Goal: Transaction & Acquisition: Purchase product/service

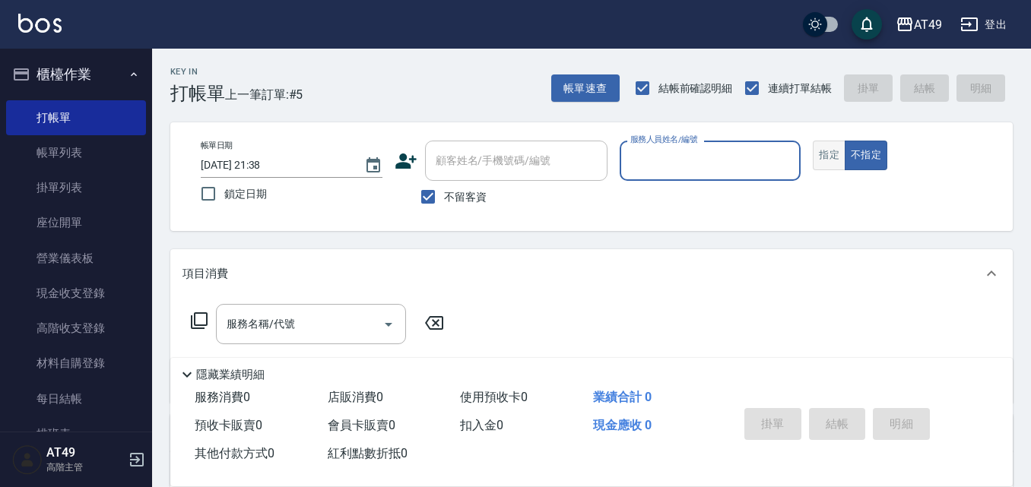
click at [818, 159] on button "指定" at bounding box center [829, 156] width 33 height 30
click at [676, 159] on input "服務人員姓名/編號" at bounding box center [710, 160] width 168 height 27
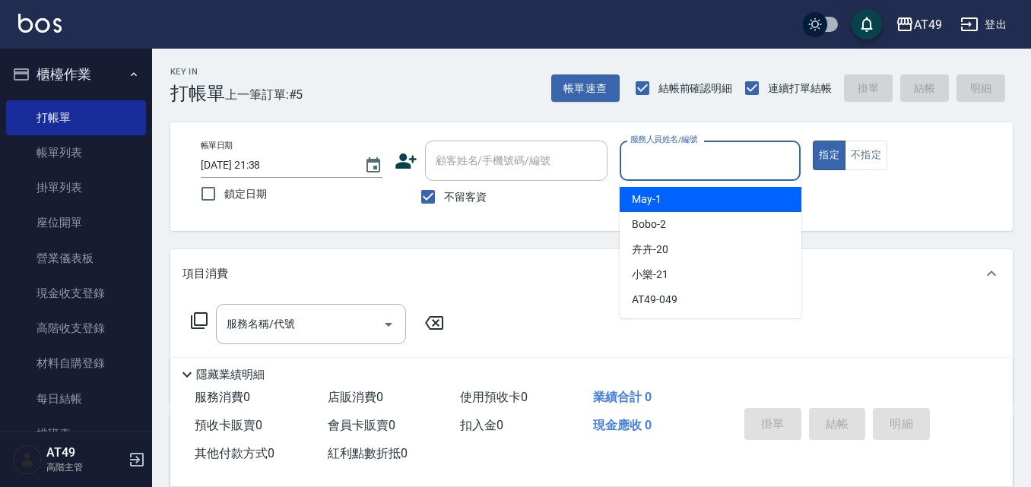
click at [692, 198] on div "May -1" at bounding box center [711, 199] width 182 height 25
type input "May-1"
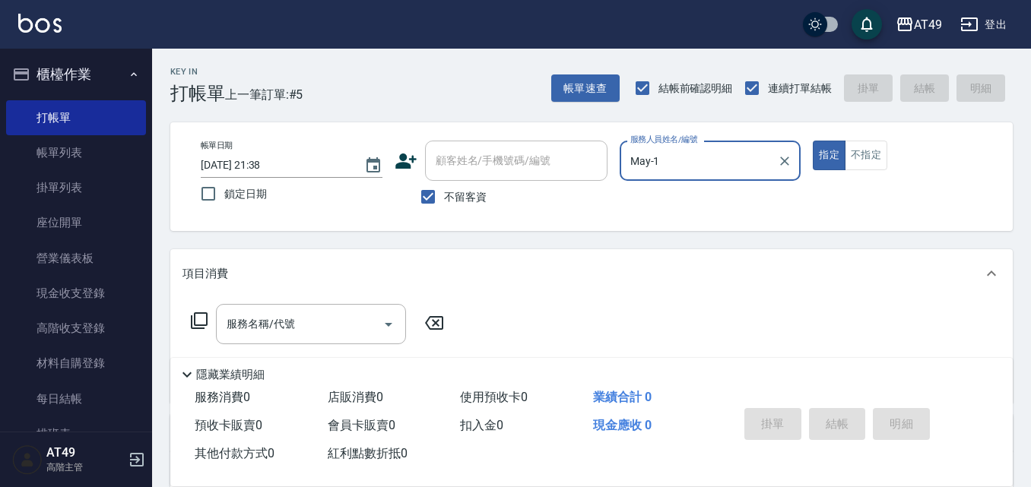
click at [200, 323] on icon at bounding box center [199, 321] width 18 height 18
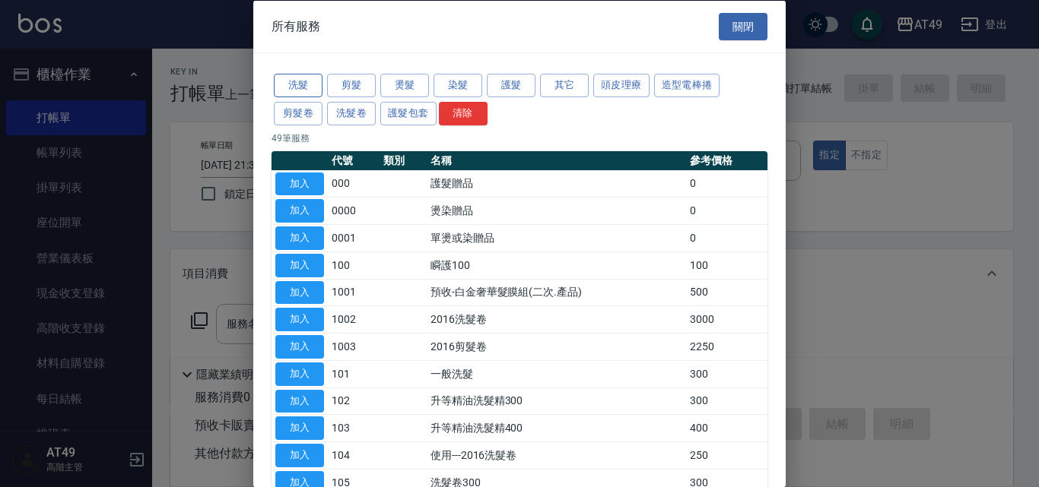
click at [314, 89] on button "洗髮" at bounding box center [298, 86] width 49 height 24
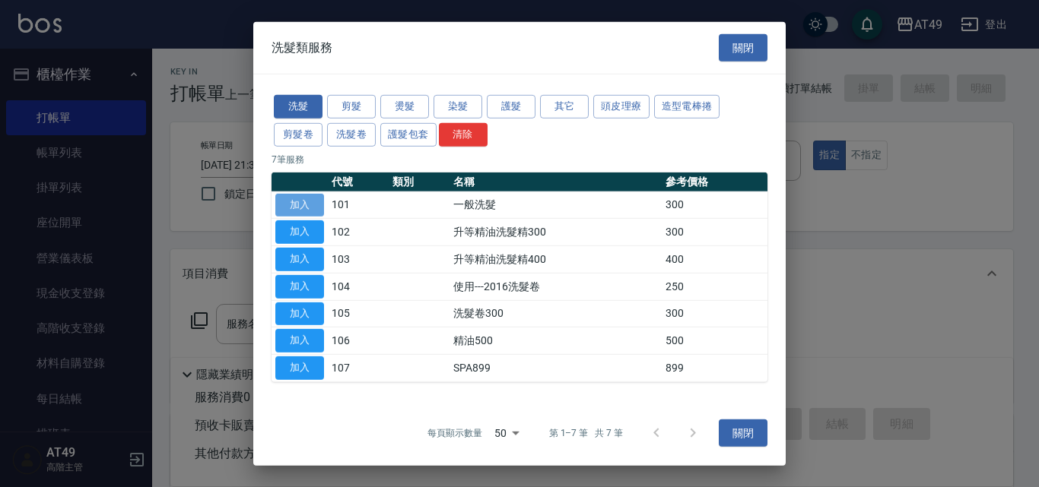
click at [306, 209] on button "加入" at bounding box center [299, 205] width 49 height 24
type input "一般洗髮(101)"
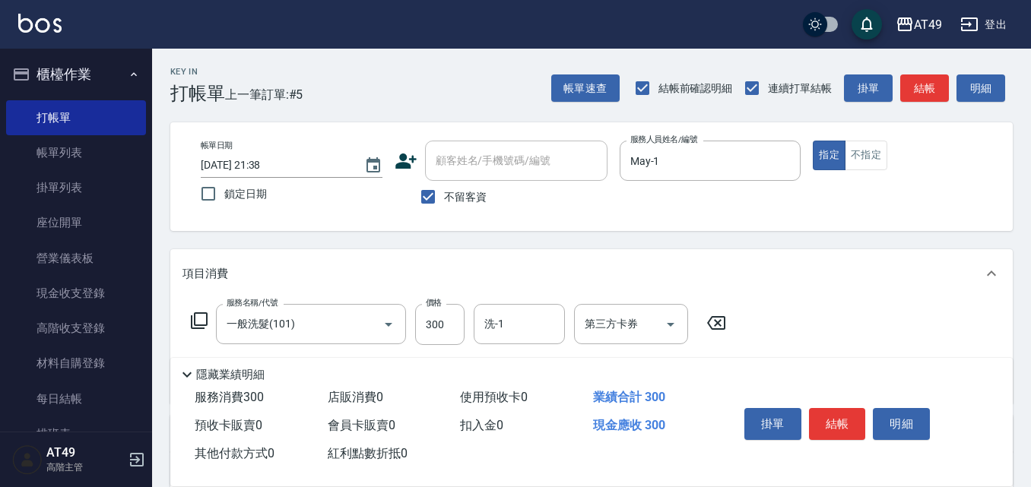
click at [195, 320] on icon at bounding box center [199, 320] width 17 height 17
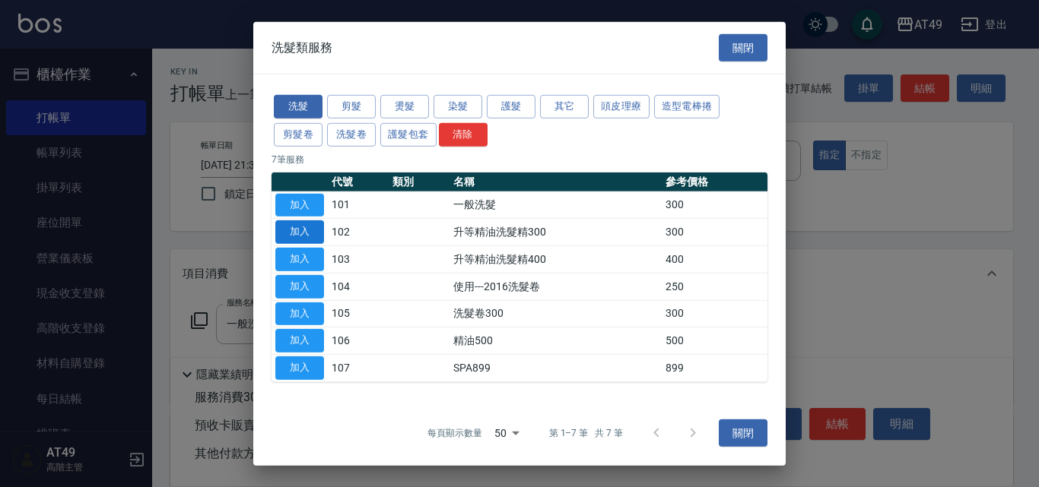
click at [310, 234] on button "加入" at bounding box center [299, 232] width 49 height 24
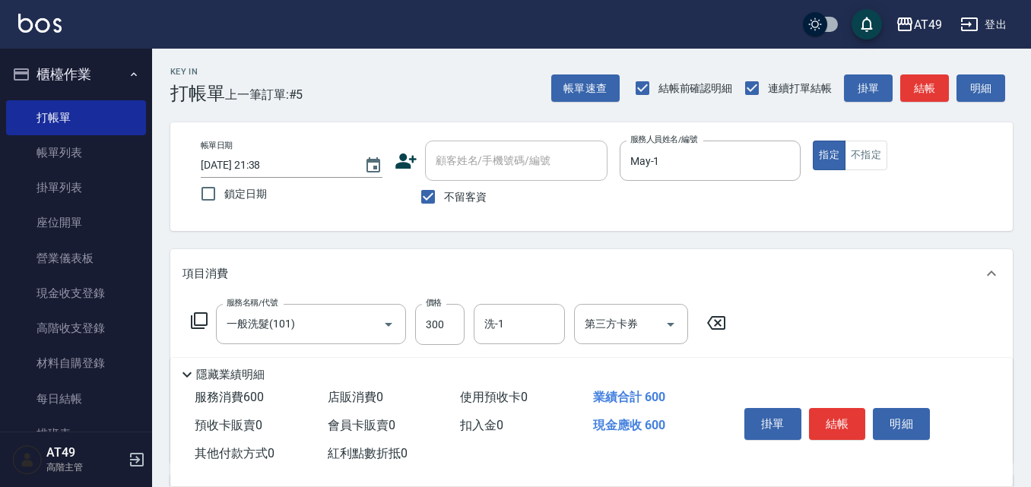
click at [198, 322] on icon at bounding box center [199, 321] width 18 height 18
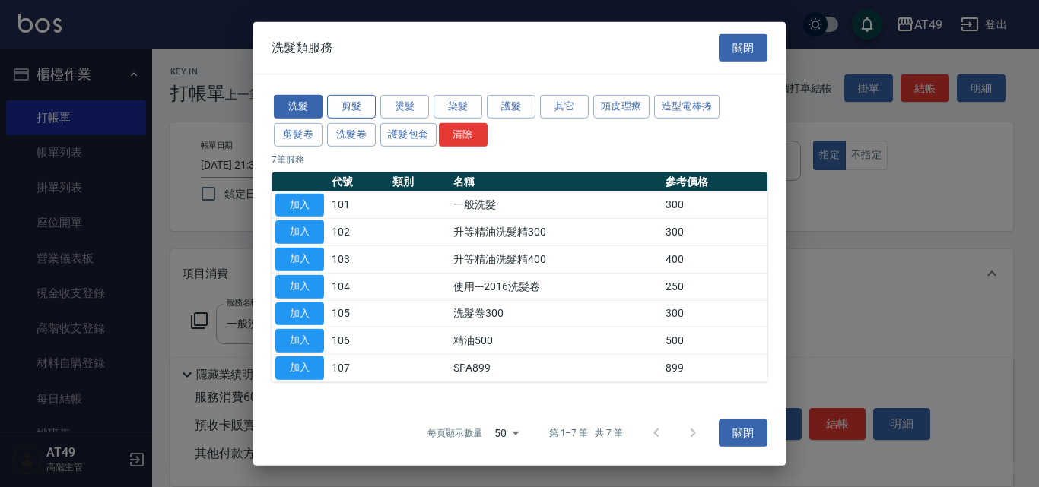
click at [355, 96] on button "剪髮" at bounding box center [351, 107] width 49 height 24
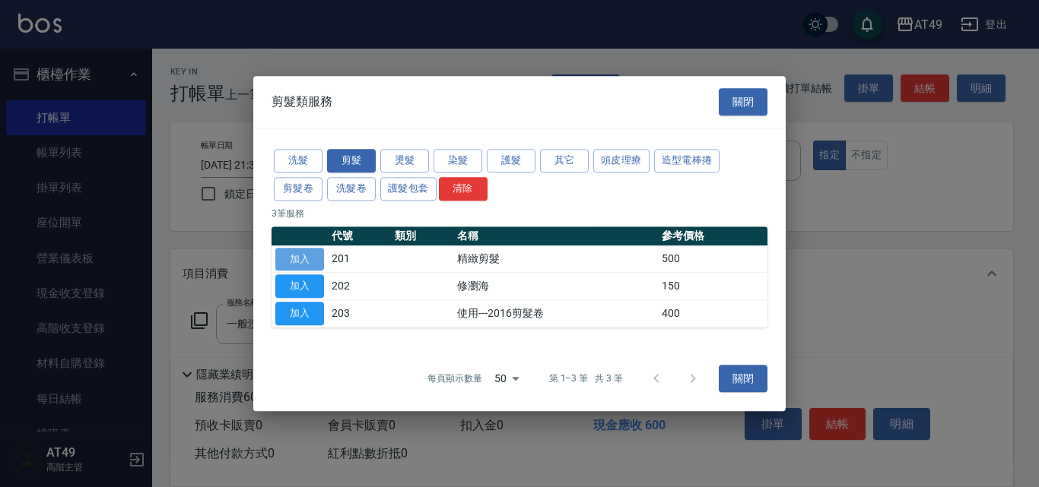
click at [295, 258] on button "加入" at bounding box center [299, 260] width 49 height 24
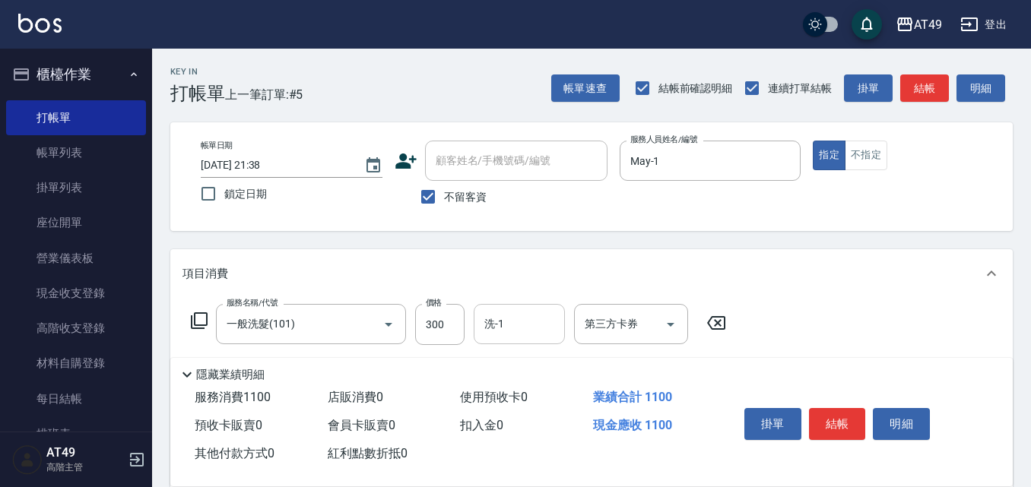
click at [525, 322] on input "洗-1" at bounding box center [519, 324] width 78 height 27
click at [528, 331] on input "洗-1" at bounding box center [519, 324] width 78 height 27
click at [528, 332] on input "洗-1" at bounding box center [519, 324] width 78 height 27
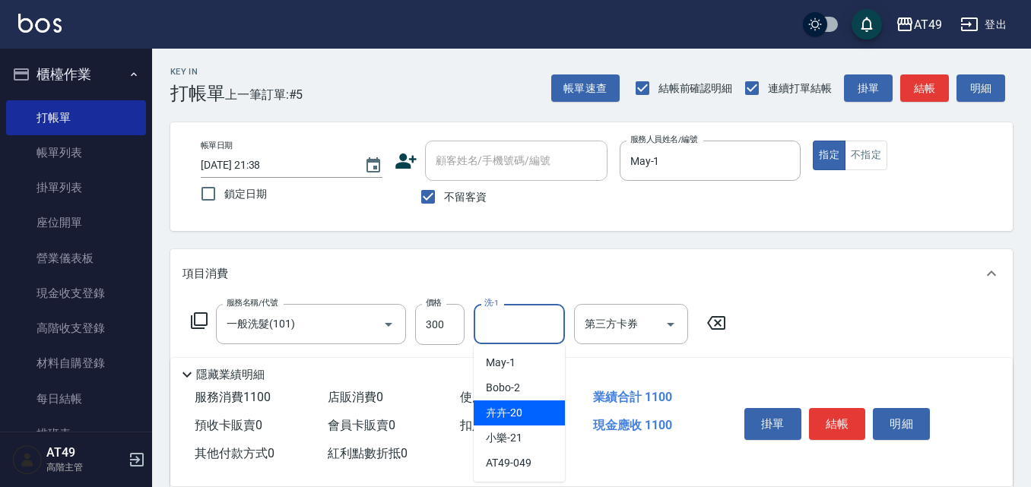
click at [534, 412] on div "卉卉 -20" at bounding box center [519, 413] width 91 height 25
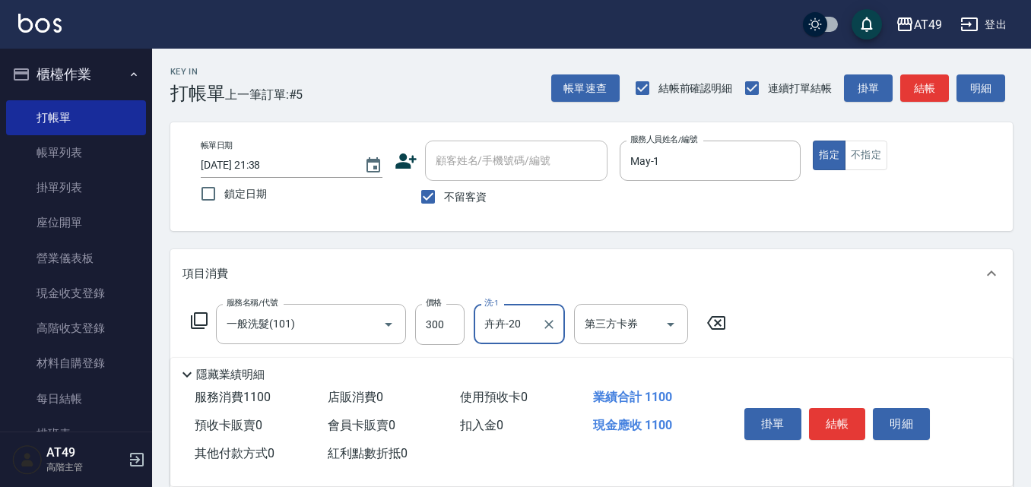
type input "卉卉-20"
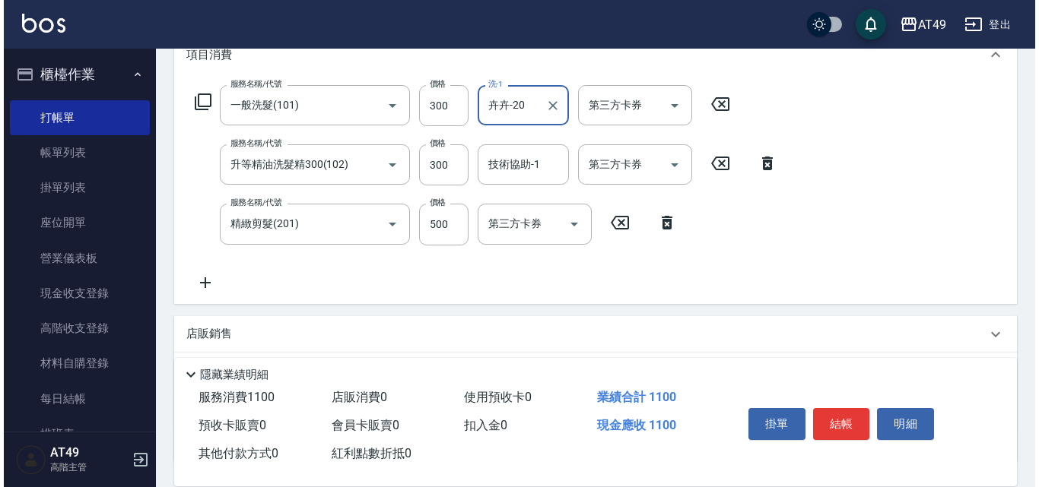
scroll to position [228, 0]
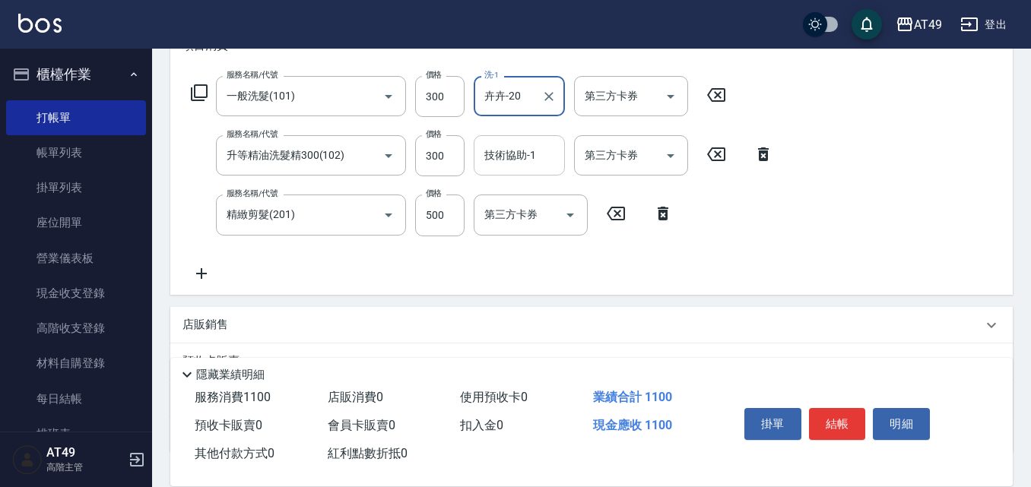
click at [522, 160] on div "技術協助-1 技術協助-1" at bounding box center [519, 155] width 91 height 40
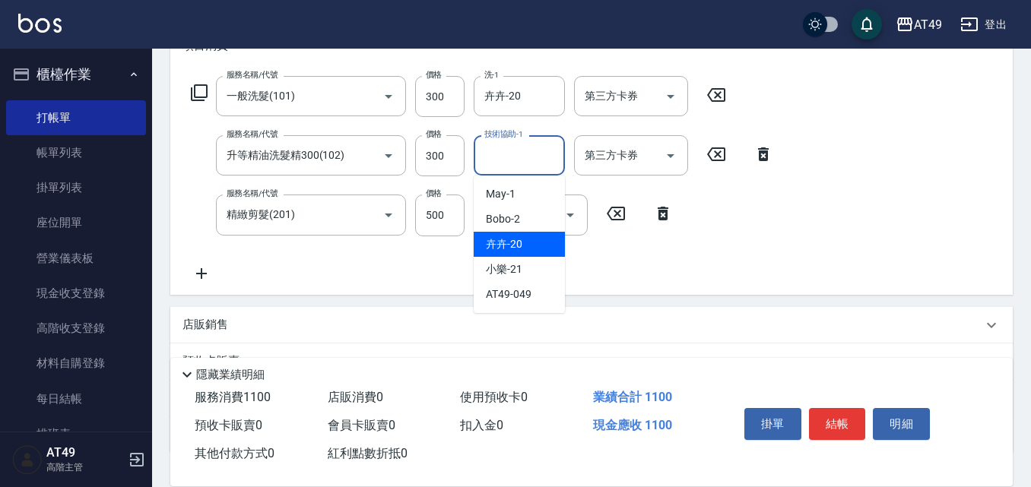
click at [534, 244] on div "卉卉 -20" at bounding box center [519, 244] width 91 height 25
type input "卉卉-20"
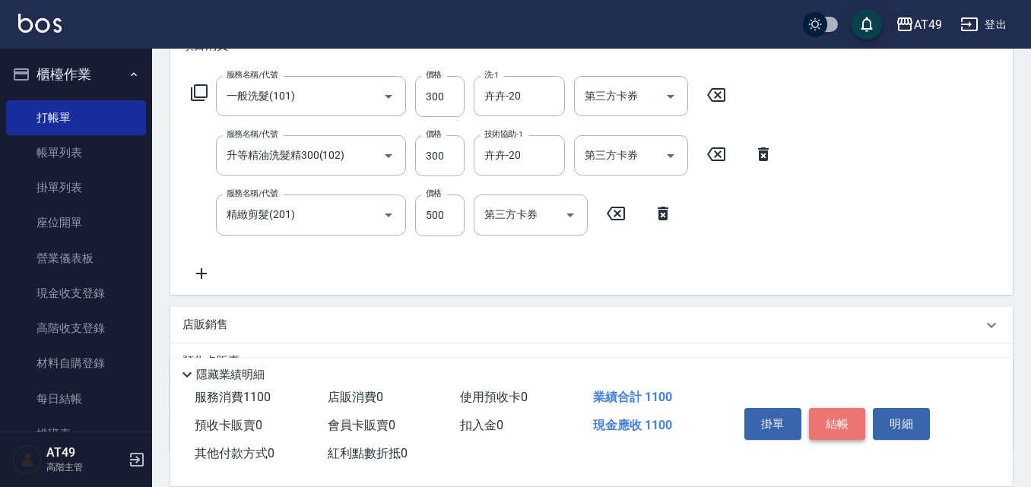
click at [832, 420] on button "結帳" at bounding box center [837, 424] width 57 height 32
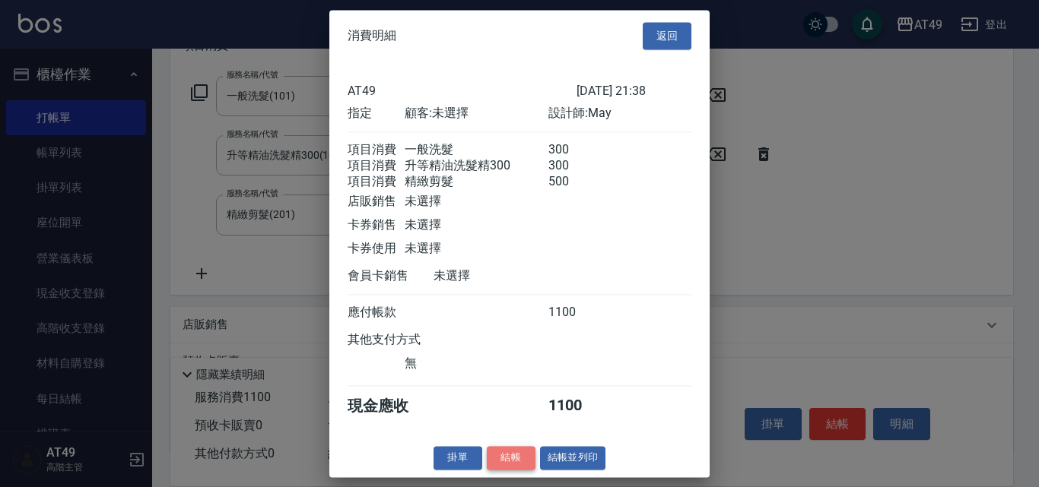
click at [499, 470] on button "結帳" at bounding box center [511, 458] width 49 height 24
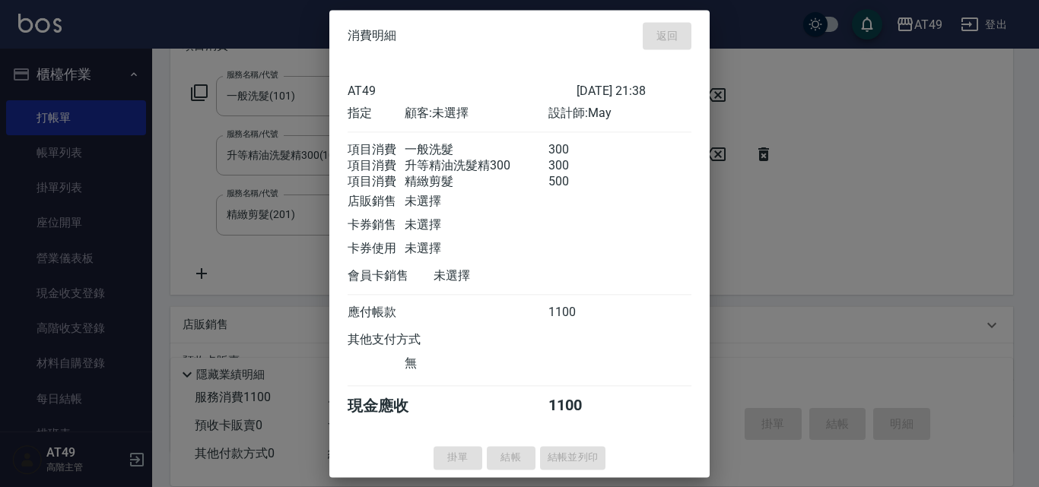
type input "[DATE] 22:31"
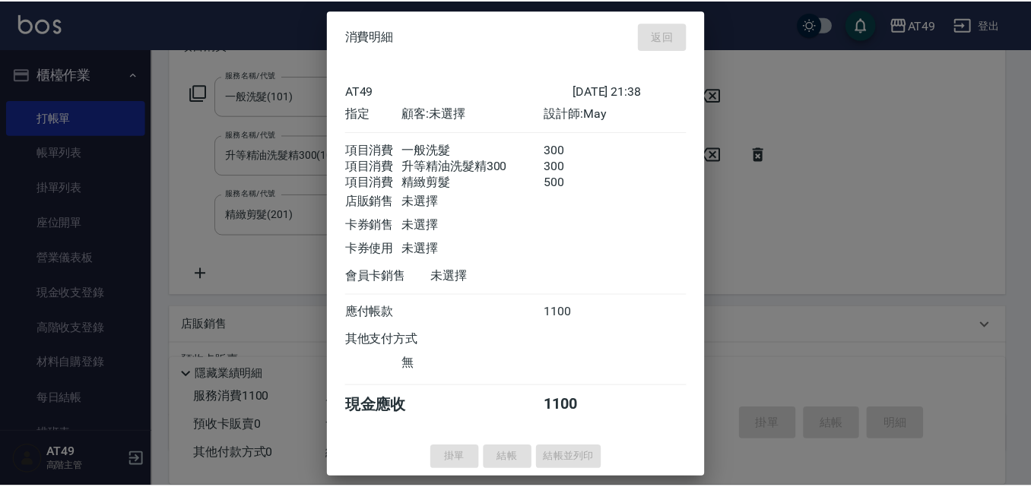
scroll to position [0, 0]
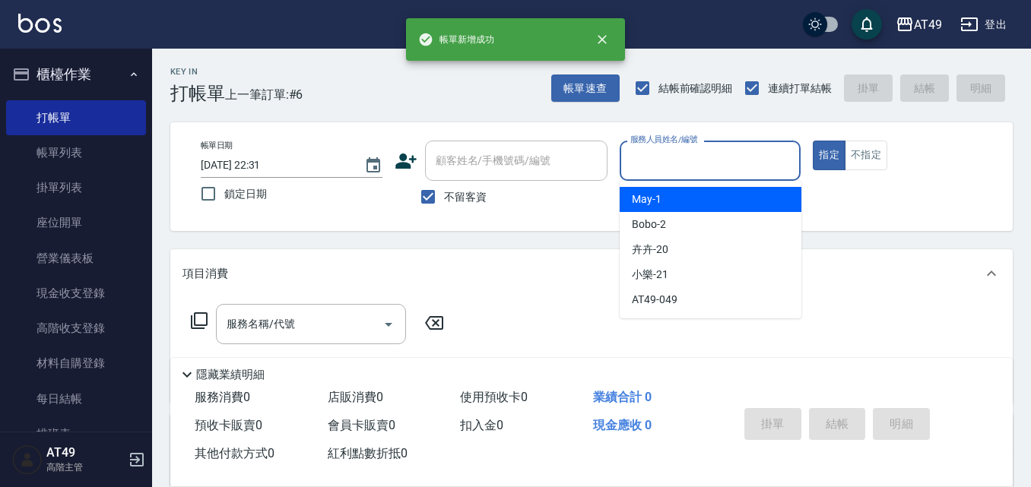
click at [649, 173] on input "服務人員姓名/編號" at bounding box center [710, 160] width 168 height 27
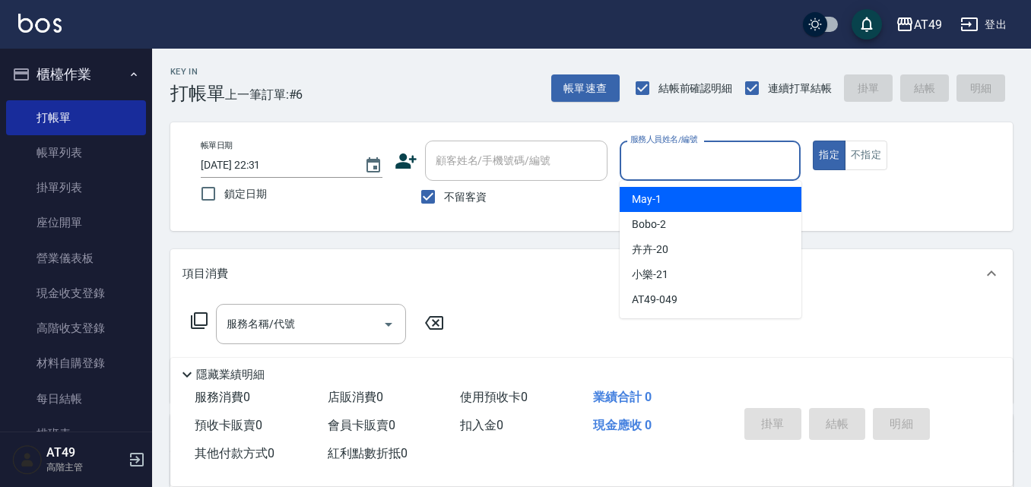
click at [665, 198] on div "May -1" at bounding box center [711, 199] width 182 height 25
type input "May-1"
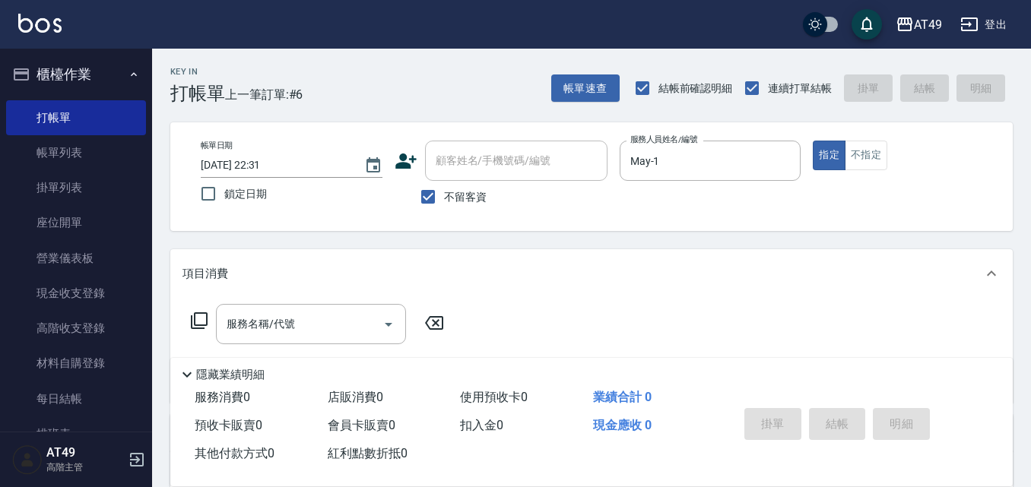
click at [203, 322] on icon at bounding box center [199, 321] width 18 height 18
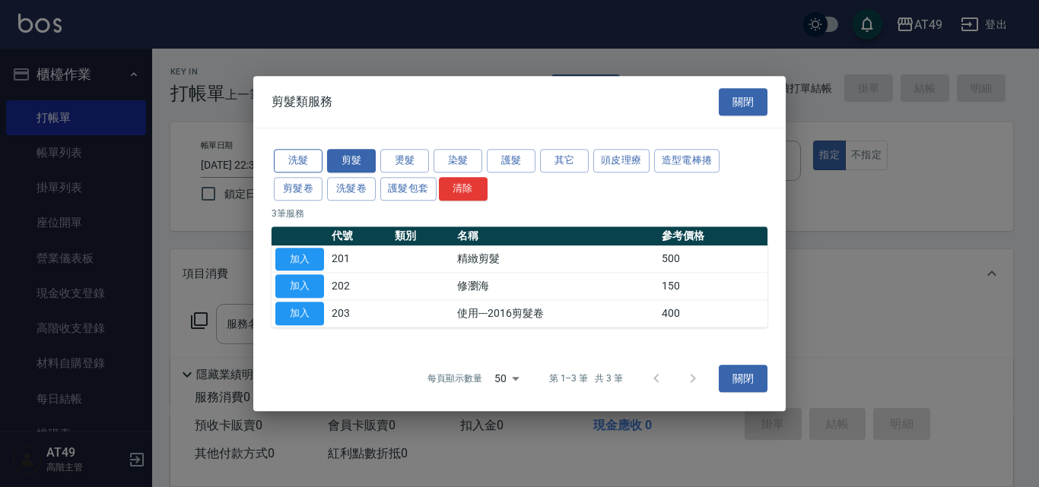
click at [287, 157] on button "洗髮" at bounding box center [298, 161] width 49 height 24
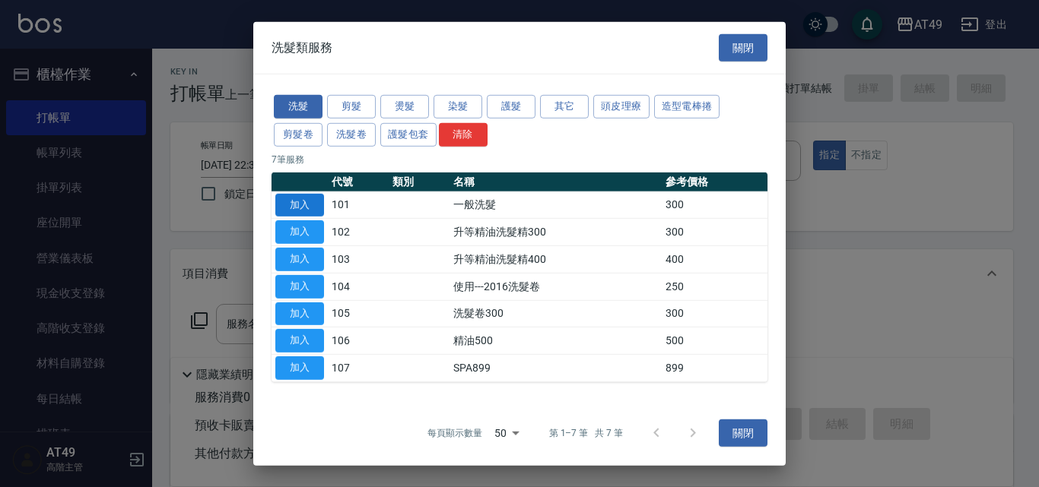
click at [307, 196] on button "加入" at bounding box center [299, 205] width 49 height 24
type input "一般洗髮(101)"
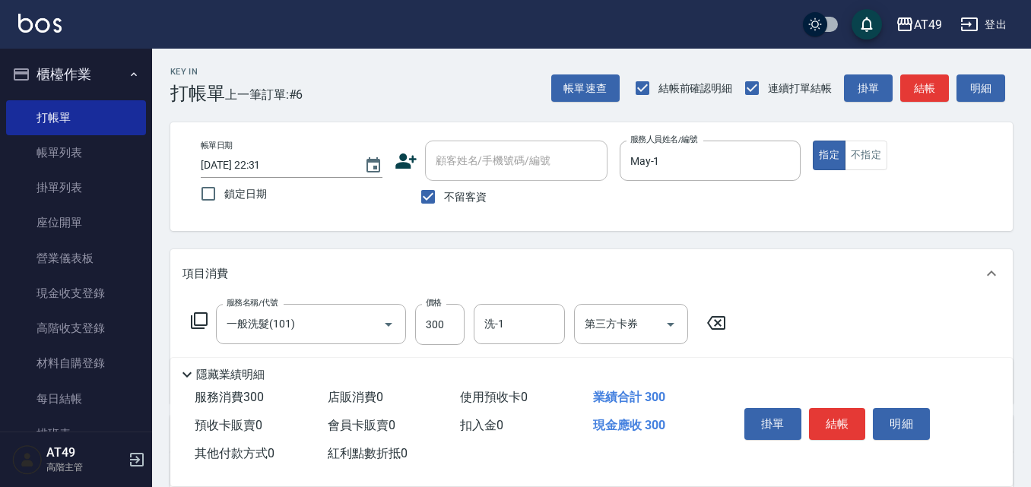
click at [199, 321] on icon at bounding box center [199, 321] width 18 height 18
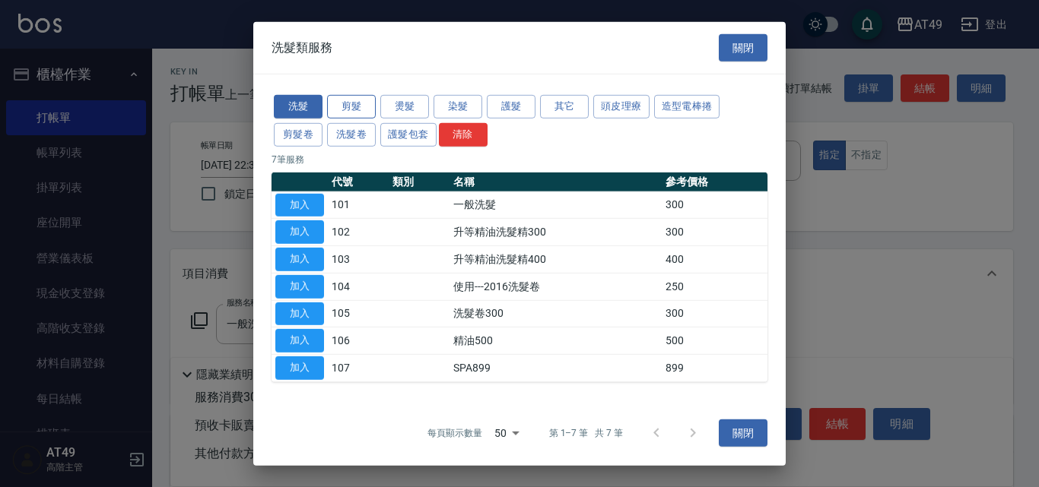
click at [349, 107] on button "剪髮" at bounding box center [351, 107] width 49 height 24
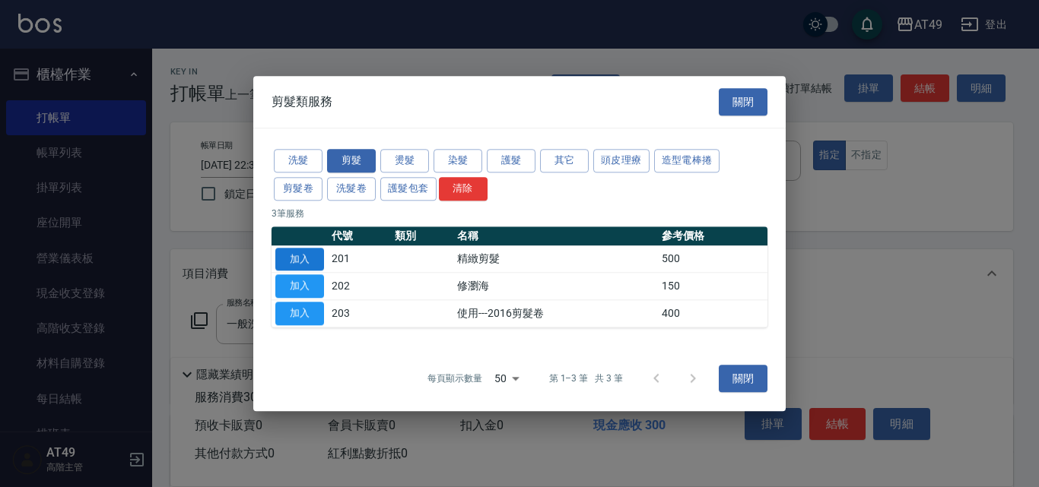
click at [319, 259] on button "加入" at bounding box center [299, 260] width 49 height 24
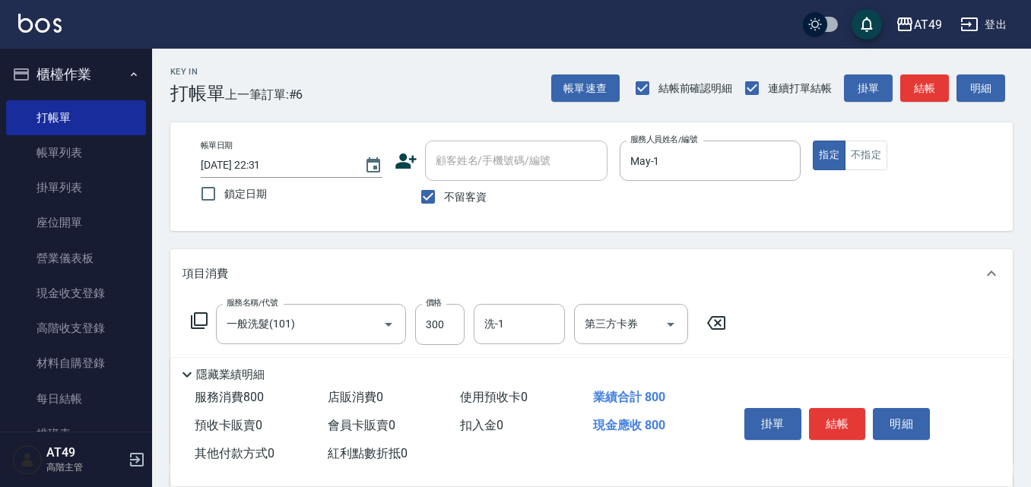
click at [200, 316] on icon at bounding box center [199, 321] width 18 height 18
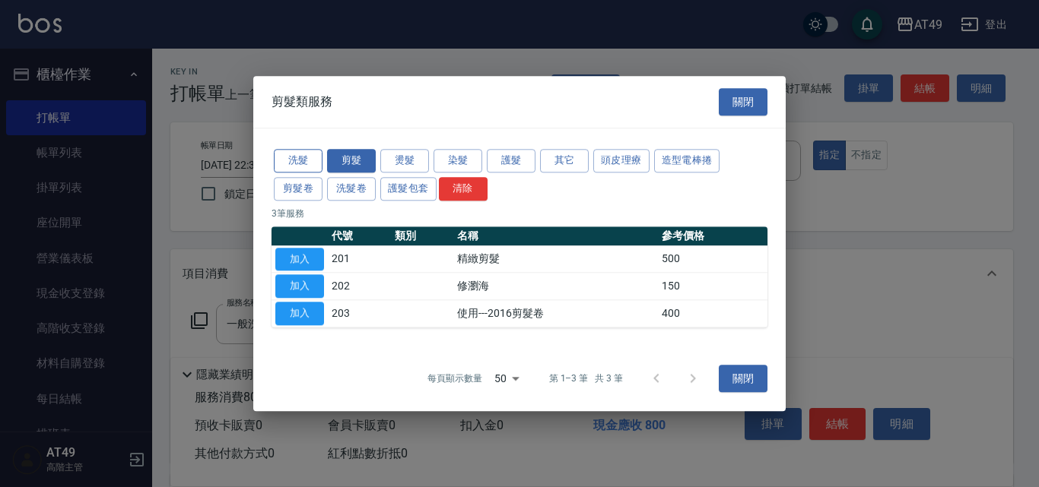
click at [280, 159] on button "洗髮" at bounding box center [298, 161] width 49 height 24
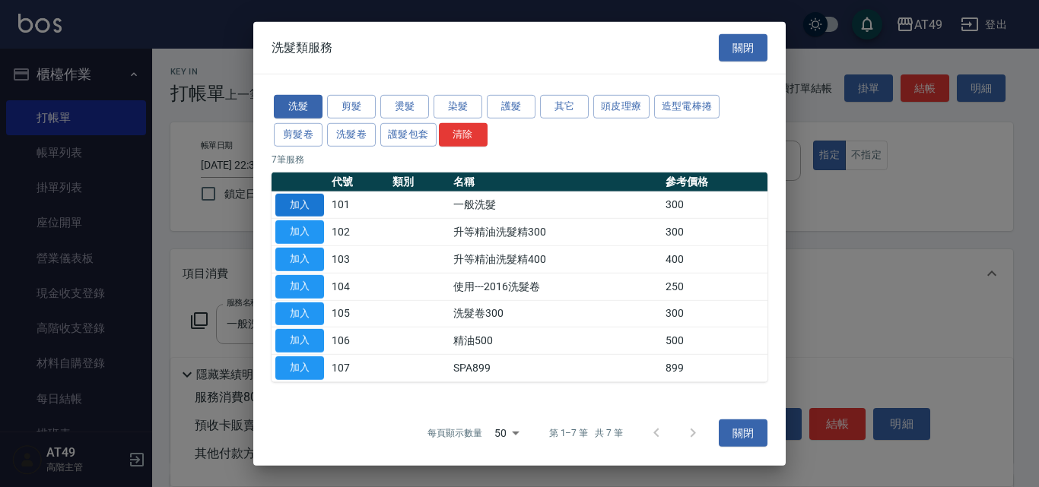
click at [310, 198] on button "加入" at bounding box center [299, 205] width 49 height 24
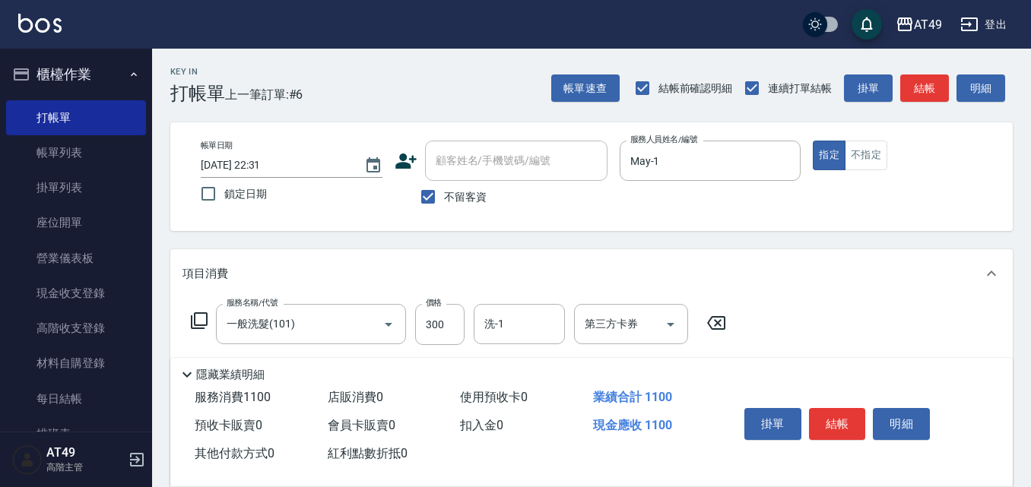
click at [193, 316] on icon at bounding box center [199, 321] width 18 height 18
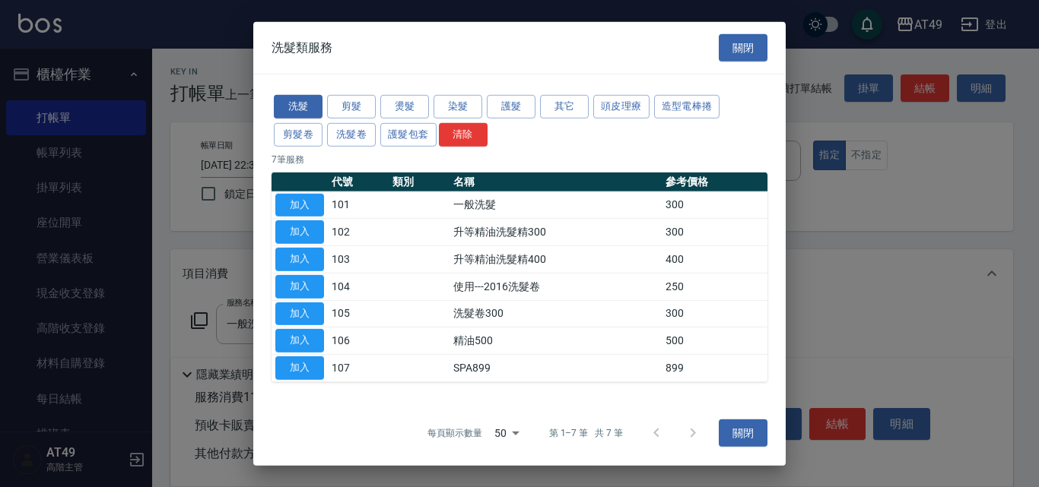
click at [296, 230] on button "加入" at bounding box center [299, 232] width 49 height 24
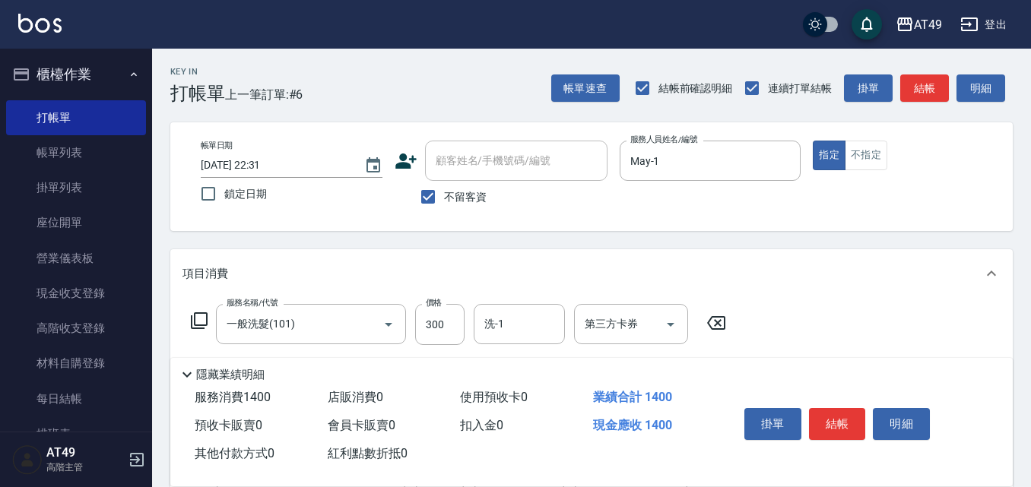
click at [199, 313] on icon at bounding box center [199, 320] width 17 height 17
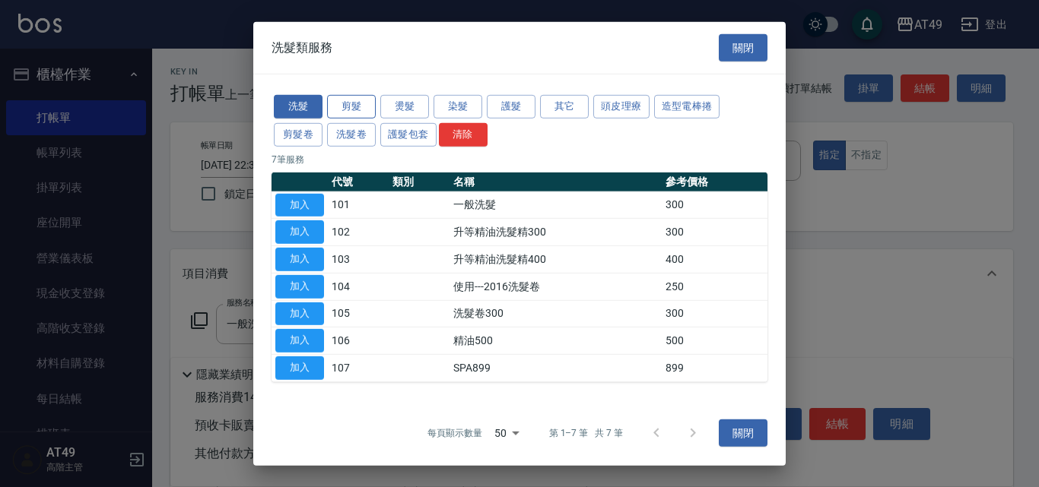
click at [361, 103] on button "剪髮" at bounding box center [351, 107] width 49 height 24
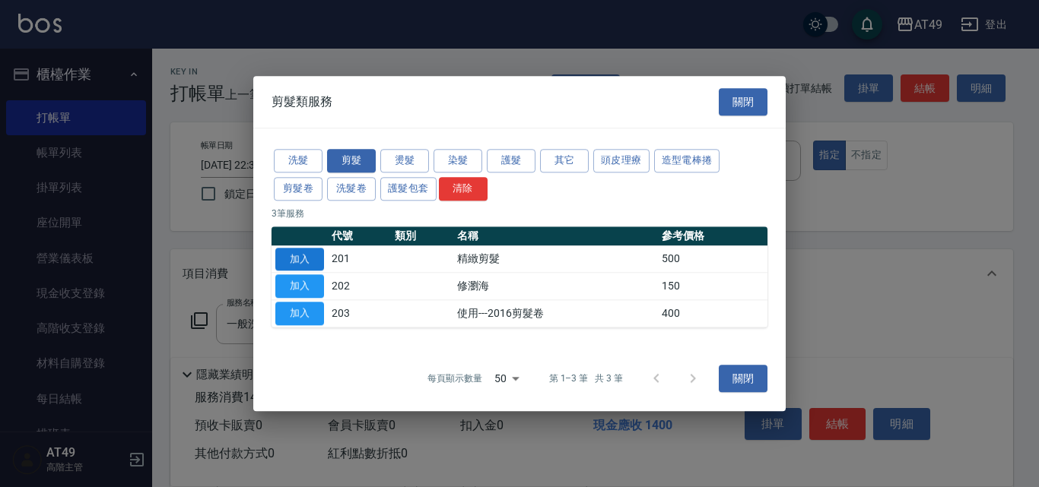
click at [312, 259] on button "加入" at bounding box center [299, 260] width 49 height 24
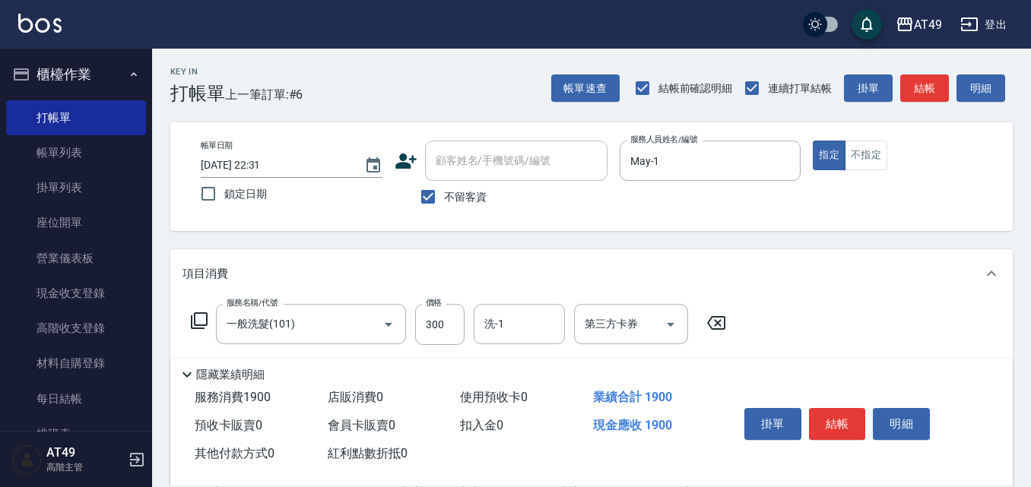
click at [196, 316] on icon at bounding box center [199, 321] width 18 height 18
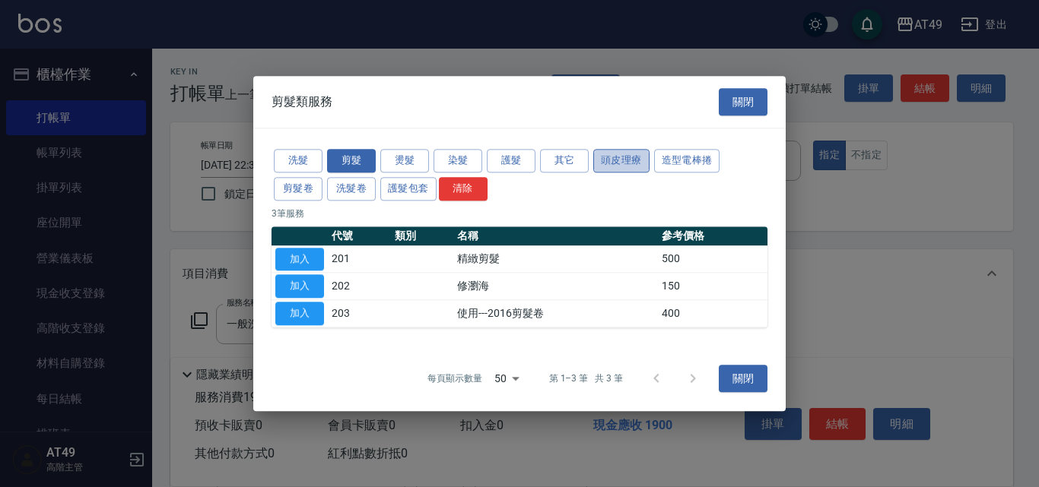
click at [635, 163] on button "頭皮理療" at bounding box center [621, 161] width 56 height 24
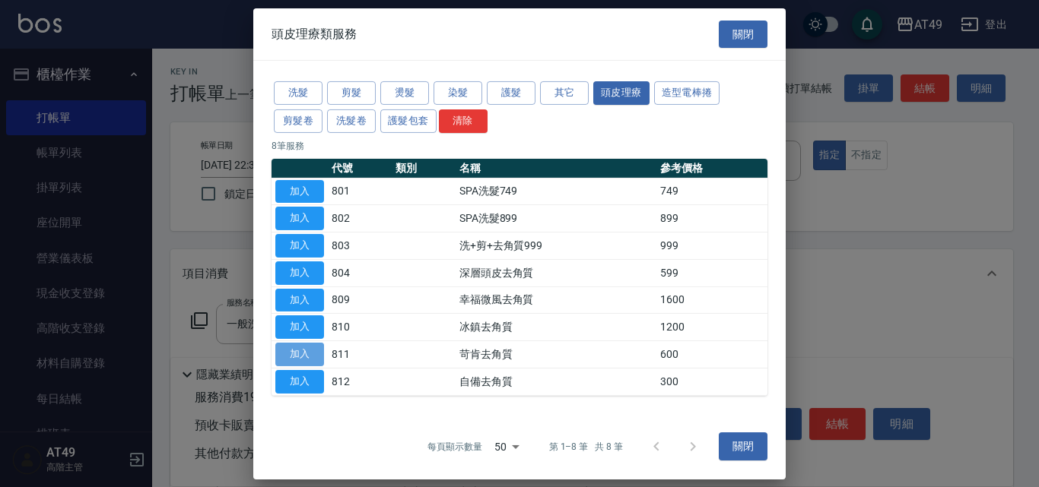
click at [308, 351] on button "加入" at bounding box center [299, 355] width 49 height 24
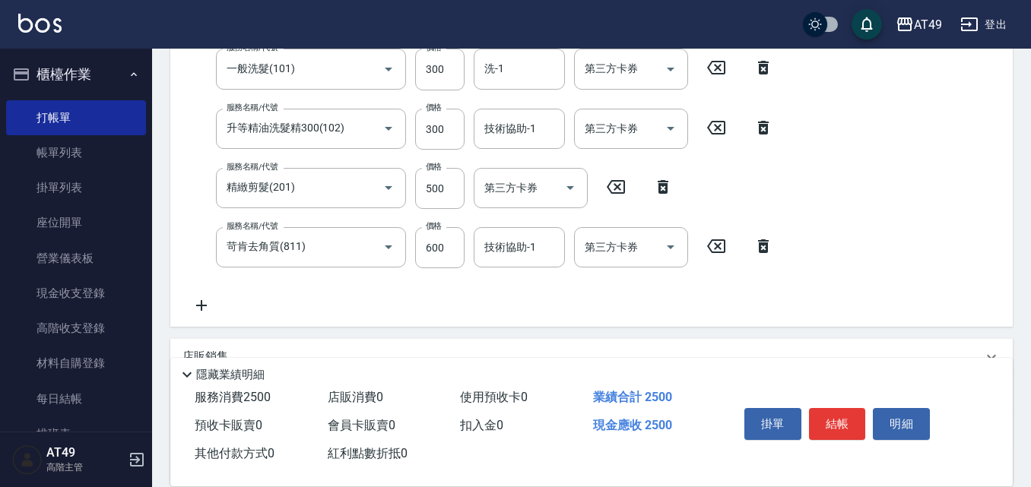
scroll to position [380, 0]
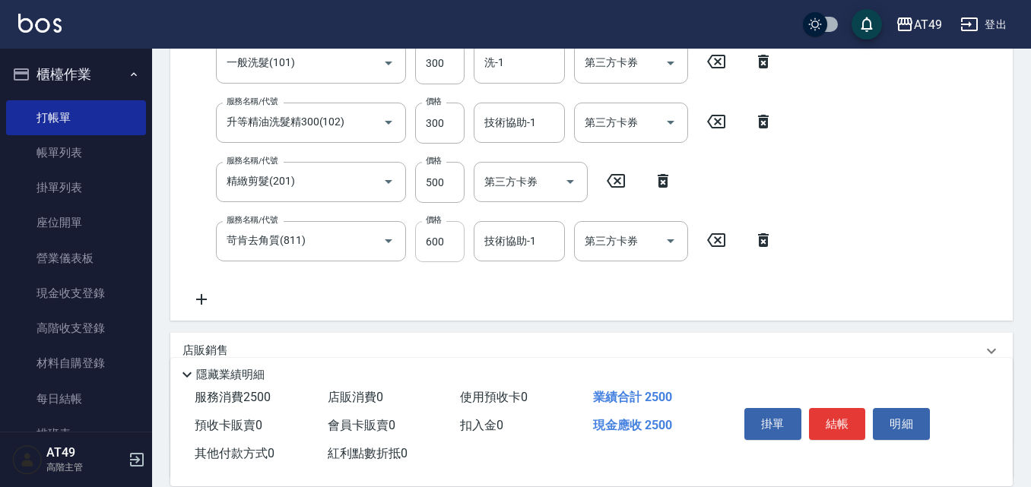
click at [438, 240] on input "600" at bounding box center [439, 241] width 49 height 41
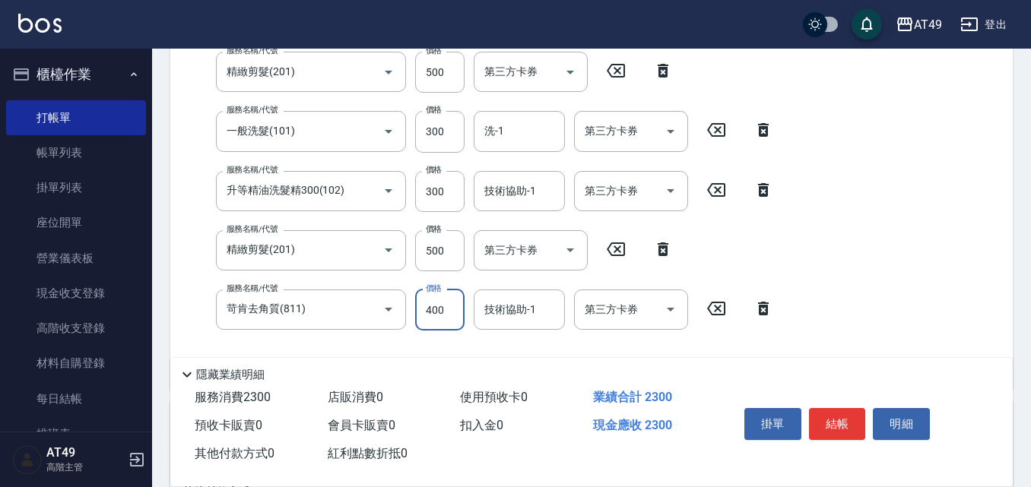
scroll to position [226, 0]
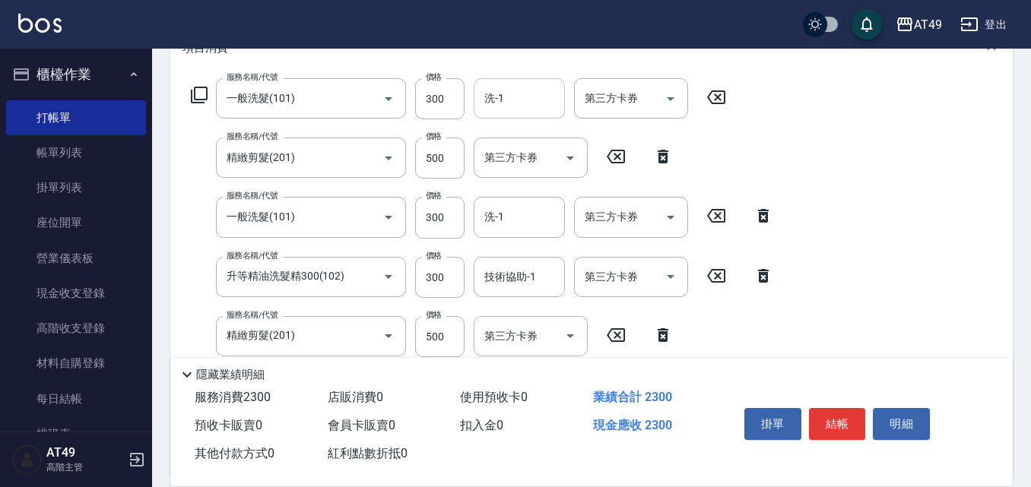
type input "400"
click at [521, 94] on input "洗-1" at bounding box center [519, 98] width 78 height 27
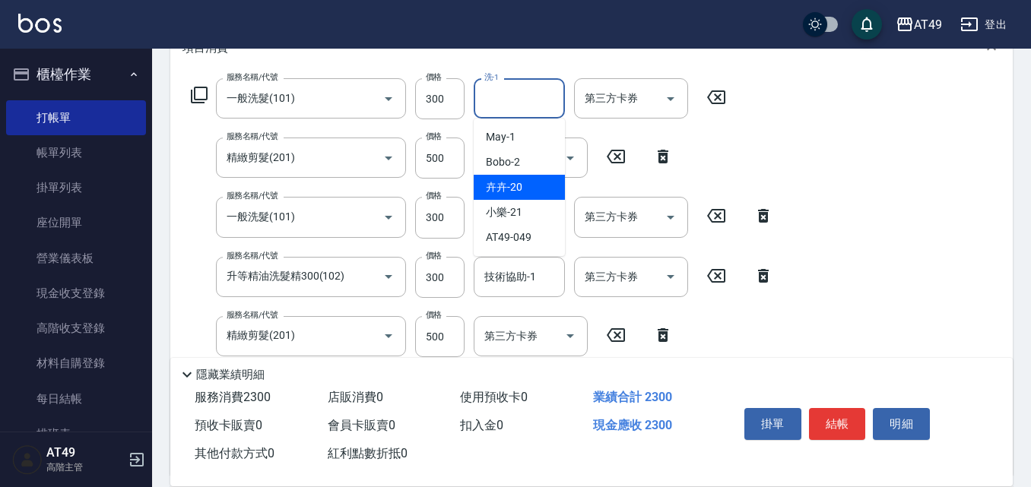
click at [541, 189] on div "卉卉 -20" at bounding box center [519, 187] width 91 height 25
type input "卉卉-20"
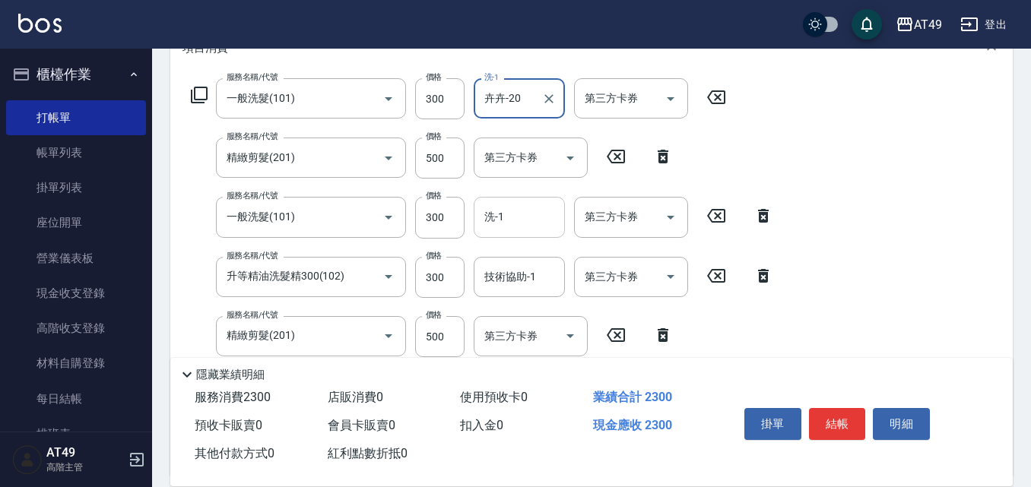
click at [518, 211] on input "洗-1" at bounding box center [519, 217] width 78 height 27
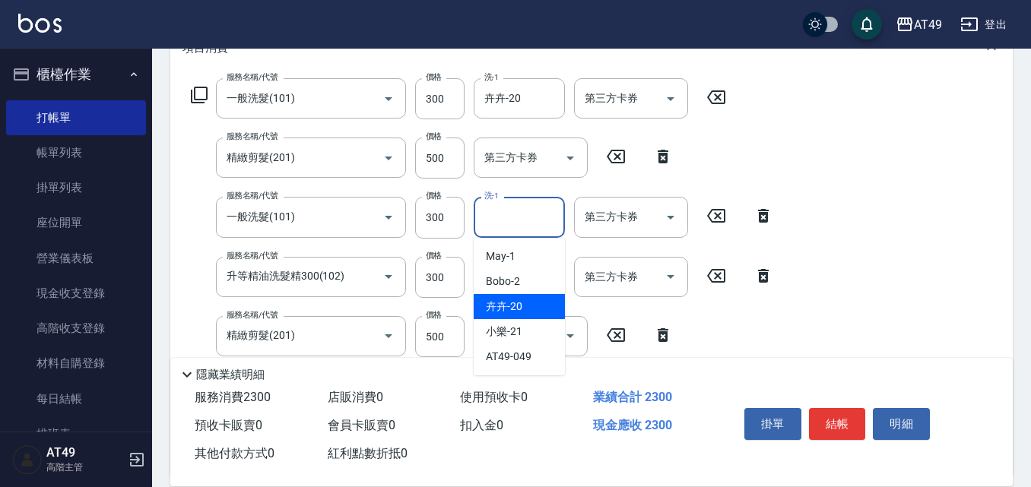
click at [545, 311] on div "卉卉 -20" at bounding box center [519, 306] width 91 height 25
type input "卉卉-20"
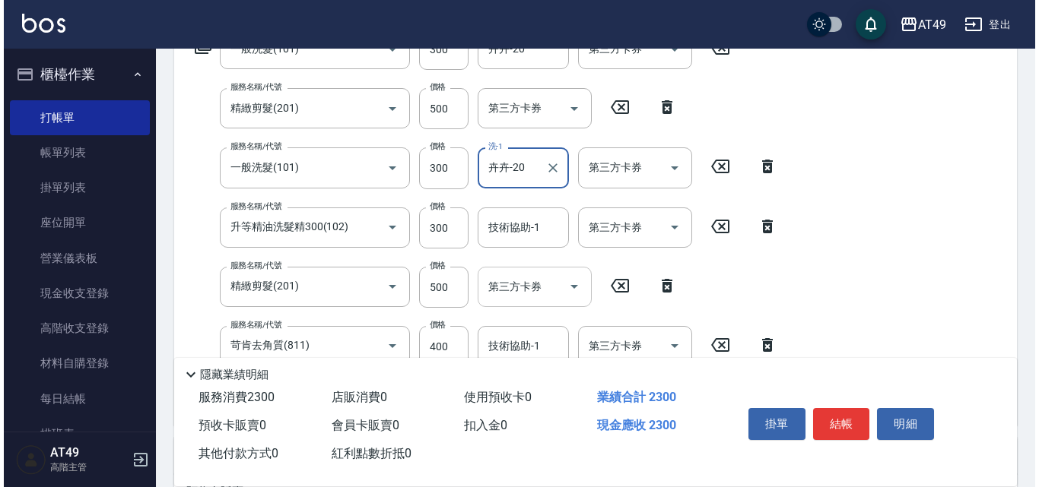
scroll to position [302, 0]
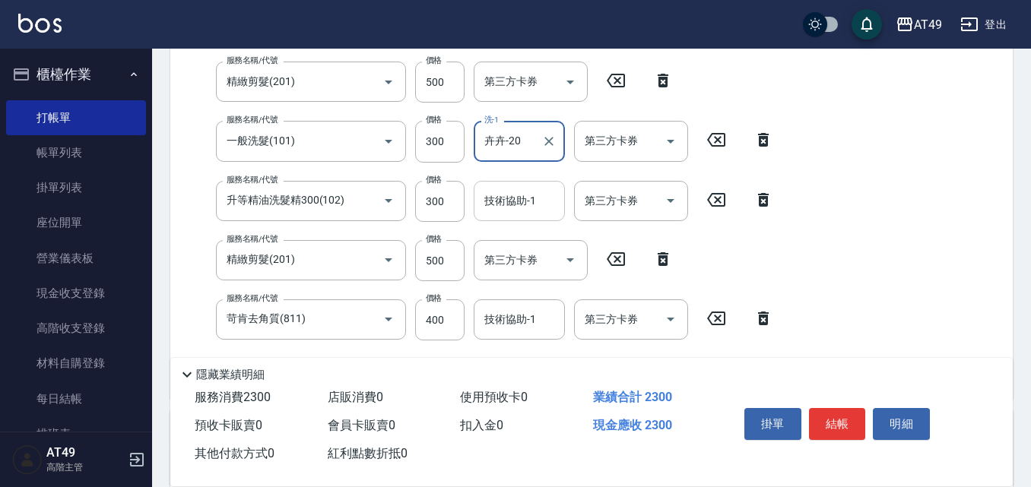
click at [517, 201] on div "技術協助-1 技術協助-1" at bounding box center [519, 201] width 91 height 40
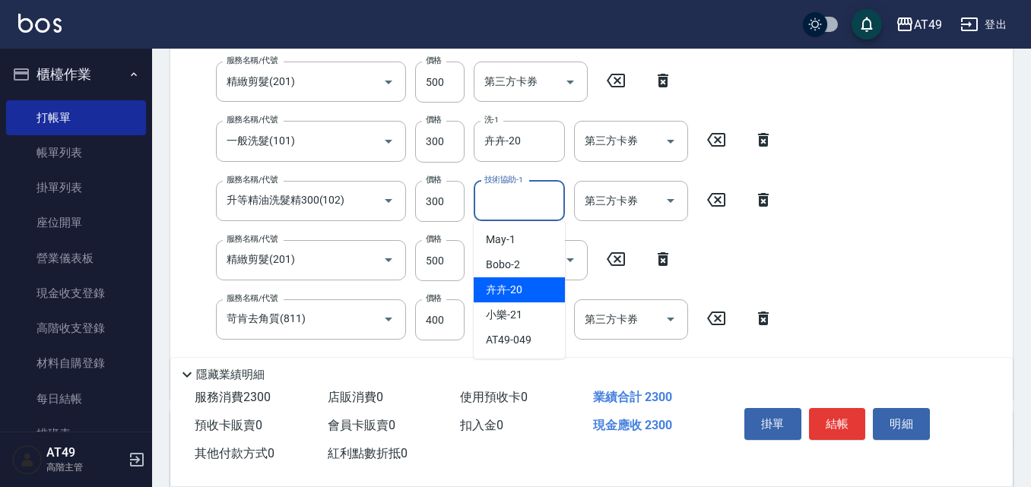
click at [528, 285] on div "卉卉 -20" at bounding box center [519, 289] width 91 height 25
type input "卉卉-20"
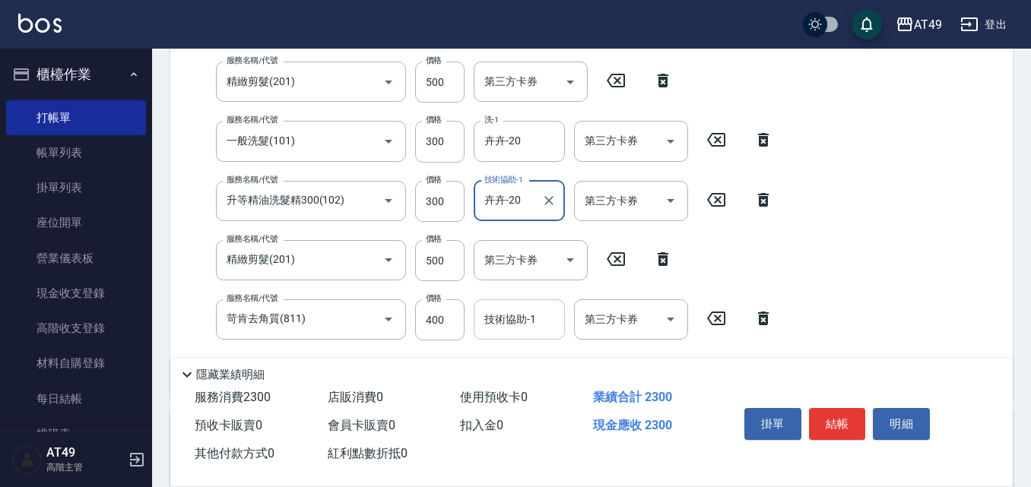
click at [509, 322] on div "技術協助-1 技術協助-1" at bounding box center [519, 320] width 91 height 40
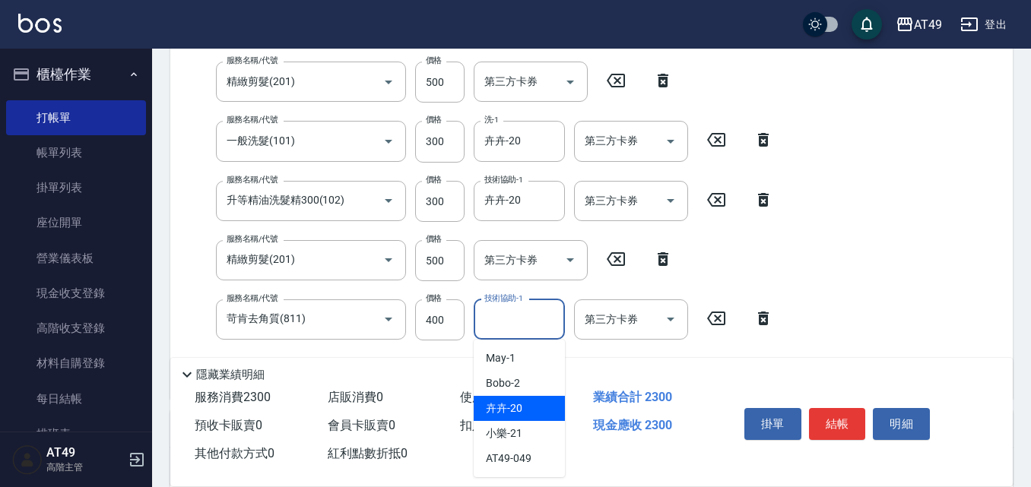
click at [537, 413] on div "卉卉 -20" at bounding box center [519, 408] width 91 height 25
type input "卉卉-20"
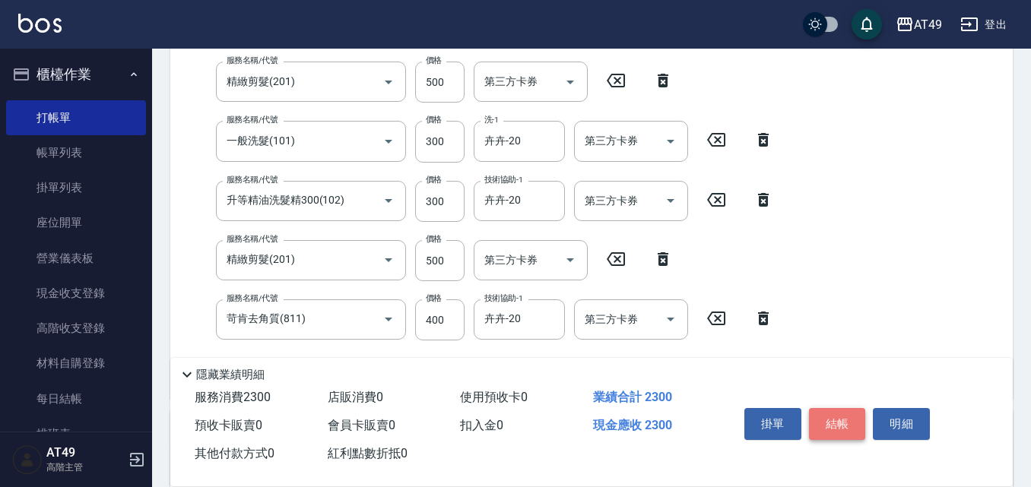
click at [849, 417] on button "結帳" at bounding box center [837, 424] width 57 height 32
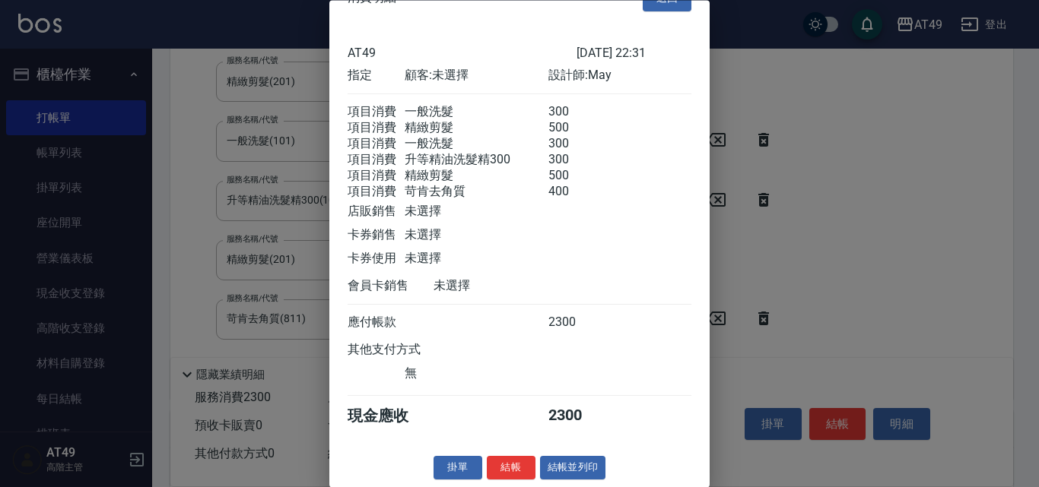
scroll to position [62, 0]
click at [512, 461] on button "結帳" at bounding box center [511, 469] width 49 height 24
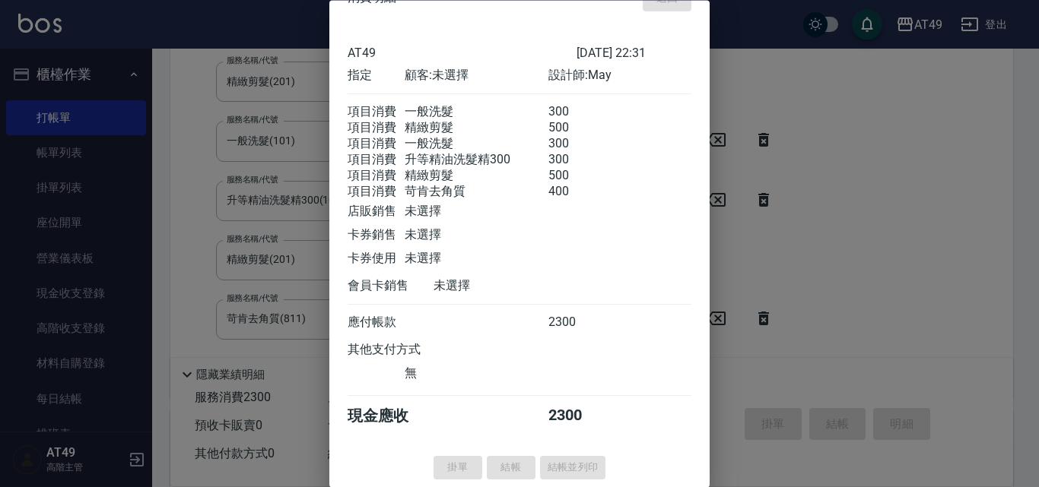
type input "[DATE] 22:32"
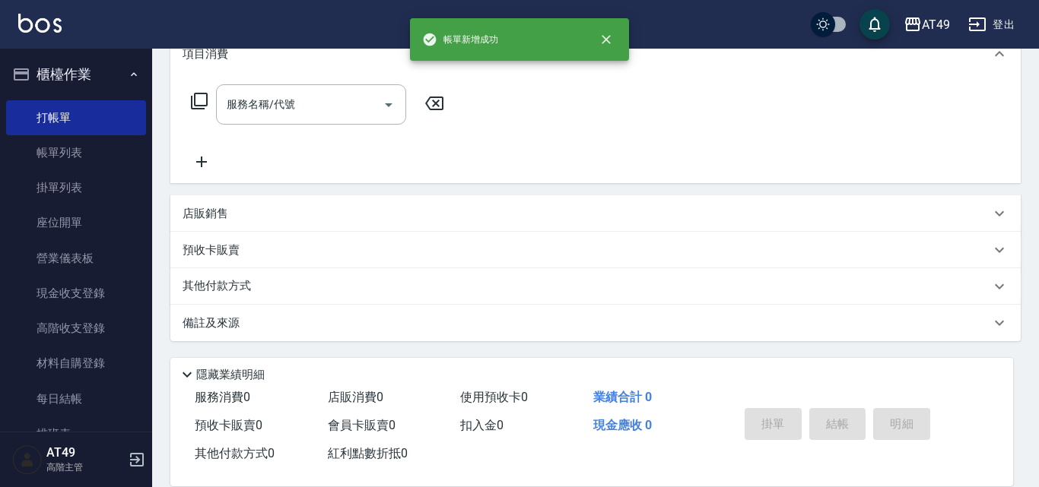
scroll to position [0, 0]
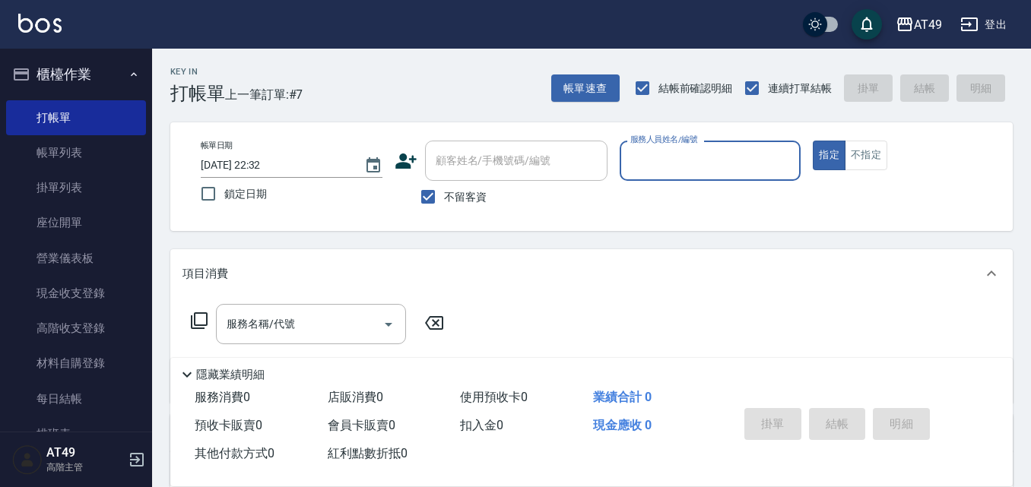
click at [708, 165] on input "服務人員姓名/編號" at bounding box center [710, 160] width 168 height 27
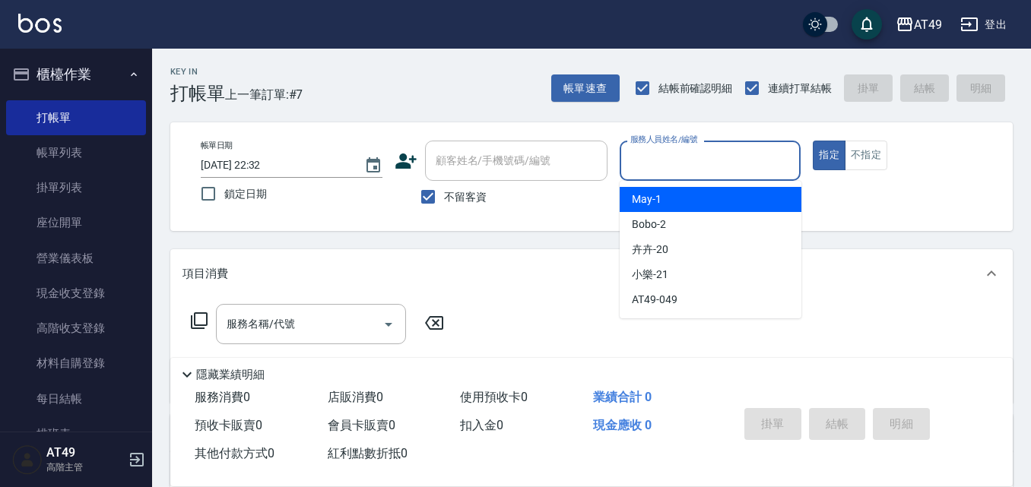
click at [712, 195] on div "May -1" at bounding box center [711, 199] width 182 height 25
type input "May-1"
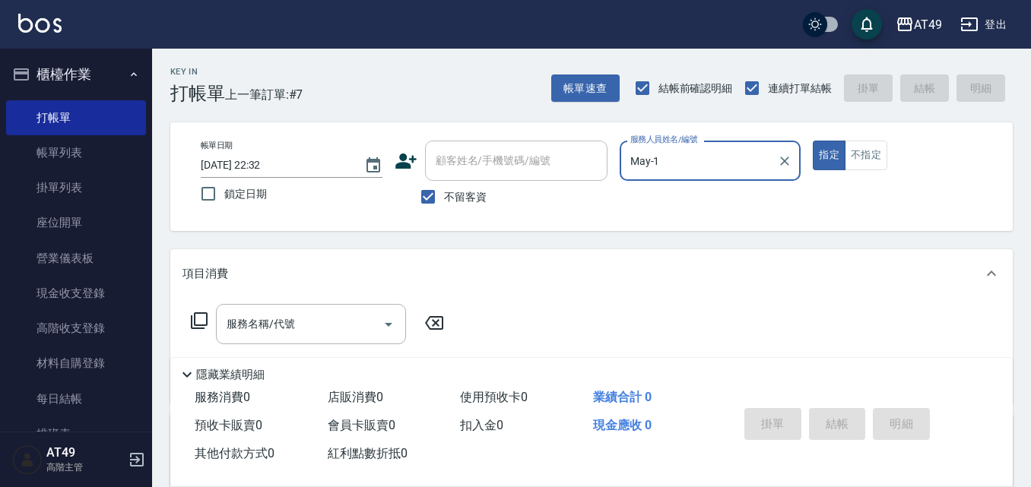
click at [193, 317] on icon at bounding box center [199, 321] width 18 height 18
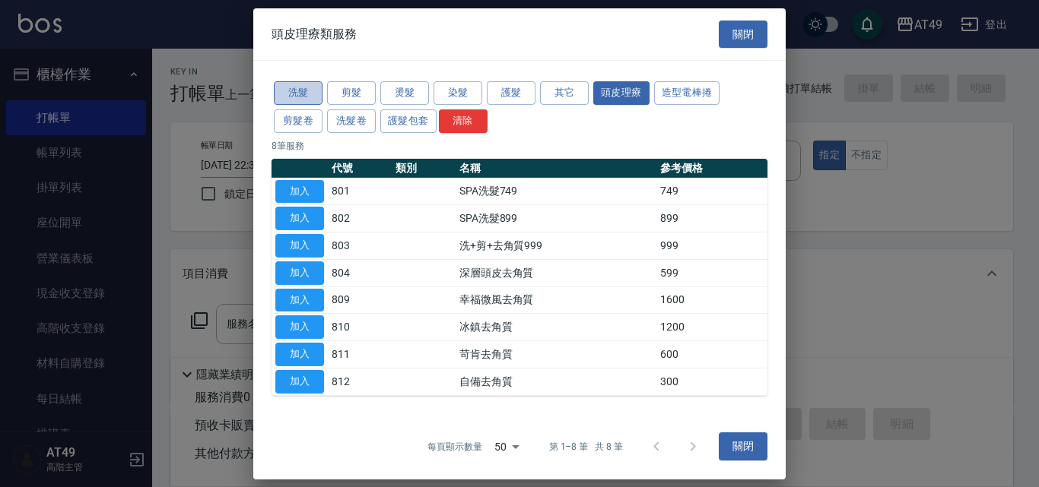
click at [306, 81] on button "洗髮" at bounding box center [298, 93] width 49 height 24
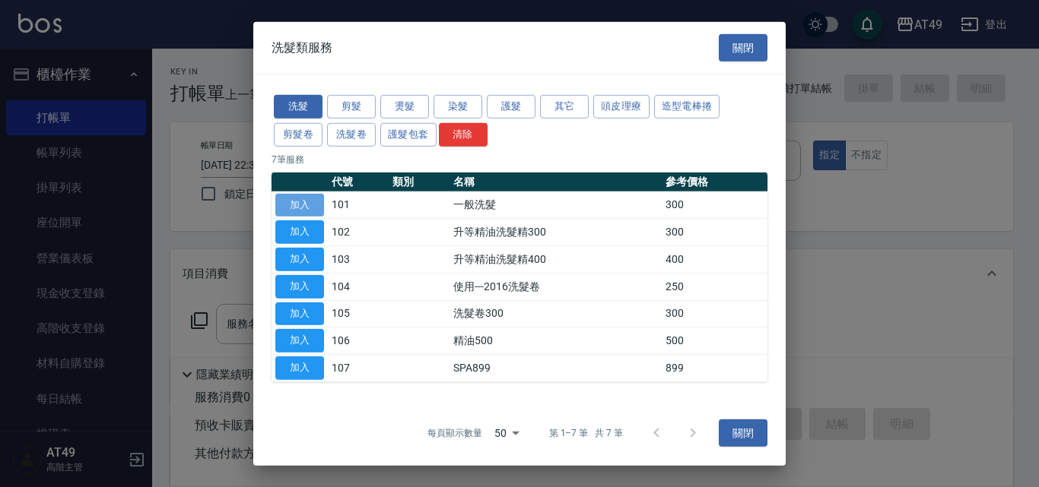
click at [296, 197] on button "加入" at bounding box center [299, 205] width 49 height 24
type input "一般洗髮(101)"
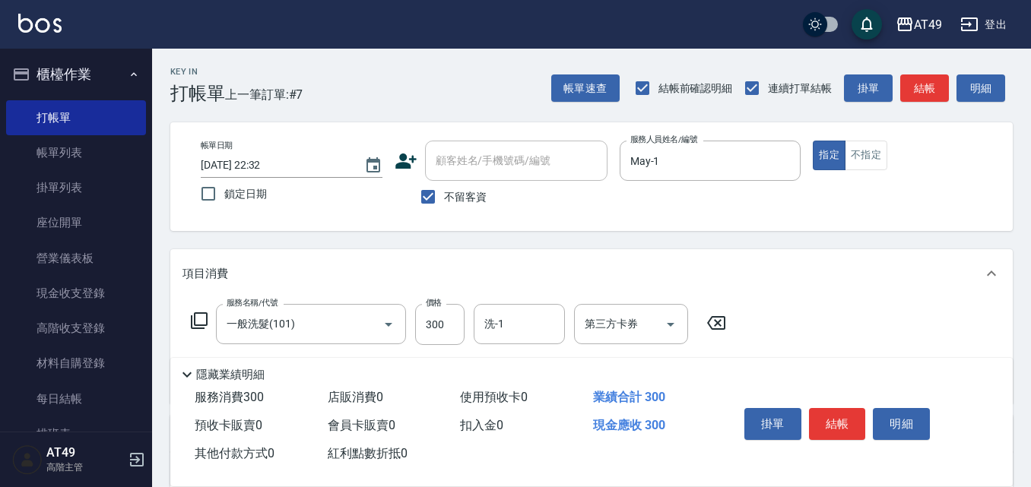
click at [199, 314] on icon at bounding box center [199, 320] width 17 height 17
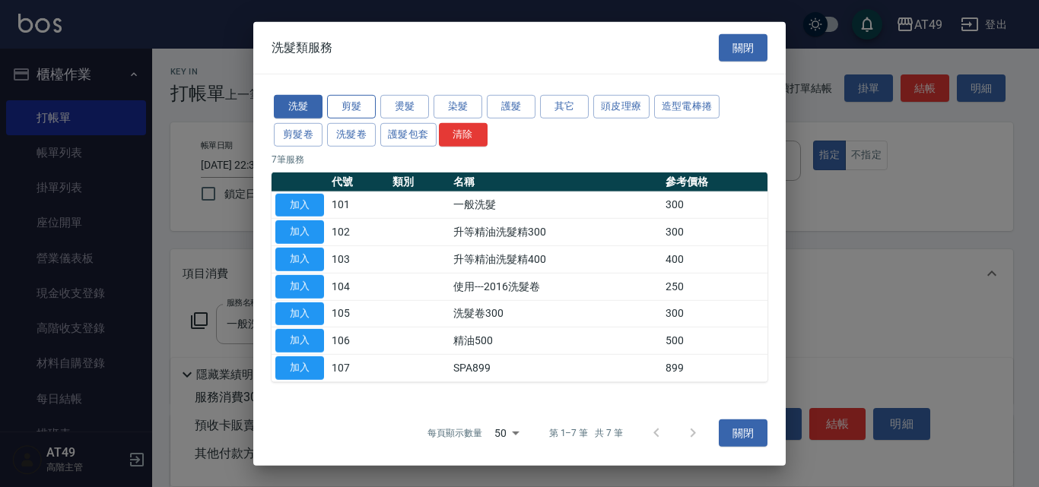
click at [355, 99] on button "剪髮" at bounding box center [351, 107] width 49 height 24
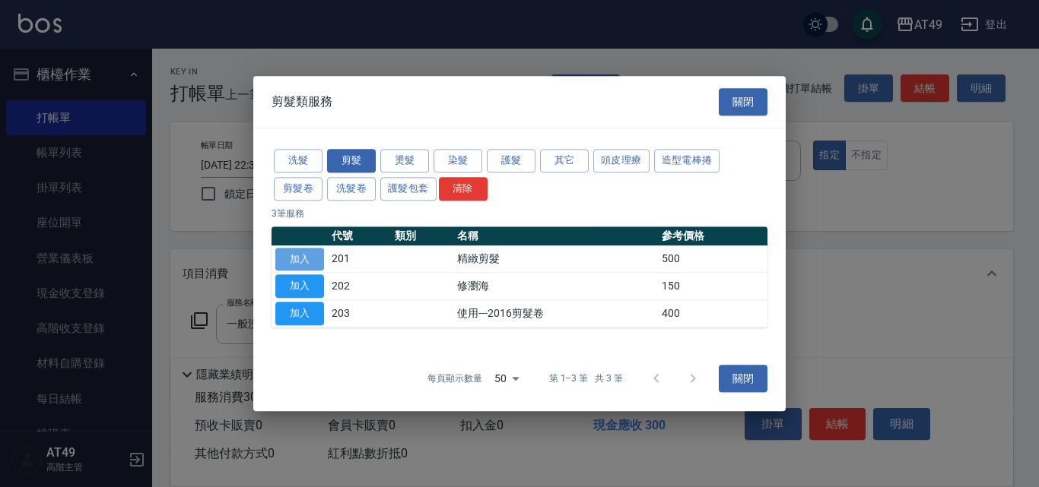
click at [304, 258] on button "加入" at bounding box center [299, 260] width 49 height 24
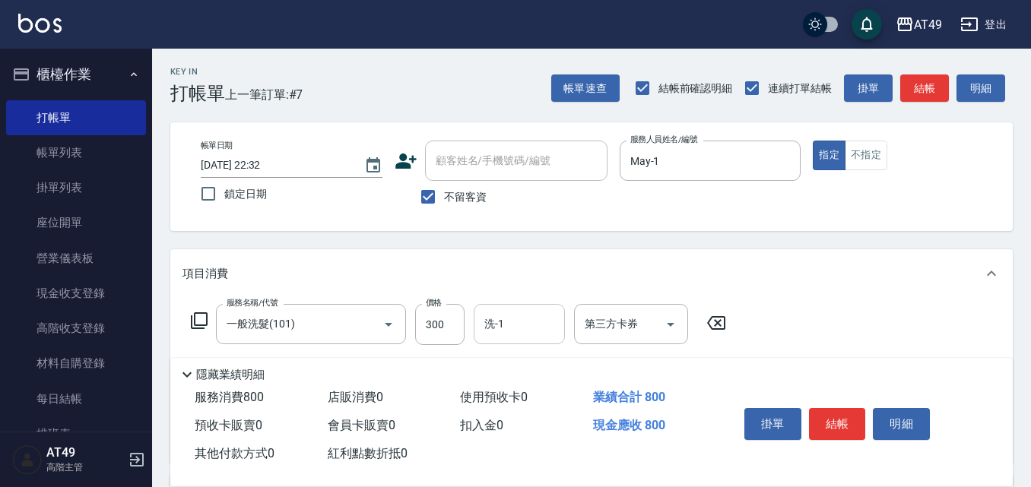
click at [541, 328] on input "洗-1" at bounding box center [519, 324] width 78 height 27
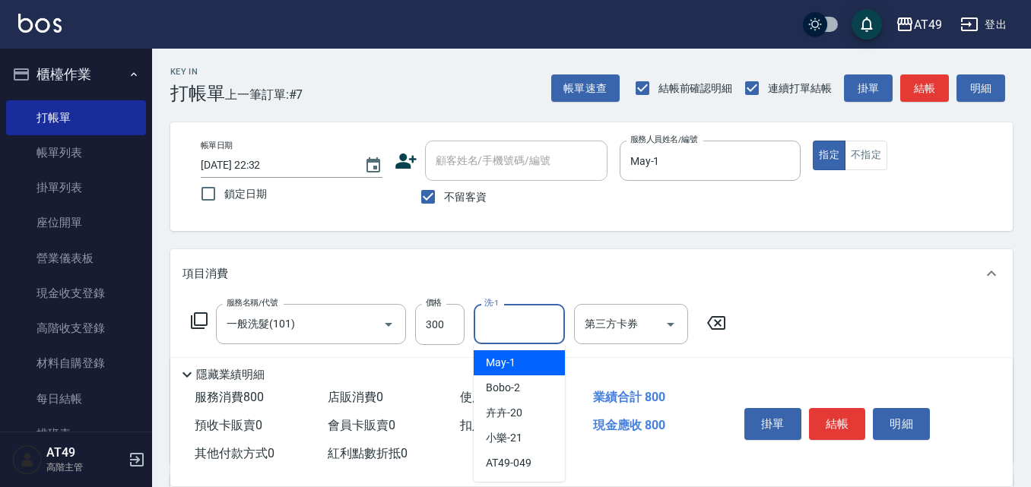
click at [541, 359] on div "May -1" at bounding box center [519, 362] width 91 height 25
type input "May-1"
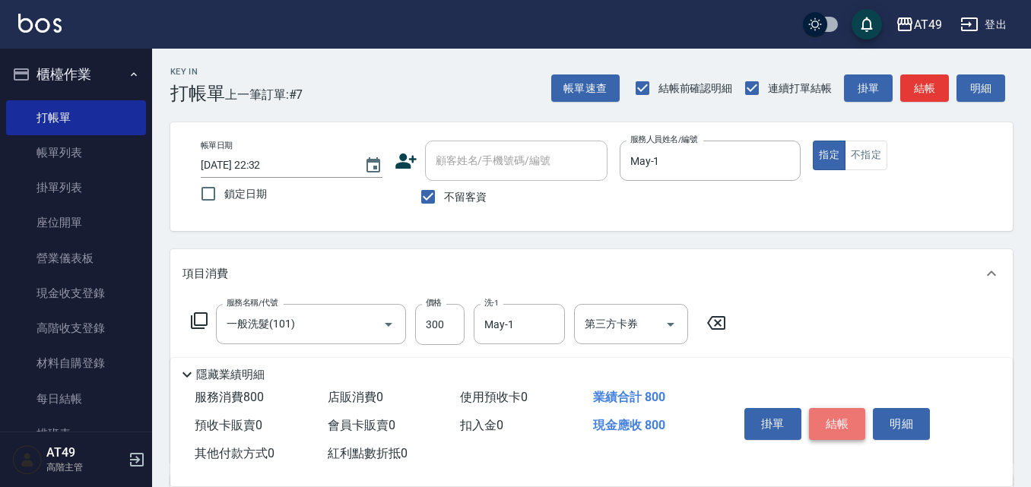
click at [833, 422] on button "結帳" at bounding box center [837, 424] width 57 height 32
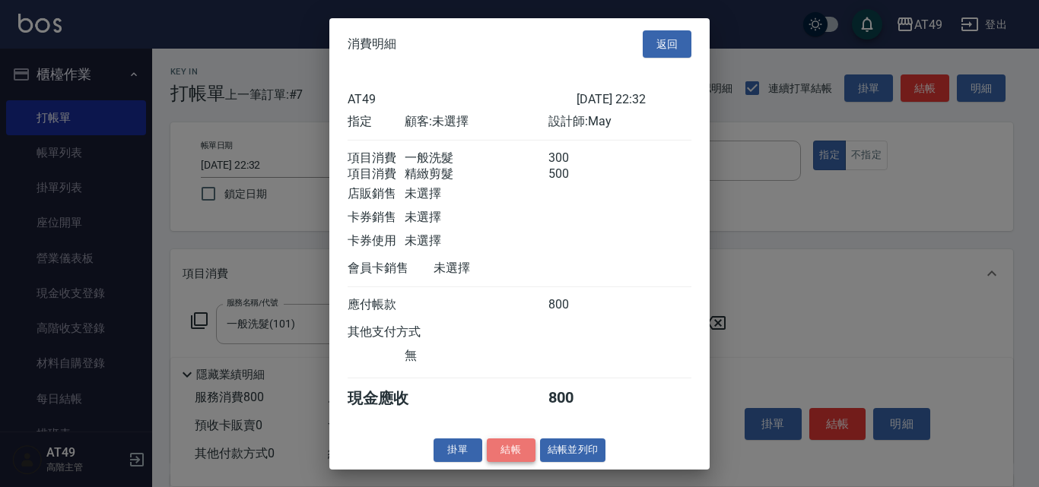
click at [518, 462] on button "結帳" at bounding box center [511, 451] width 49 height 24
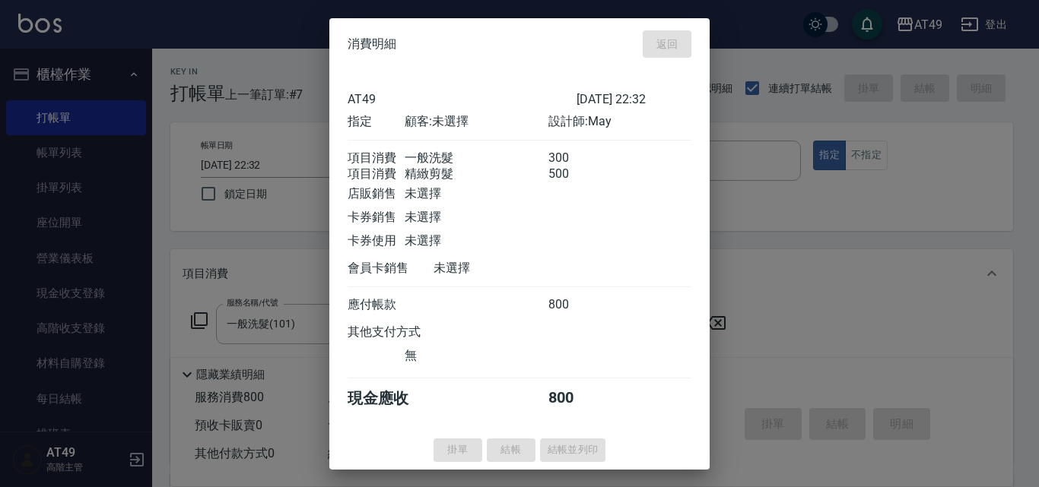
type input "[DATE] 22:33"
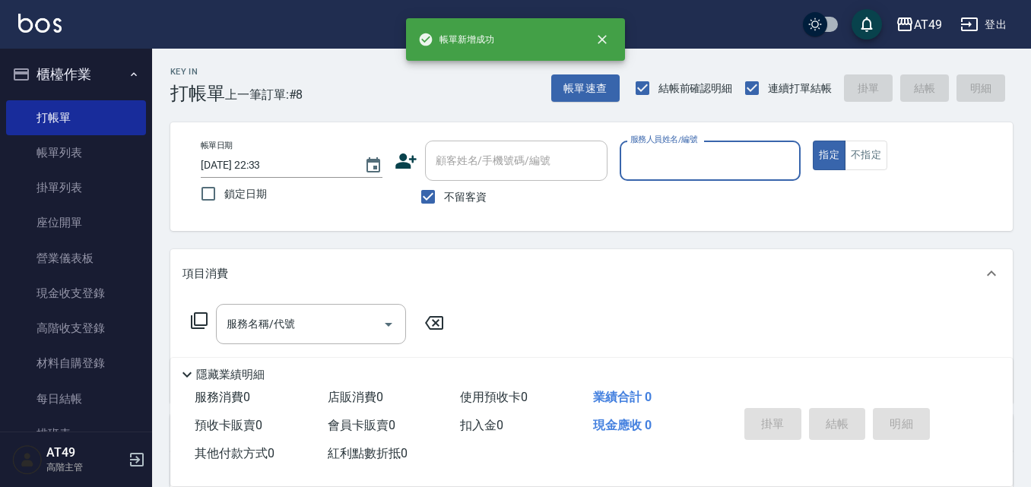
click at [693, 165] on input "服務人員姓名/編號" at bounding box center [710, 160] width 168 height 27
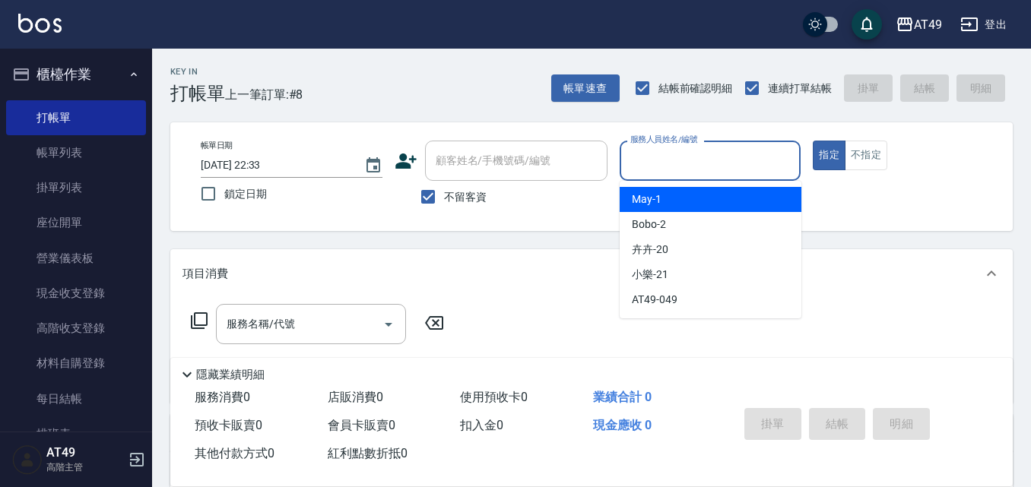
click at [696, 196] on div "May -1" at bounding box center [711, 199] width 182 height 25
type input "May-1"
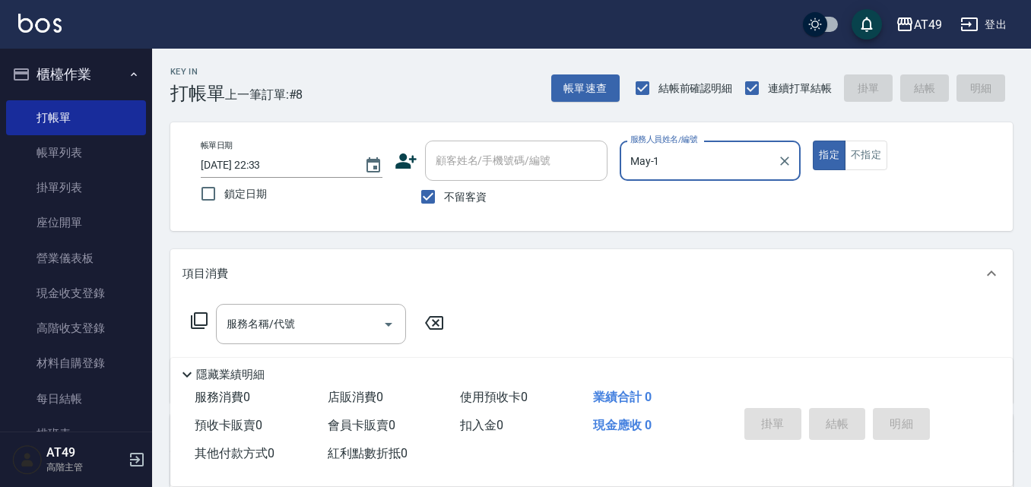
click at [197, 319] on icon at bounding box center [199, 321] width 18 height 18
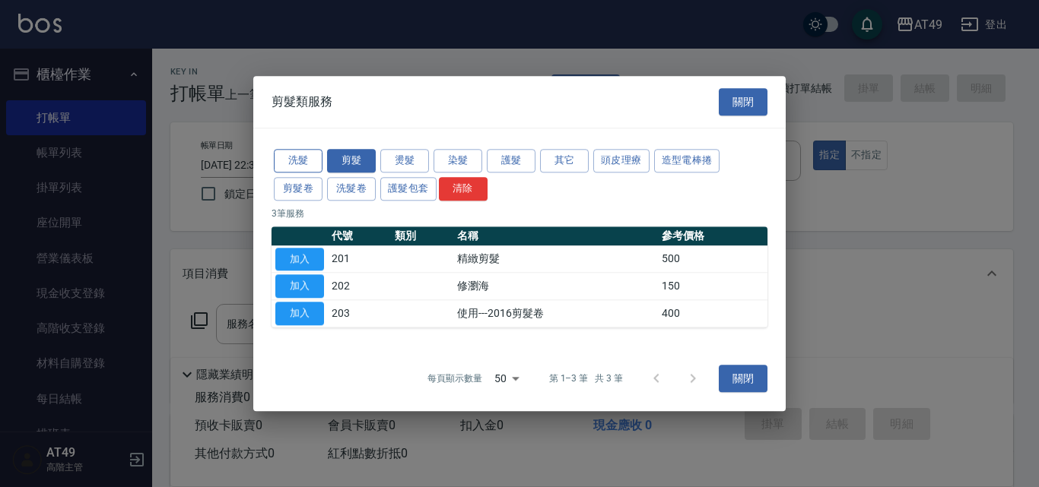
click at [307, 160] on button "洗髮" at bounding box center [298, 161] width 49 height 24
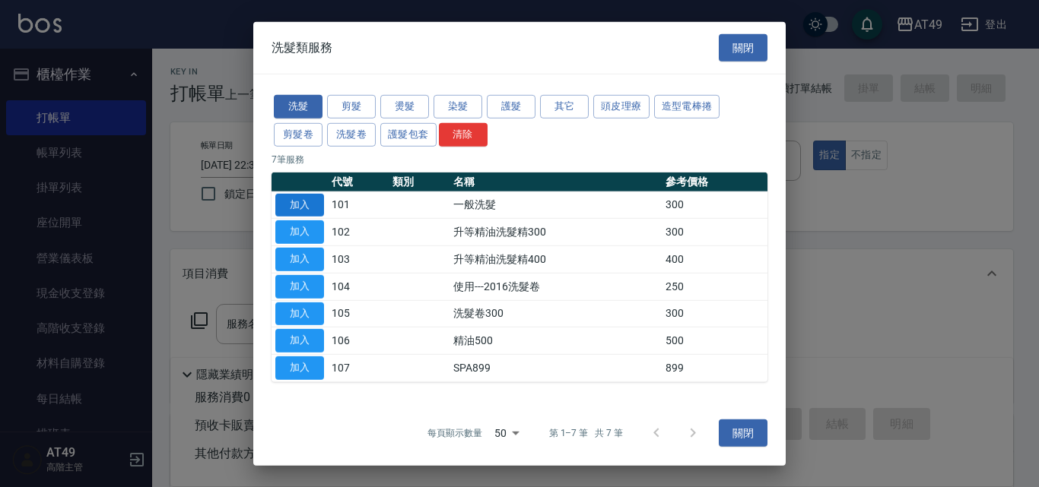
click at [312, 201] on button "加入" at bounding box center [299, 205] width 49 height 24
type input "一般洗髮(101)"
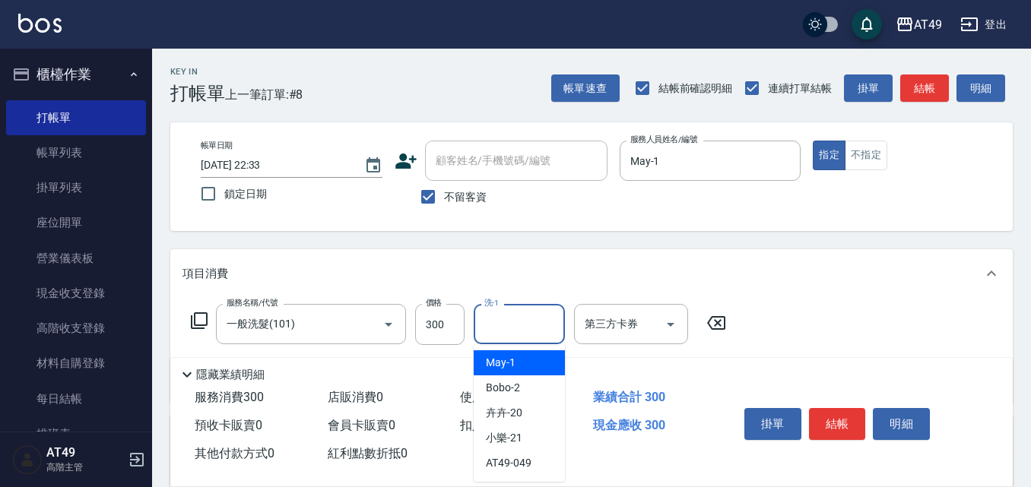
click at [515, 336] on input "洗-1" at bounding box center [519, 324] width 78 height 27
click at [533, 392] on div "Bobo -2" at bounding box center [519, 388] width 91 height 25
type input "Bobo-2"
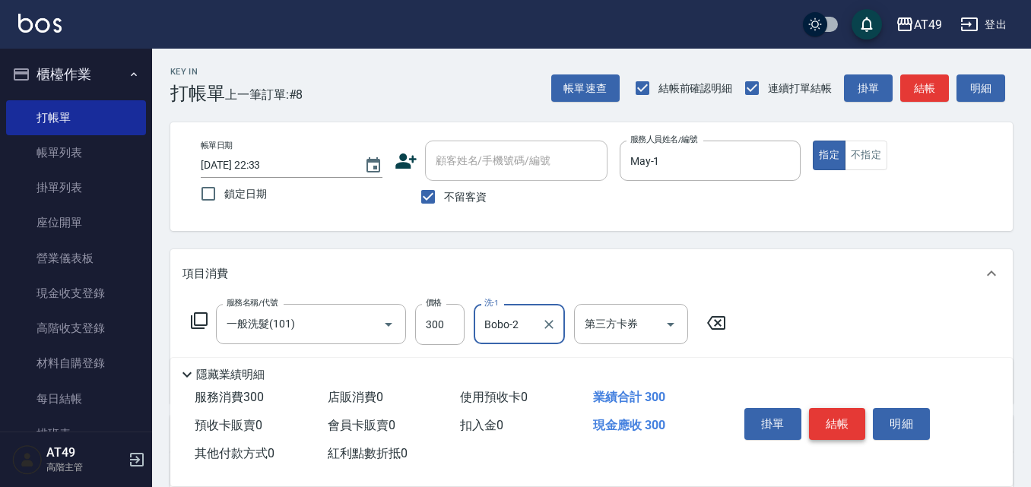
click at [853, 418] on button "結帳" at bounding box center [837, 424] width 57 height 32
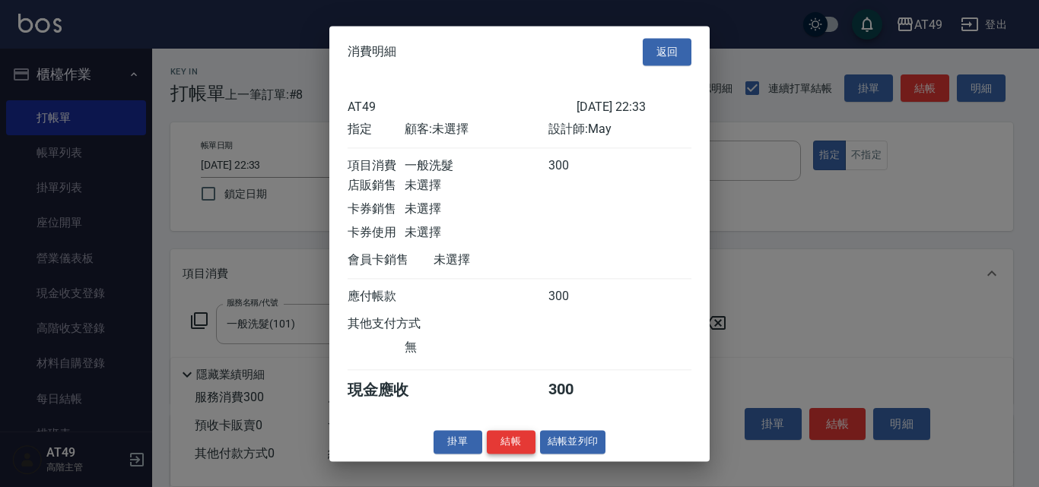
click at [515, 454] on button "結帳" at bounding box center [511, 442] width 49 height 24
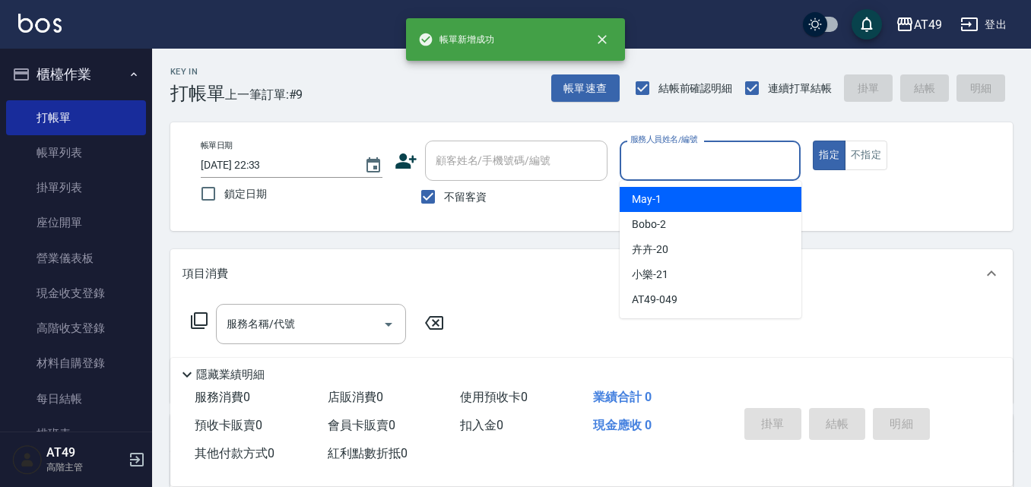
click at [677, 154] on input "服務人員姓名/編號" at bounding box center [710, 160] width 168 height 27
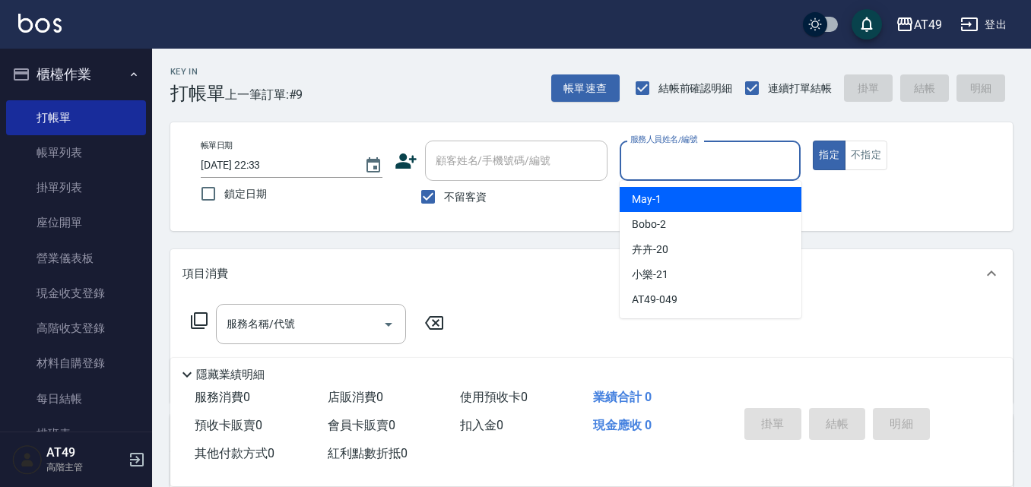
click at [694, 202] on div "May -1" at bounding box center [711, 199] width 182 height 25
type input "May-1"
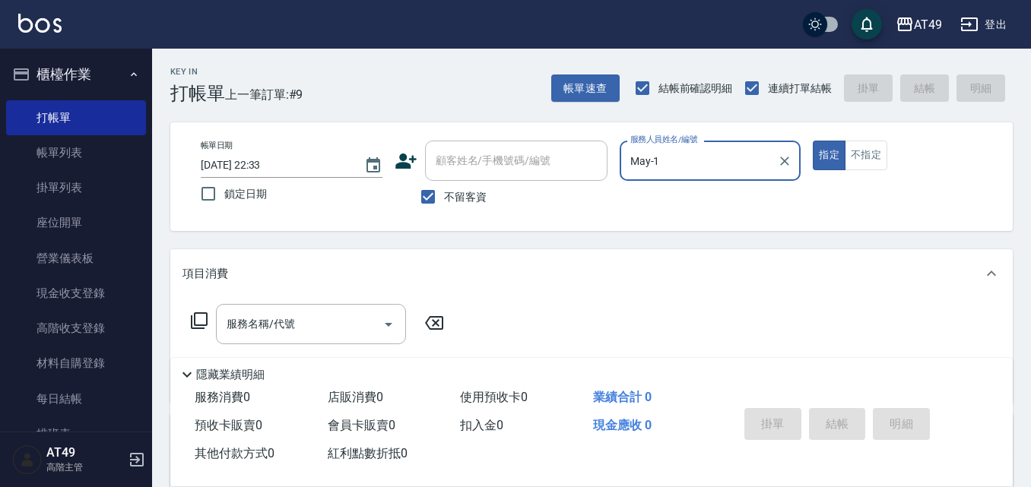
click at [201, 319] on icon at bounding box center [199, 321] width 18 height 18
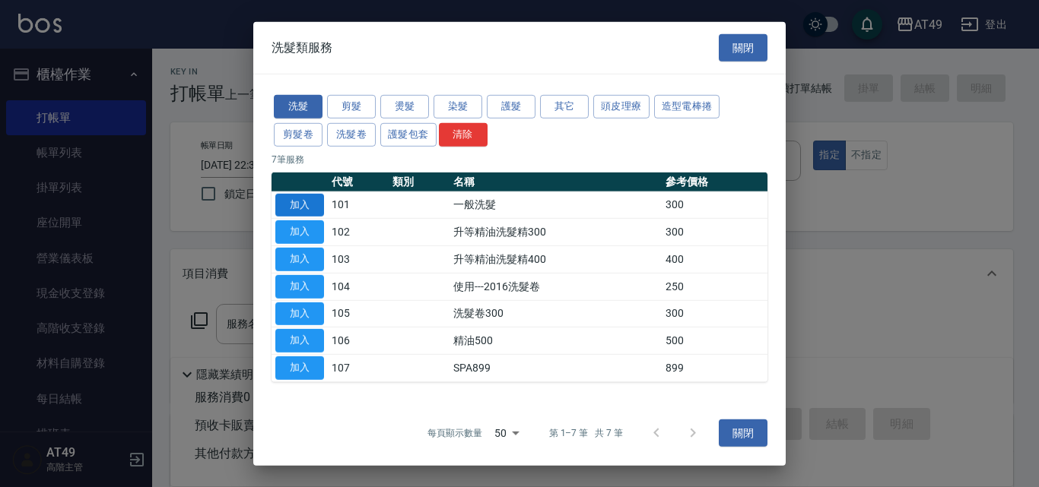
click at [309, 199] on button "加入" at bounding box center [299, 205] width 49 height 24
type input "一般洗髮(101)"
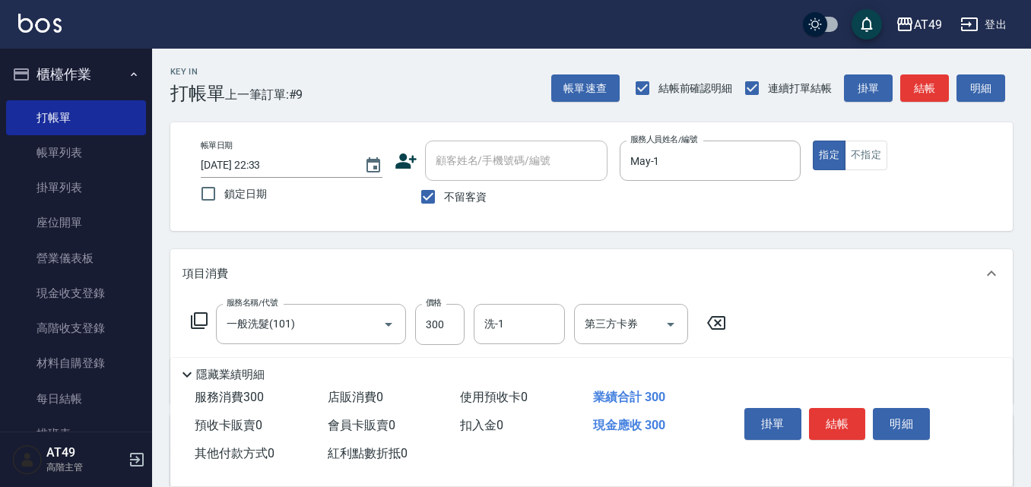
click at [203, 322] on icon at bounding box center [199, 321] width 18 height 18
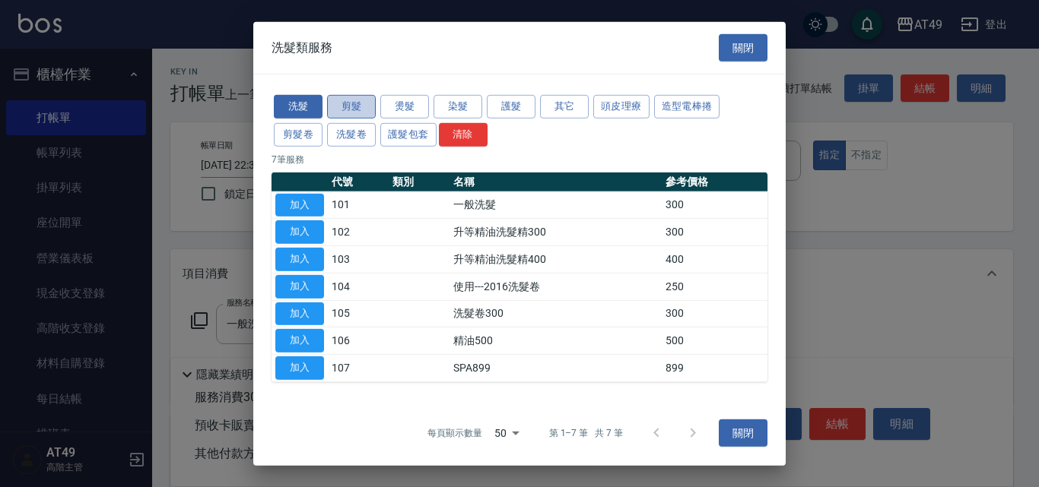
click at [367, 107] on button "剪髮" at bounding box center [351, 107] width 49 height 24
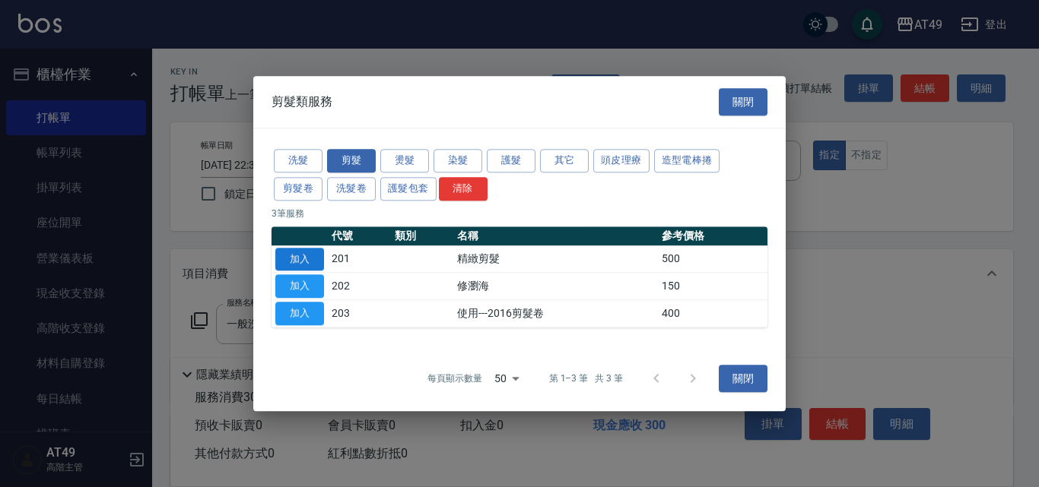
click at [312, 256] on button "加入" at bounding box center [299, 260] width 49 height 24
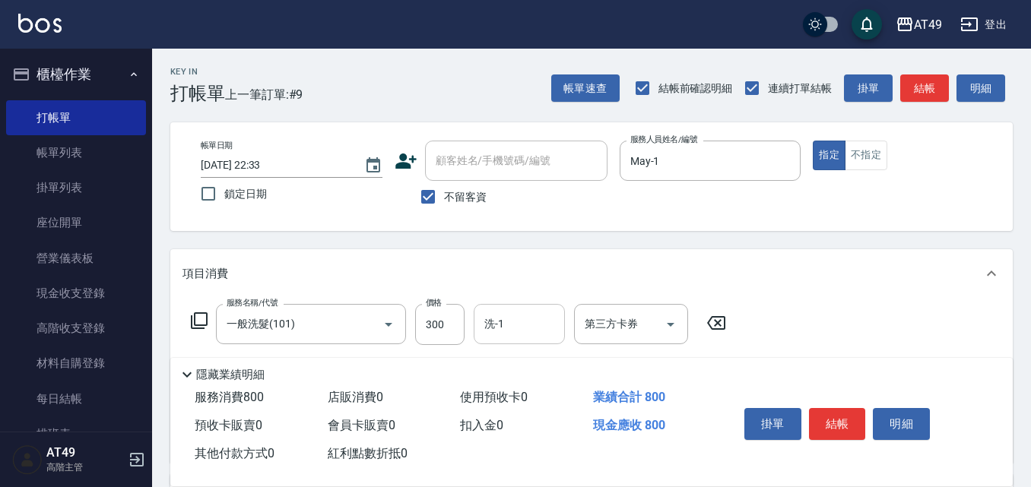
click at [508, 321] on input "洗-1" at bounding box center [519, 324] width 78 height 27
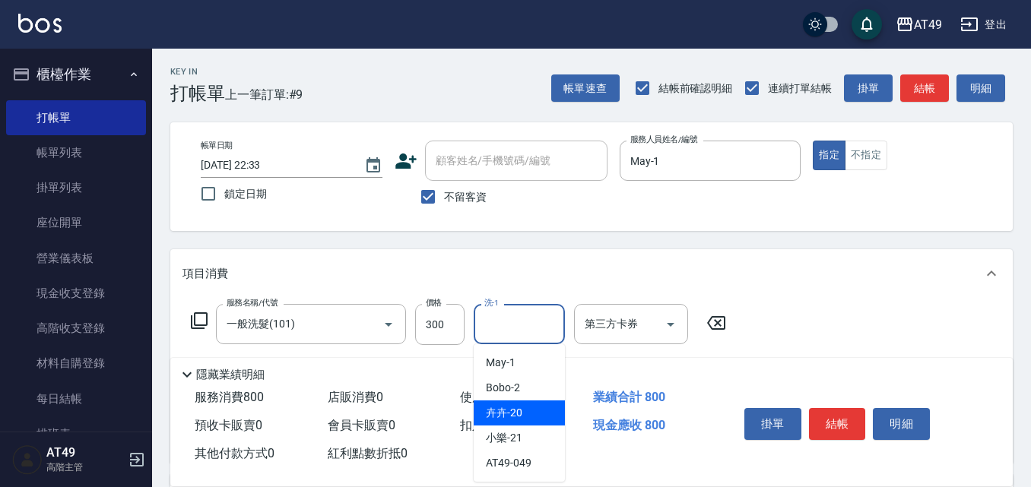
click at [526, 419] on div "卉卉 -20" at bounding box center [519, 413] width 91 height 25
type input "卉卉-20"
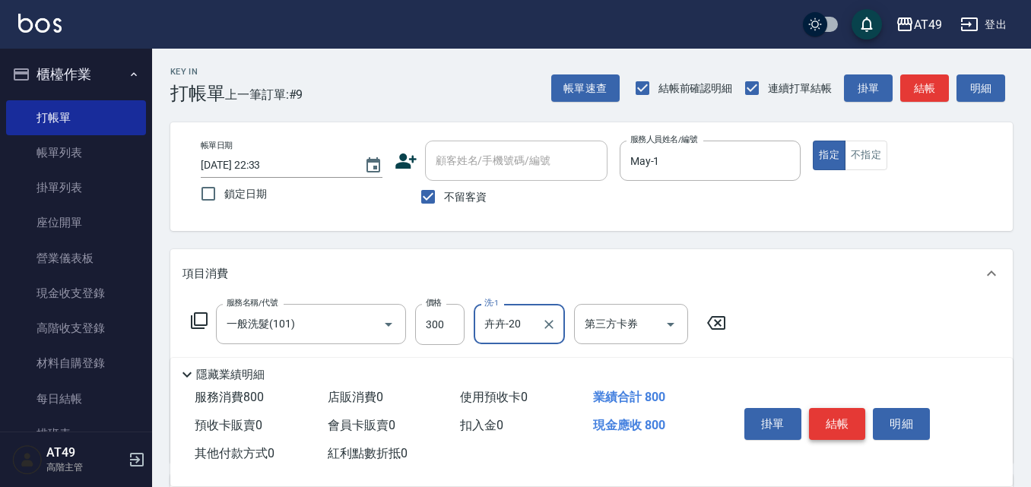
click at [857, 419] on button "結帳" at bounding box center [837, 424] width 57 height 32
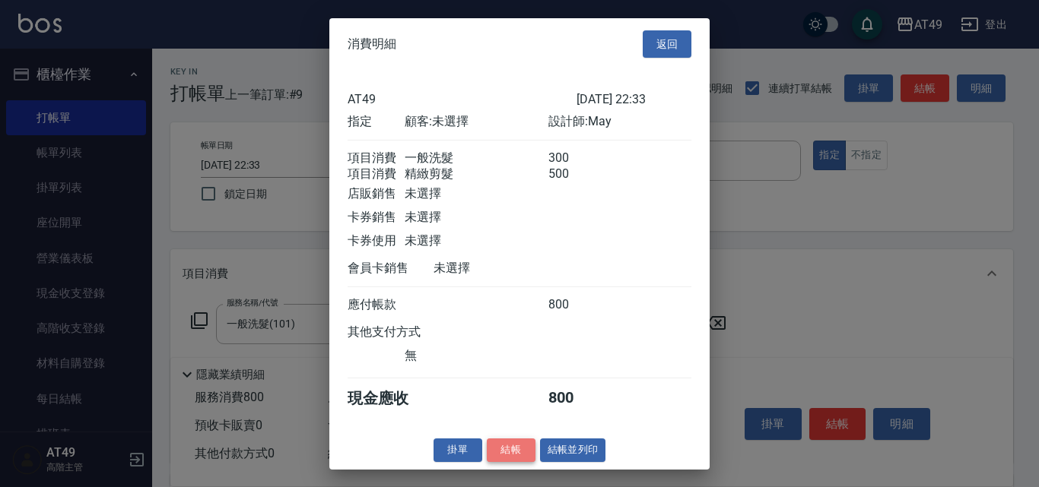
click at [493, 461] on button "結帳" at bounding box center [511, 451] width 49 height 24
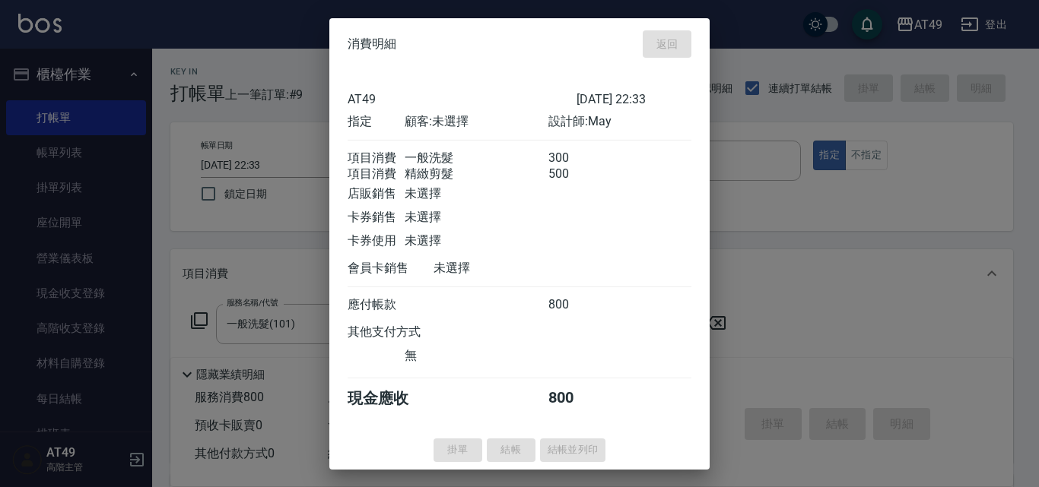
type input "[DATE] 22:34"
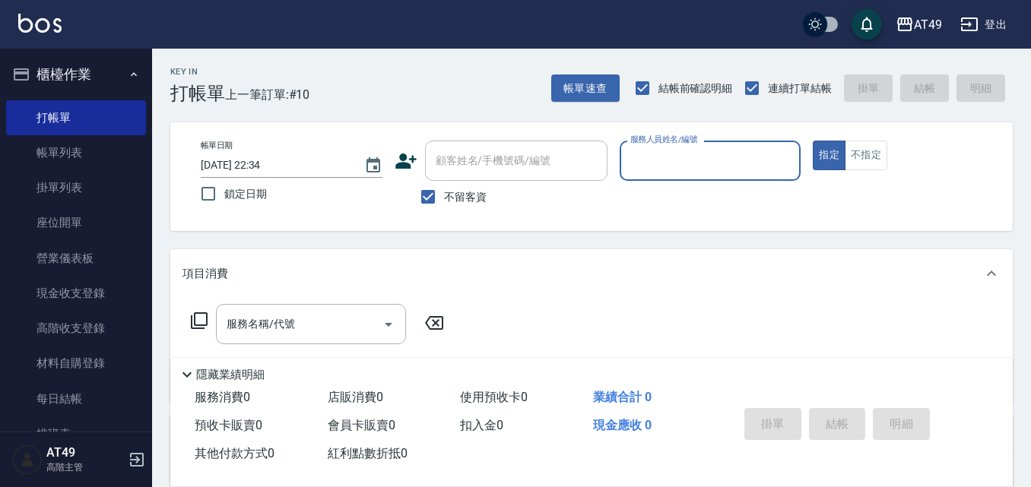
click at [642, 160] on input "服務人員姓名/編號" at bounding box center [710, 160] width 168 height 27
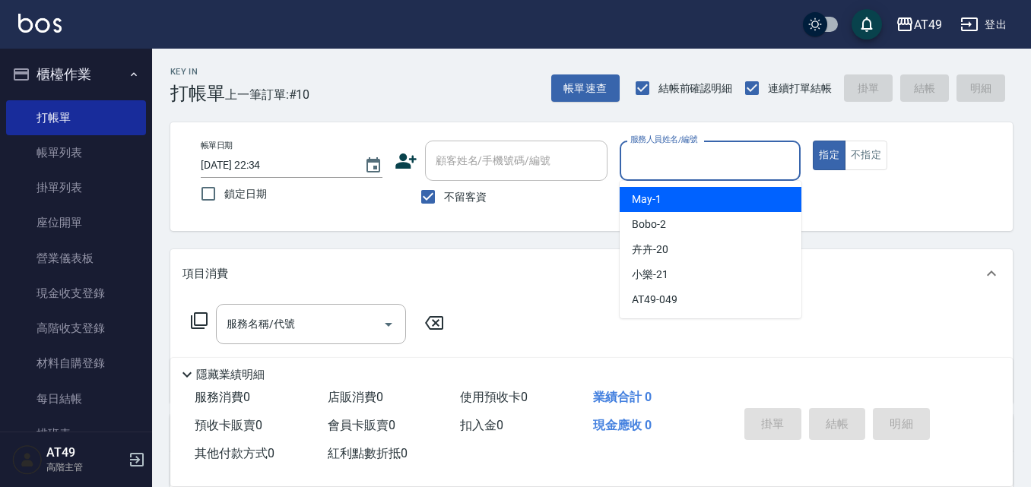
click at [654, 192] on span "May -1" at bounding box center [647, 200] width 30 height 16
type input "May-1"
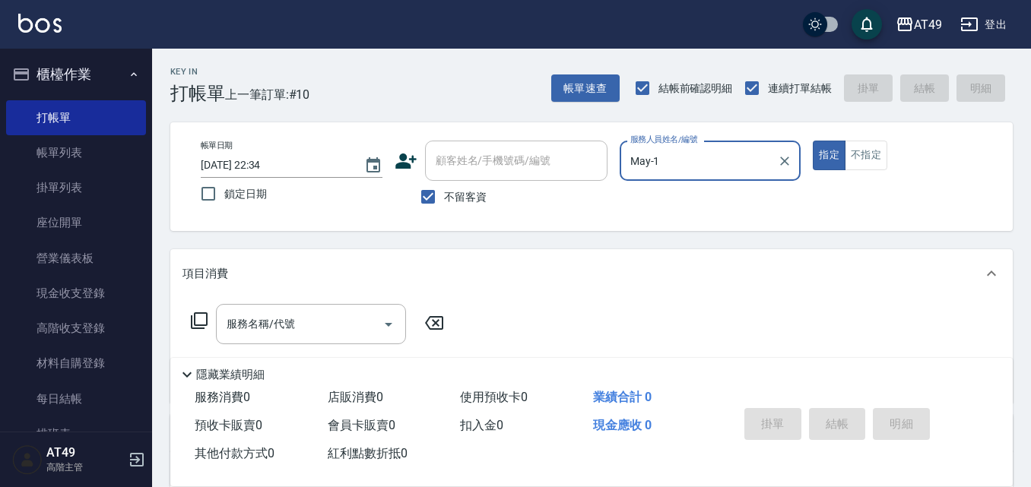
click at [192, 320] on icon at bounding box center [199, 320] width 17 height 17
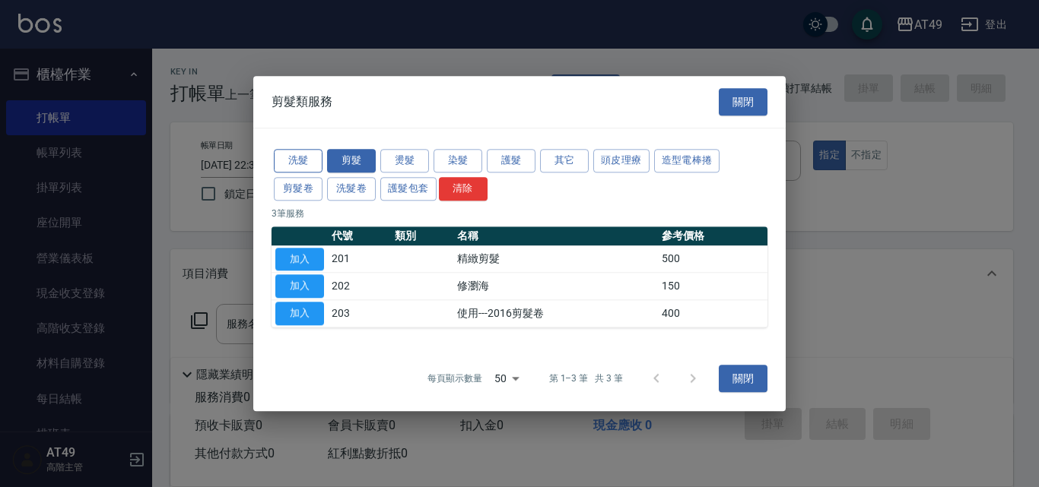
click at [308, 159] on button "洗髮" at bounding box center [298, 161] width 49 height 24
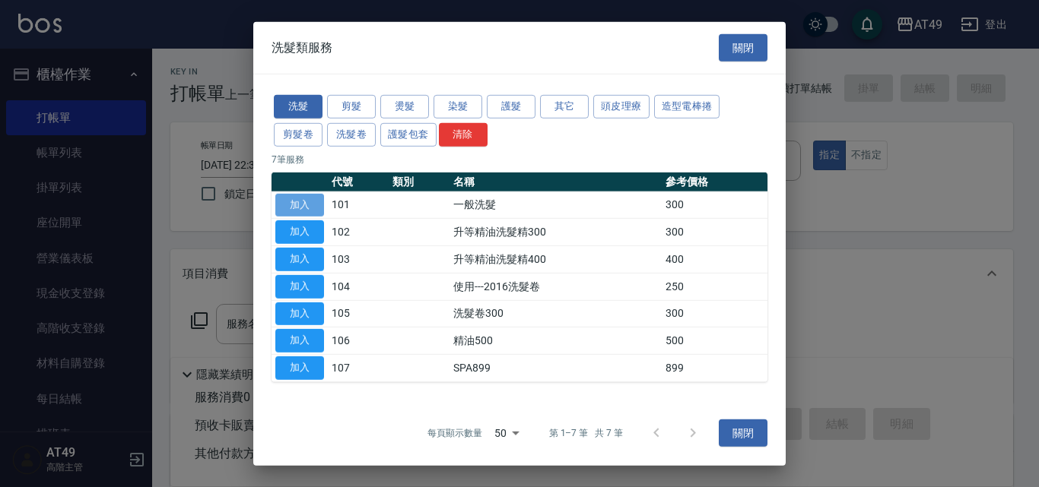
click at [306, 197] on button "加入" at bounding box center [299, 205] width 49 height 24
type input "一般洗髮(101)"
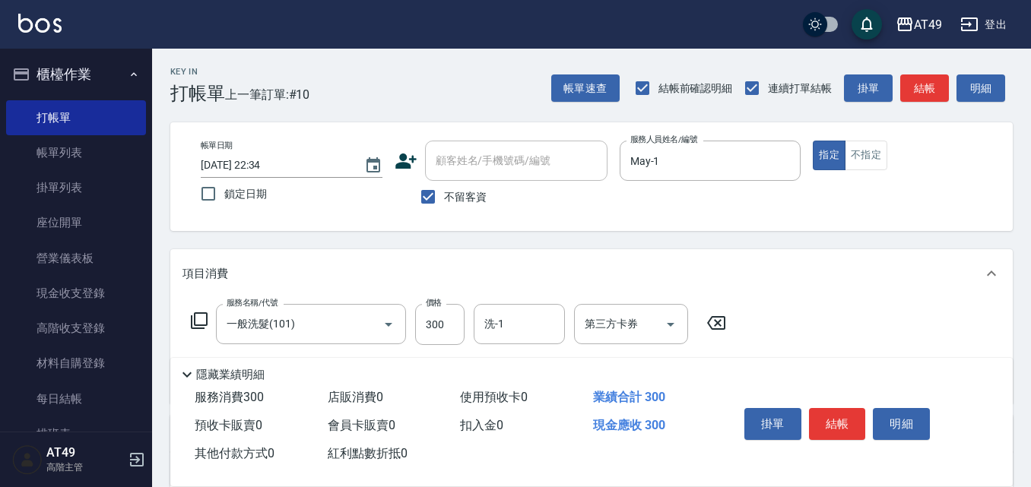
click at [192, 317] on icon at bounding box center [199, 320] width 17 height 17
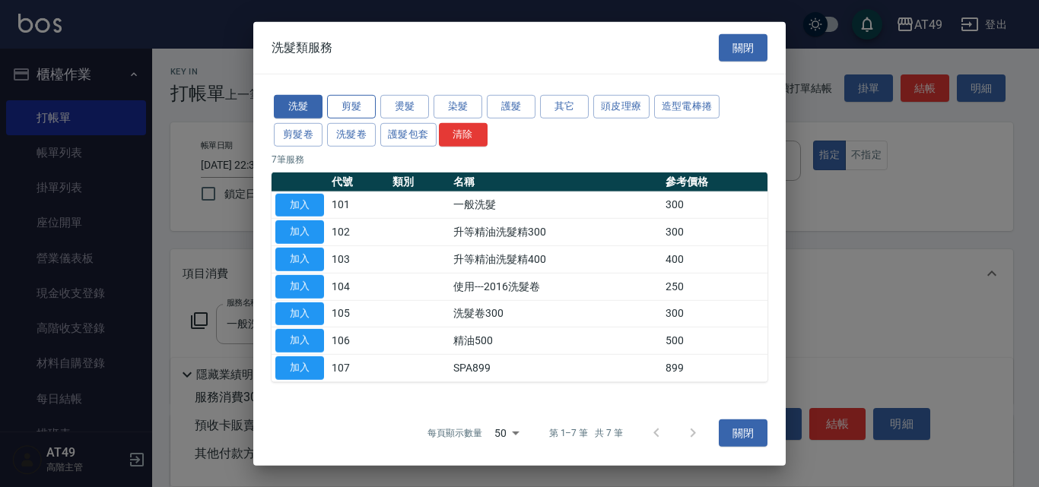
click at [359, 106] on button "剪髮" at bounding box center [351, 107] width 49 height 24
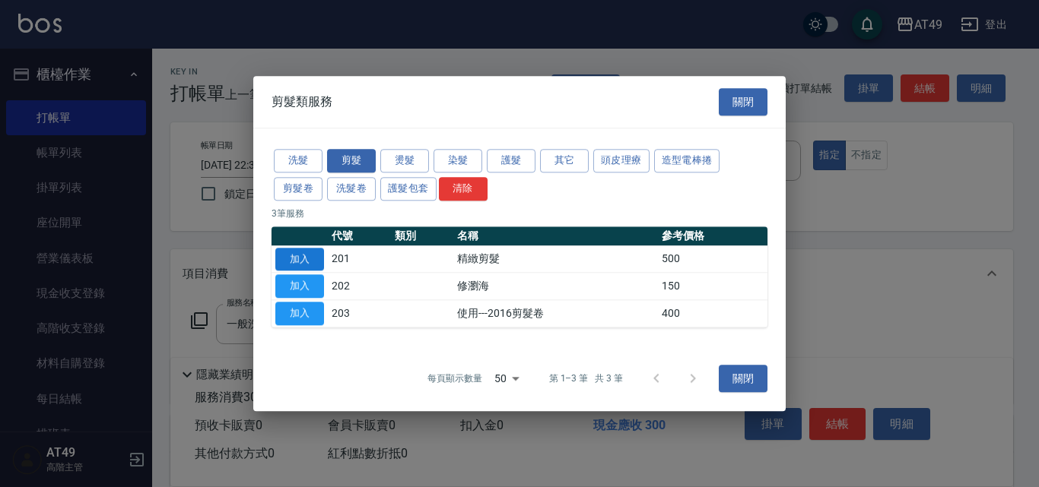
click at [305, 256] on button "加入" at bounding box center [299, 260] width 49 height 24
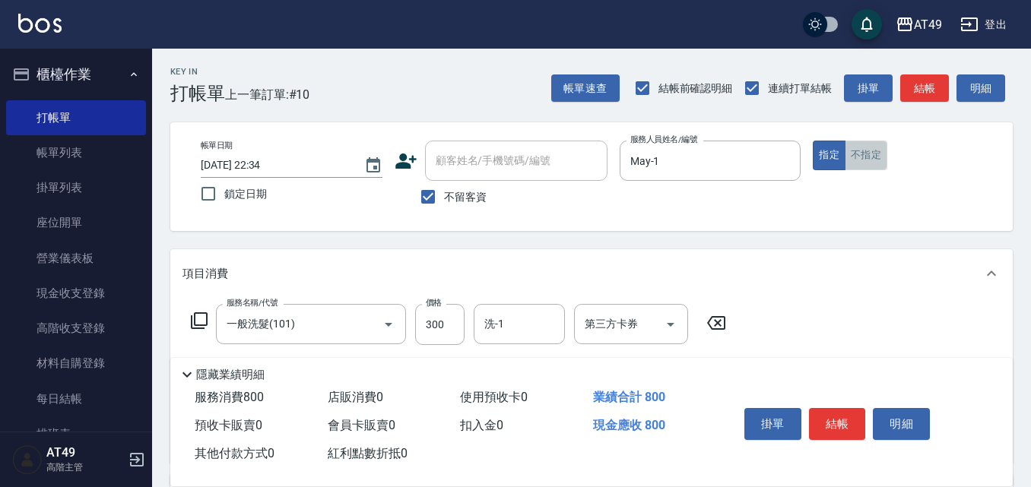
click at [867, 155] on button "不指定" at bounding box center [866, 156] width 43 height 30
click at [522, 320] on input "洗-1" at bounding box center [519, 324] width 78 height 27
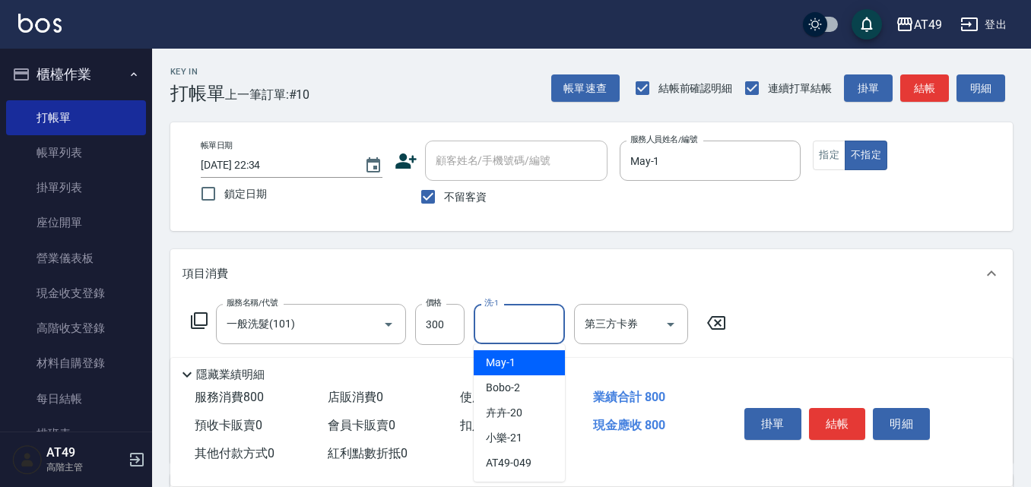
click at [520, 361] on div "May -1" at bounding box center [519, 362] width 91 height 25
type input "May-1"
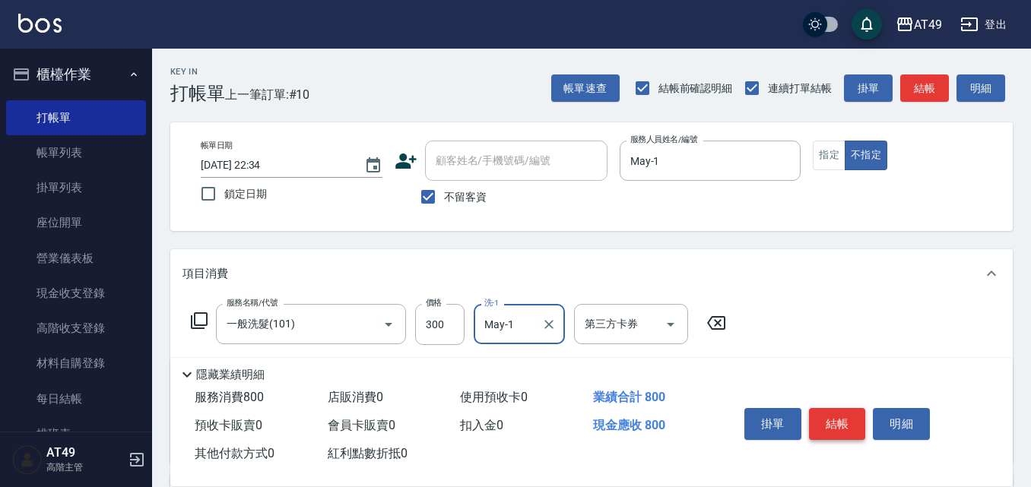
click at [824, 422] on button "結帳" at bounding box center [837, 424] width 57 height 32
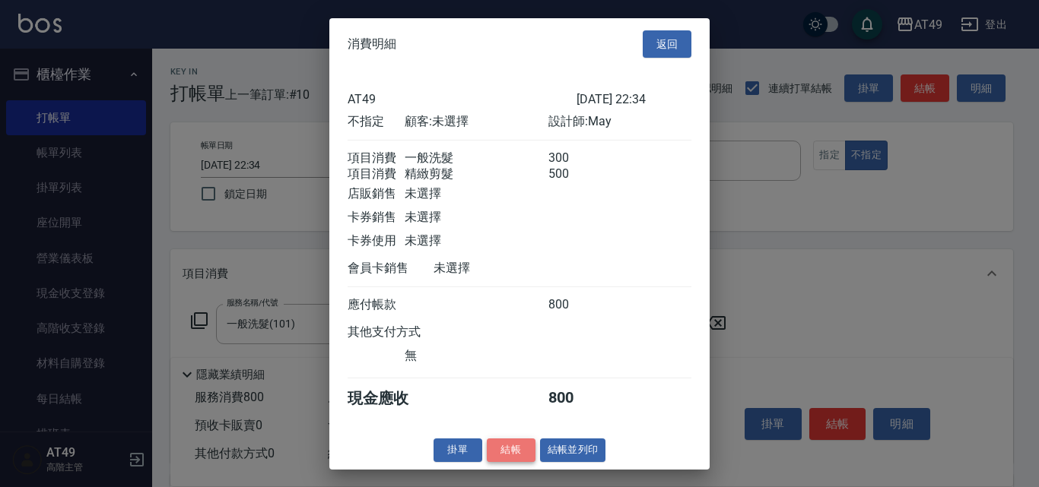
click at [510, 458] on button "結帳" at bounding box center [511, 451] width 49 height 24
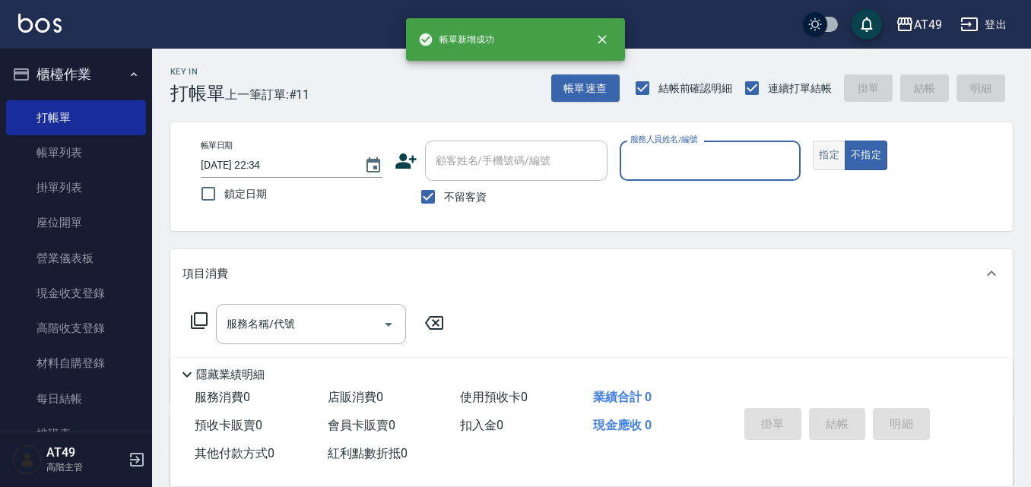
click at [840, 156] on button "指定" at bounding box center [829, 156] width 33 height 30
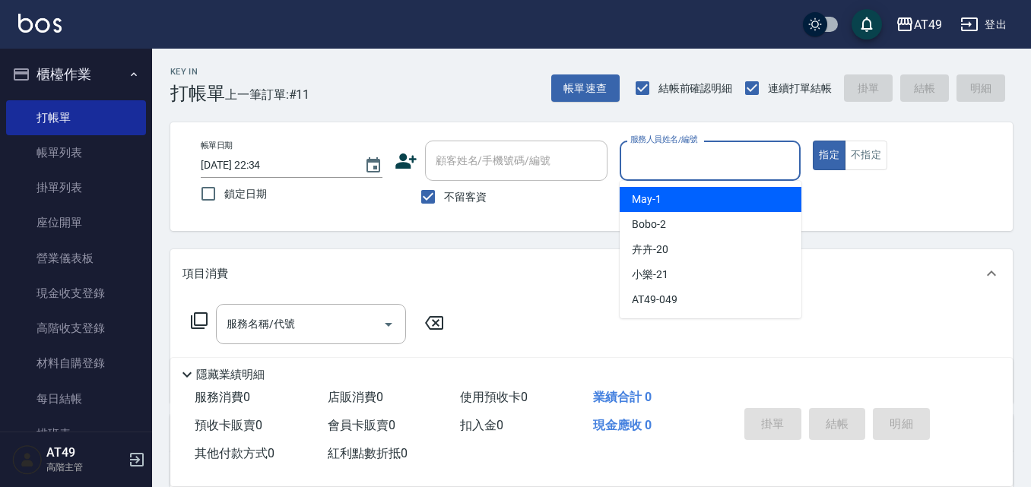
click at [661, 168] on input "服務人員姓名/編號" at bounding box center [710, 160] width 168 height 27
click at [687, 198] on div "May -1" at bounding box center [711, 199] width 182 height 25
type input "May-1"
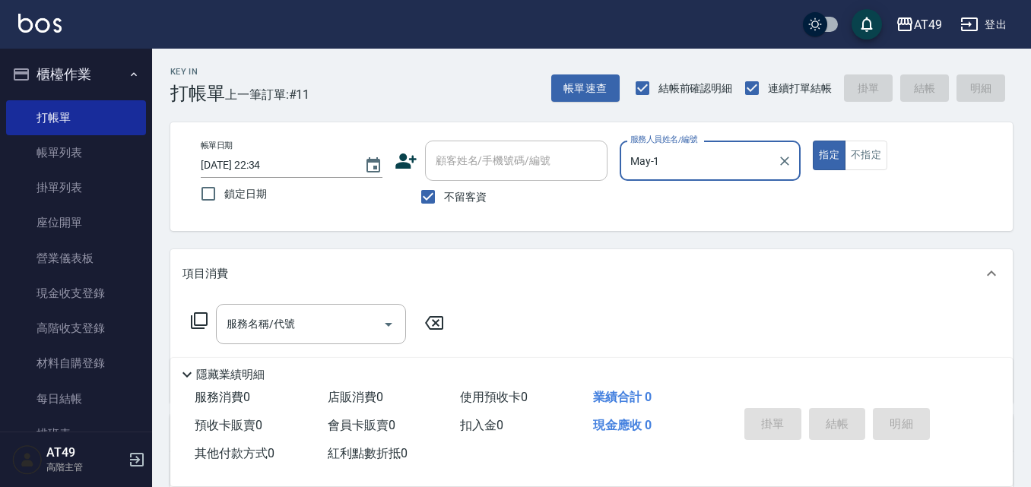
click at [204, 316] on icon at bounding box center [199, 321] width 18 height 18
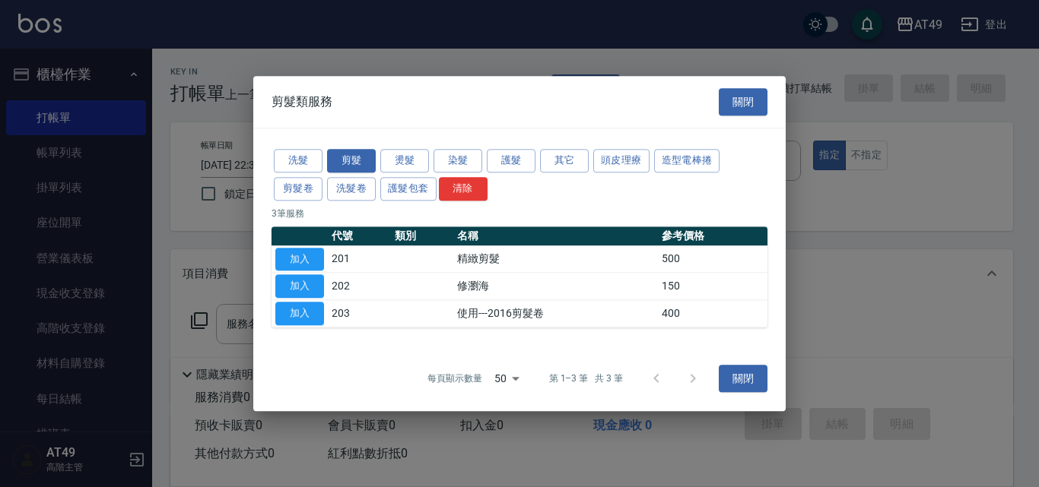
click at [204, 316] on div at bounding box center [519, 243] width 1039 height 487
click at [305, 157] on button "洗髮" at bounding box center [298, 161] width 49 height 24
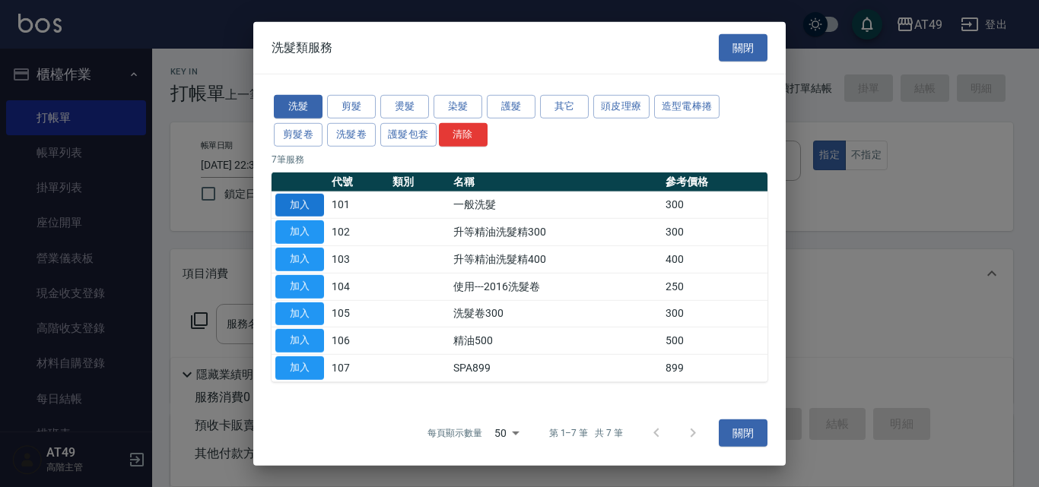
click at [304, 204] on button "加入" at bounding box center [299, 205] width 49 height 24
type input "一般洗髮(101)"
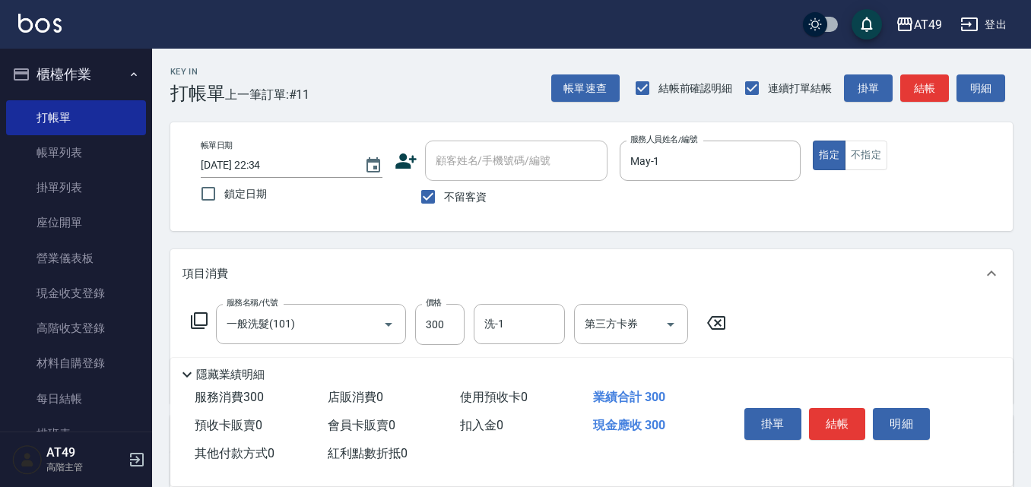
click at [200, 322] on icon at bounding box center [199, 321] width 18 height 18
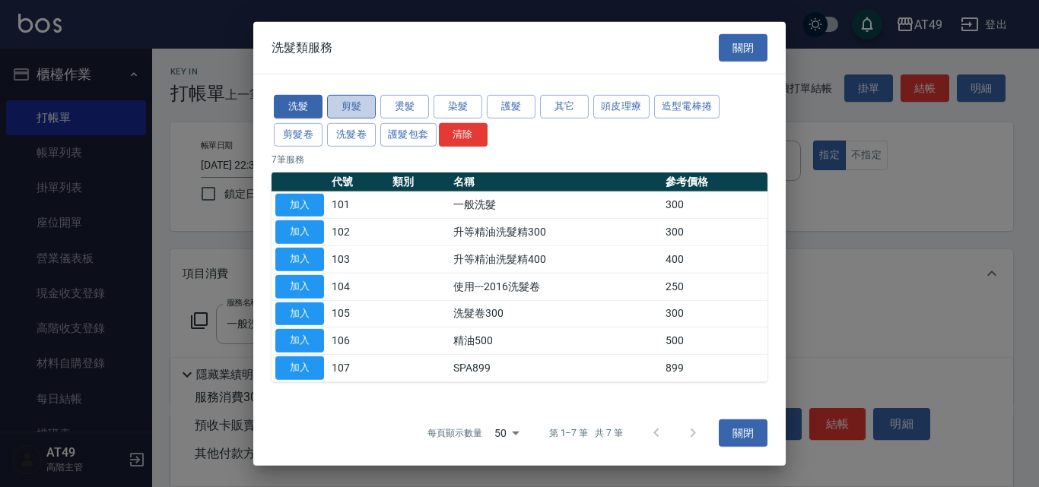
click at [352, 101] on button "剪髮" at bounding box center [351, 107] width 49 height 24
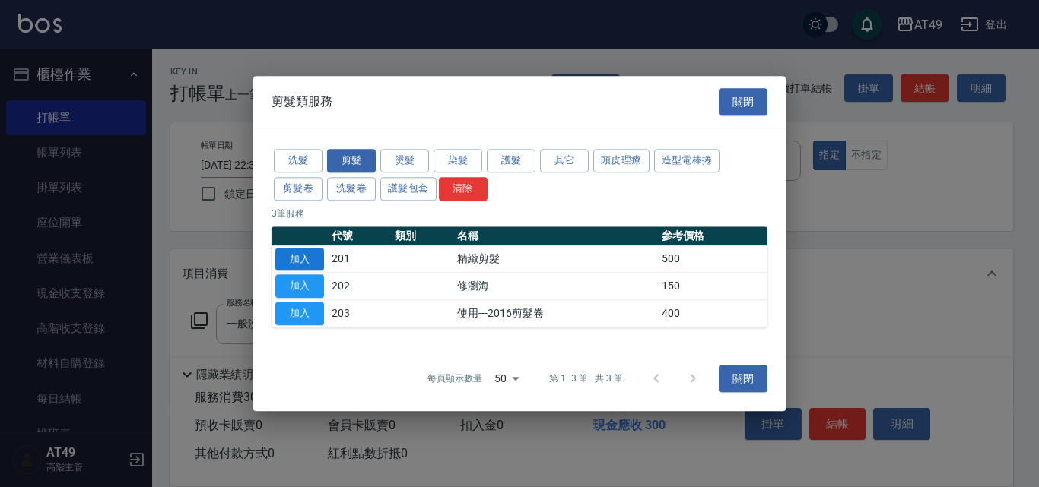
click at [306, 260] on button "加入" at bounding box center [299, 260] width 49 height 24
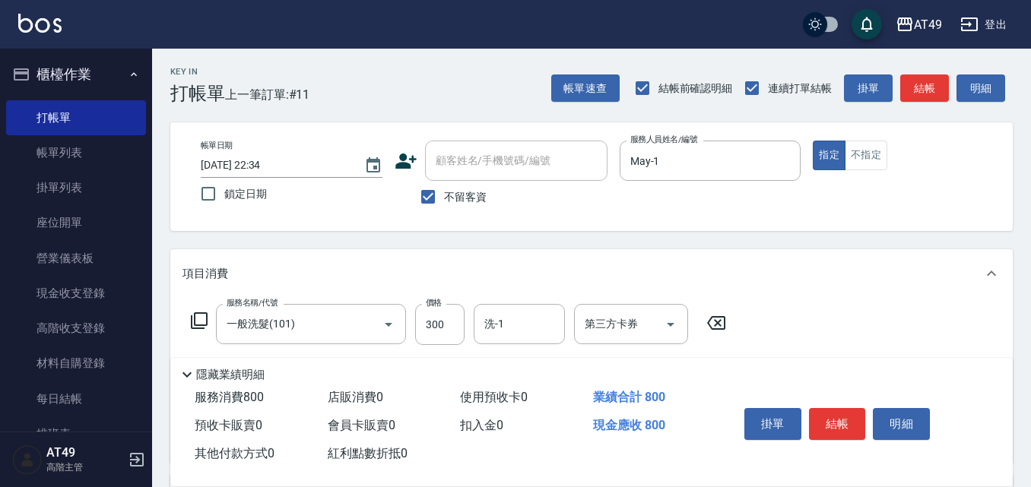
click at [190, 313] on icon at bounding box center [199, 321] width 18 height 18
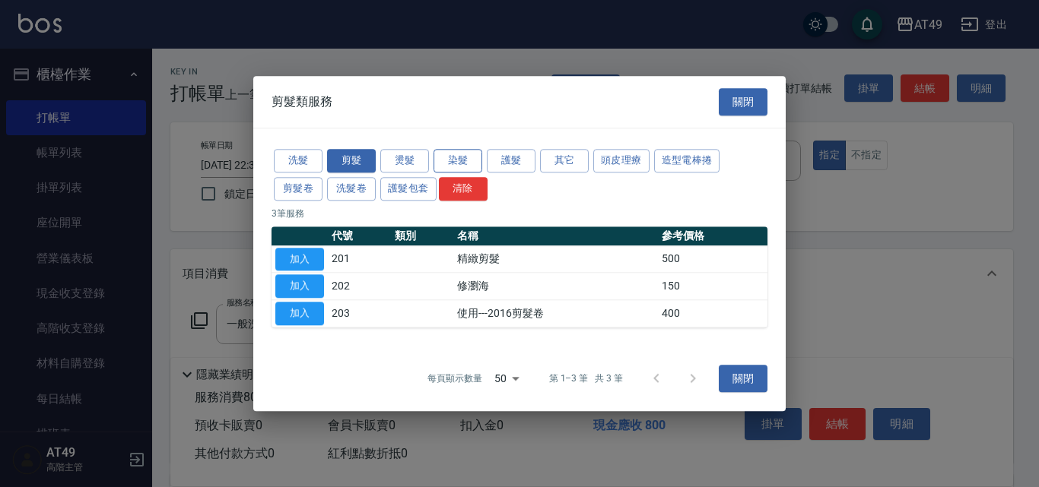
click at [448, 158] on button "染髮" at bounding box center [457, 161] width 49 height 24
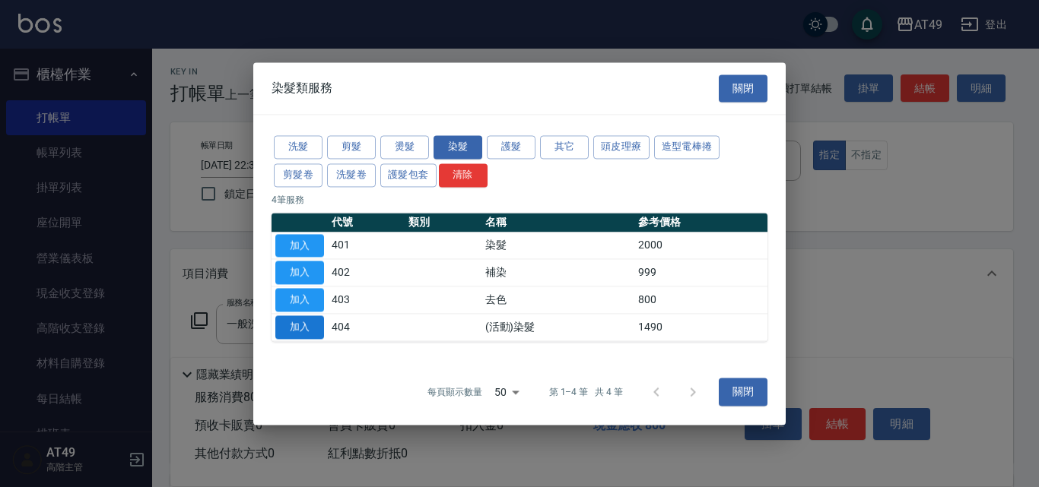
click at [306, 323] on button "加入" at bounding box center [299, 328] width 49 height 24
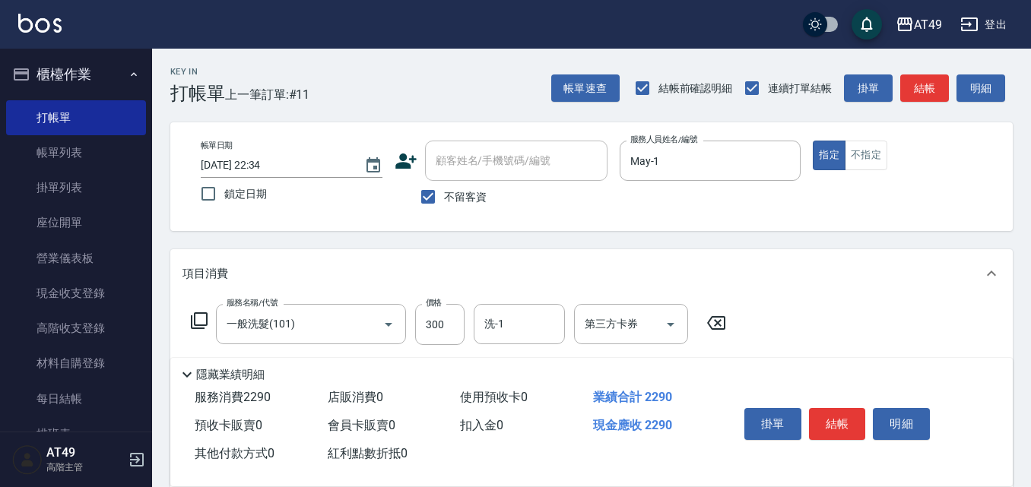
click at [200, 321] on icon at bounding box center [199, 321] width 18 height 18
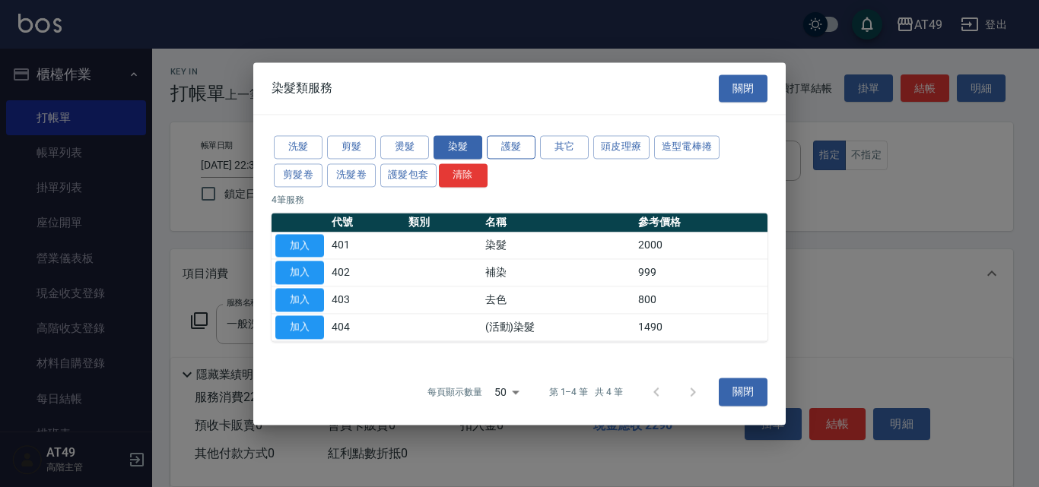
click at [518, 144] on button "護髮" at bounding box center [511, 147] width 49 height 24
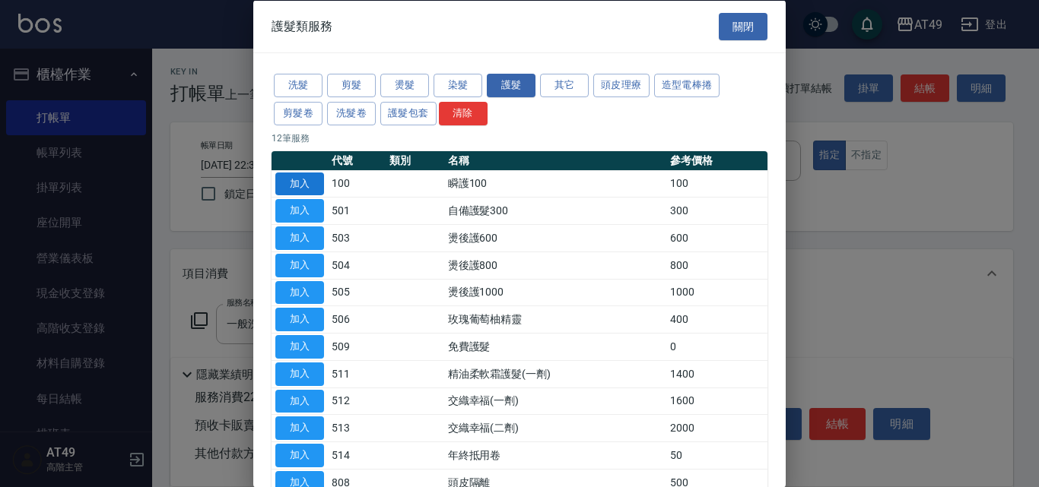
click at [313, 180] on button "加入" at bounding box center [299, 184] width 49 height 24
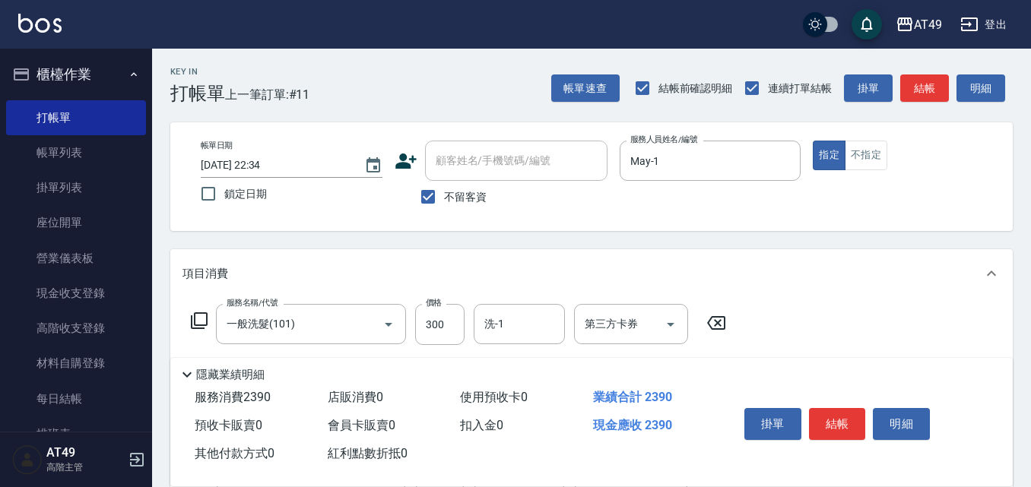
click at [197, 316] on icon at bounding box center [199, 321] width 18 height 18
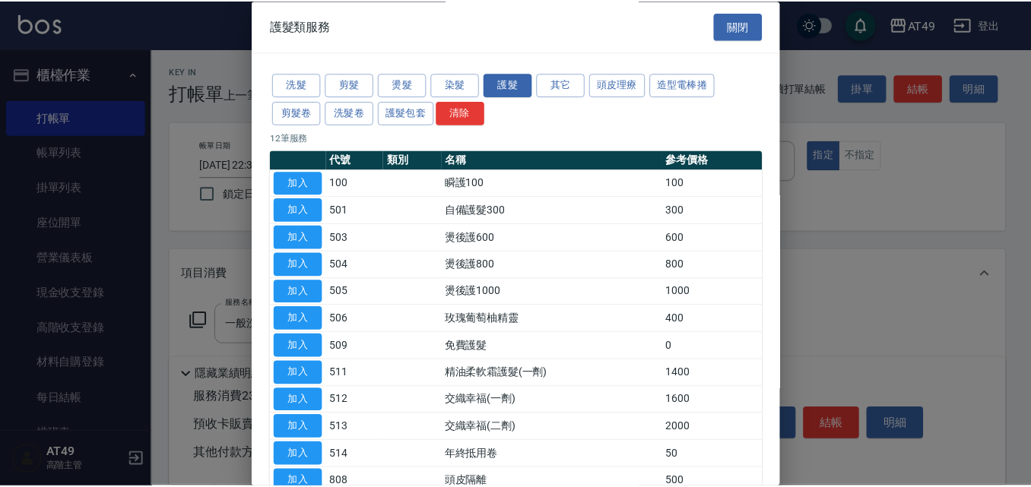
scroll to position [93, 0]
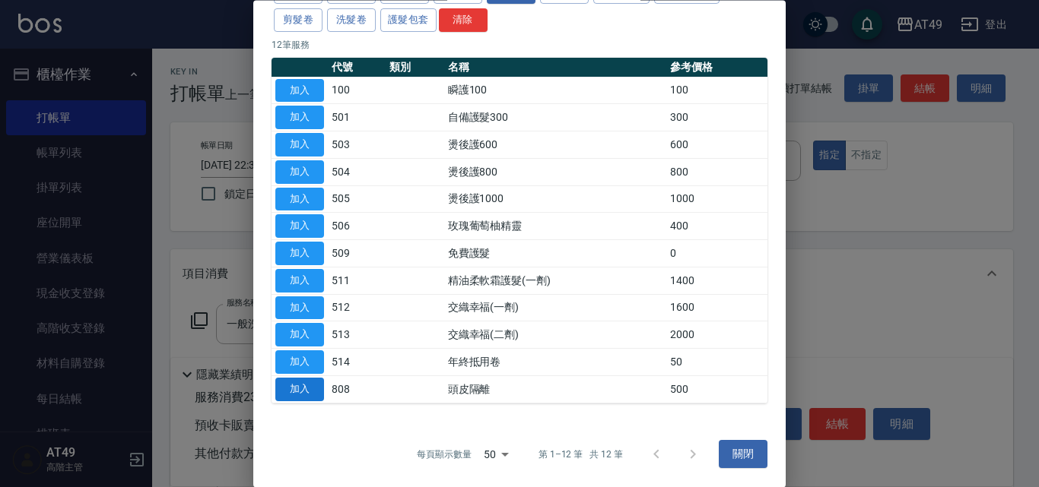
click at [305, 389] on button "加入" at bounding box center [299, 390] width 49 height 24
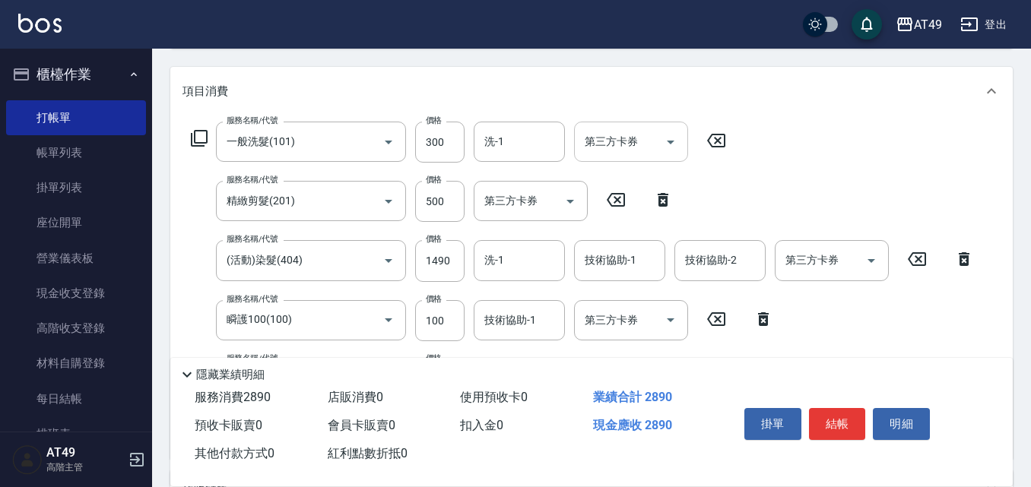
scroll to position [304, 0]
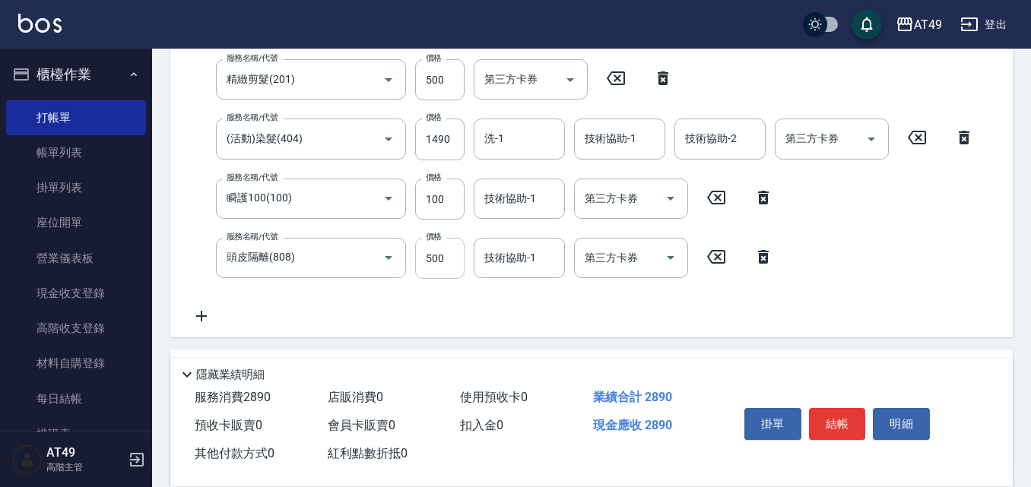
click at [430, 262] on input "500" at bounding box center [439, 258] width 49 height 41
type input "300"
click at [433, 191] on input "100" at bounding box center [439, 199] width 49 height 41
type input "250"
click at [429, 143] on input "1490" at bounding box center [439, 139] width 49 height 41
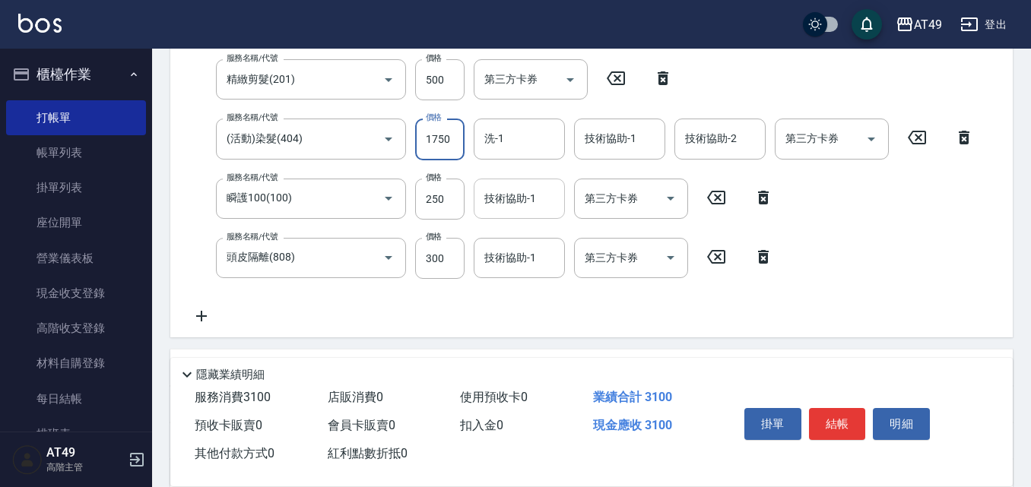
scroll to position [228, 0]
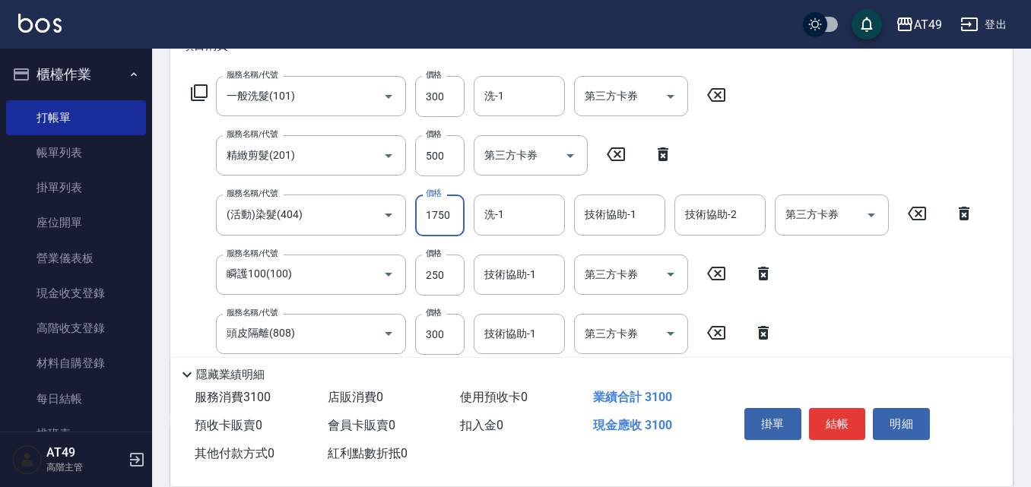
click at [439, 211] on input "1750" at bounding box center [439, 215] width 49 height 41
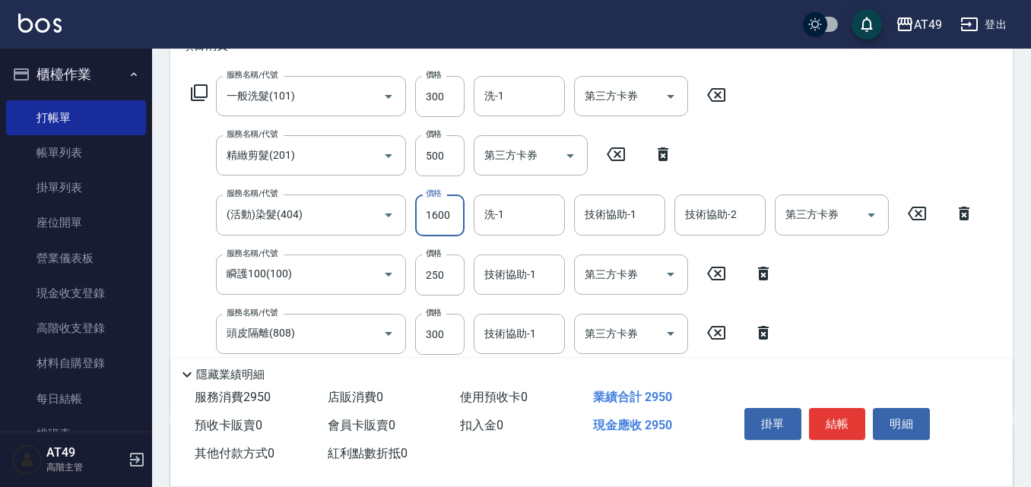
click at [442, 214] on input "1600" at bounding box center [439, 215] width 49 height 41
click at [455, 211] on input "1600" at bounding box center [439, 215] width 49 height 41
type input "1650"
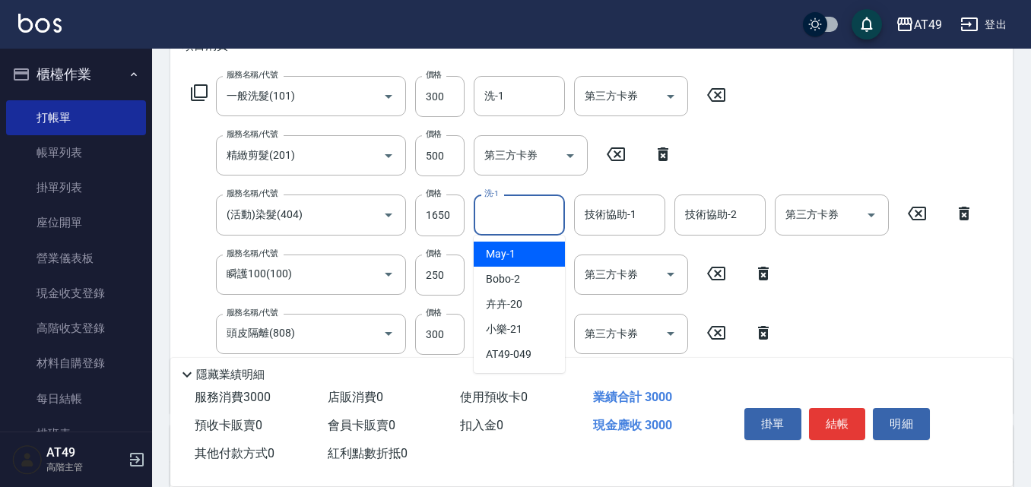
click at [511, 213] on input "洗-1" at bounding box center [519, 214] width 78 height 27
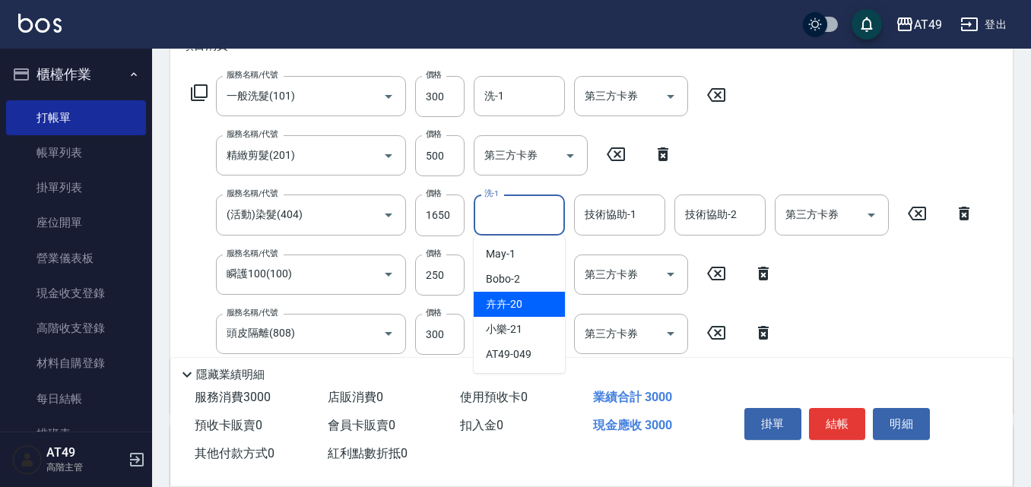
click at [538, 309] on div "卉卉 -20" at bounding box center [519, 304] width 91 height 25
type input "卉卉-20"
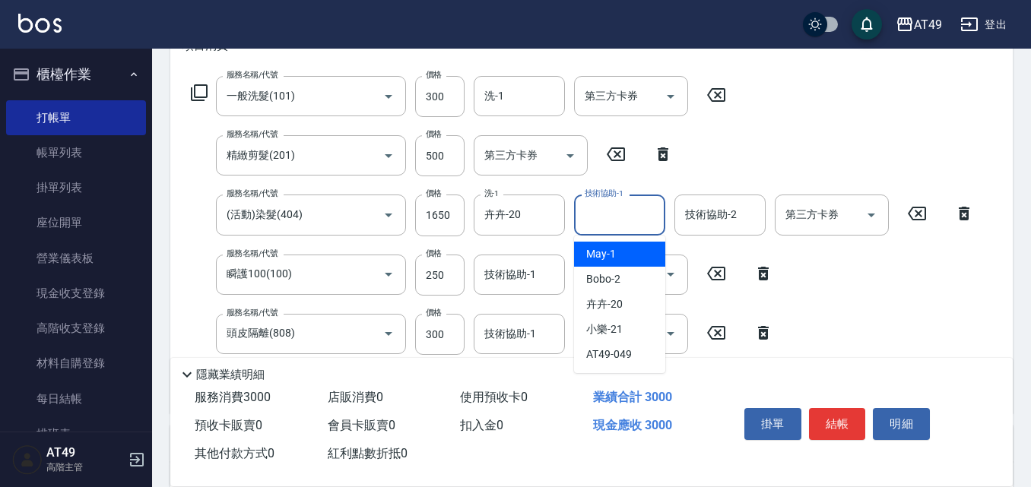
click at [598, 220] on div "技術協助-1 技術協助-1" at bounding box center [619, 215] width 91 height 40
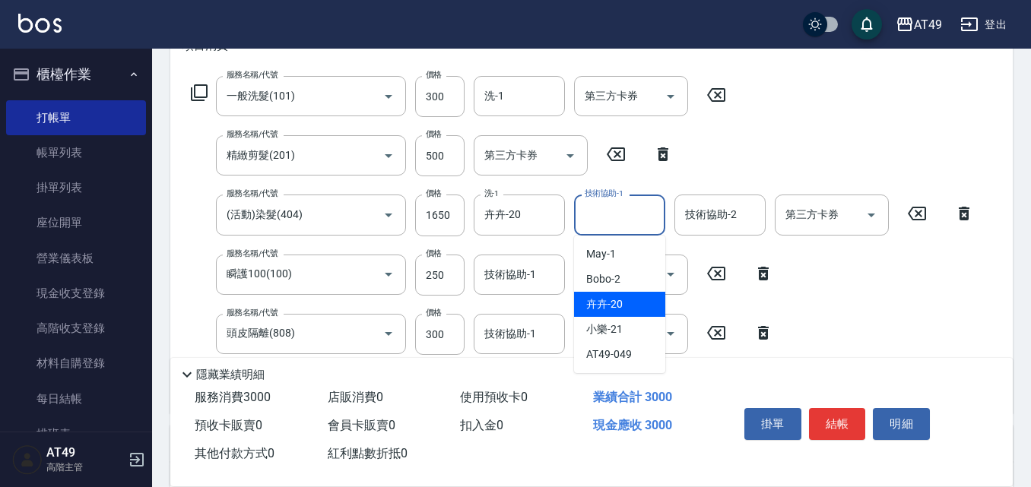
click at [617, 297] on span "卉卉 -20" at bounding box center [604, 304] width 36 height 16
type input "卉卉-20"
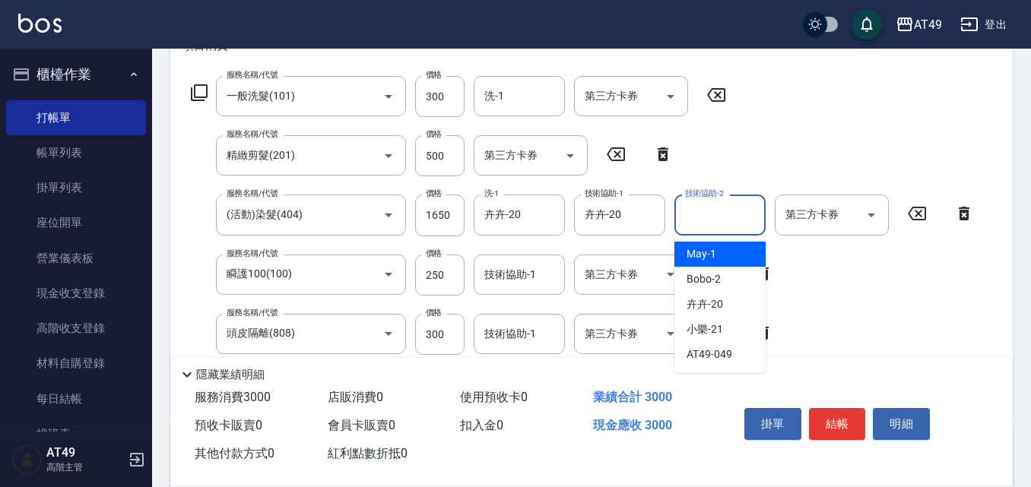
click at [714, 215] on div "技術協助-2 技術協助-2" at bounding box center [719, 215] width 91 height 40
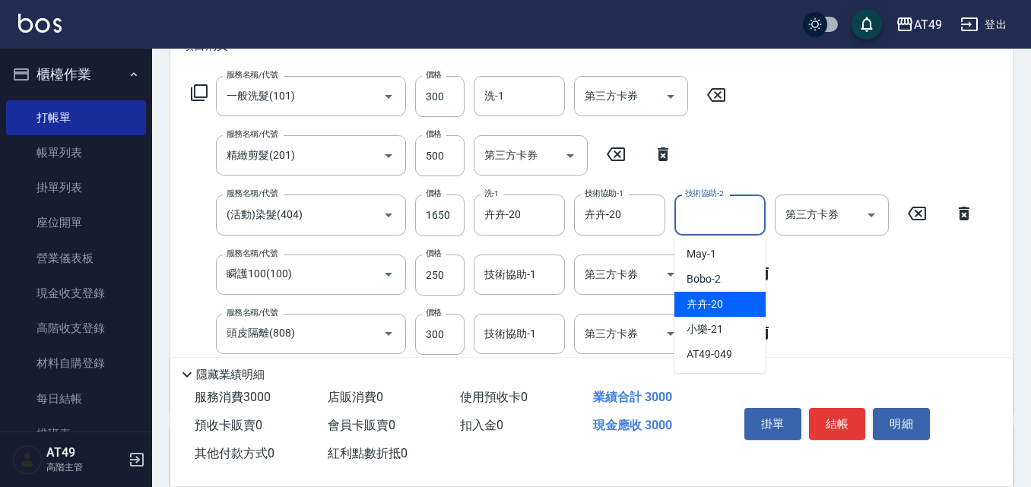
click at [712, 300] on span "卉卉 -20" at bounding box center [705, 304] width 36 height 16
type input "卉卉-20"
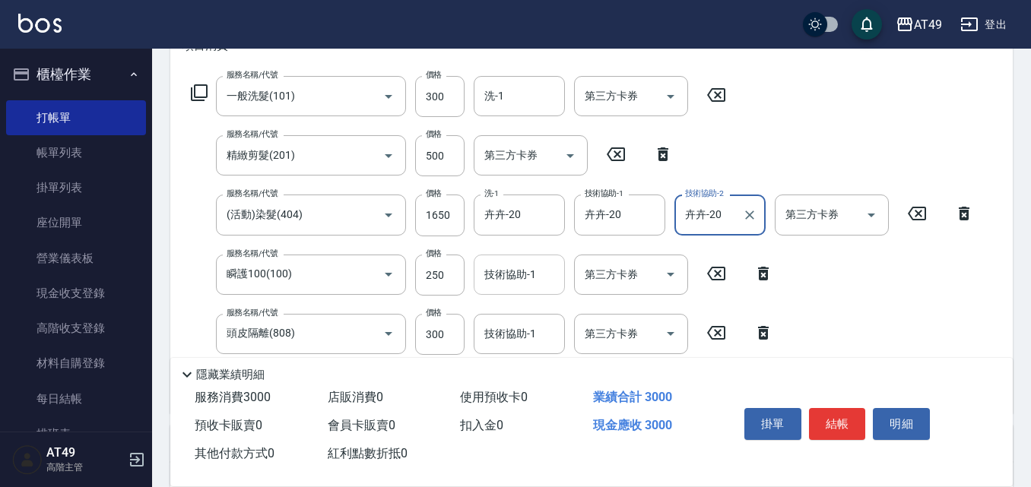
click at [520, 269] on div "技術協助-1 技術協助-1" at bounding box center [519, 275] width 91 height 40
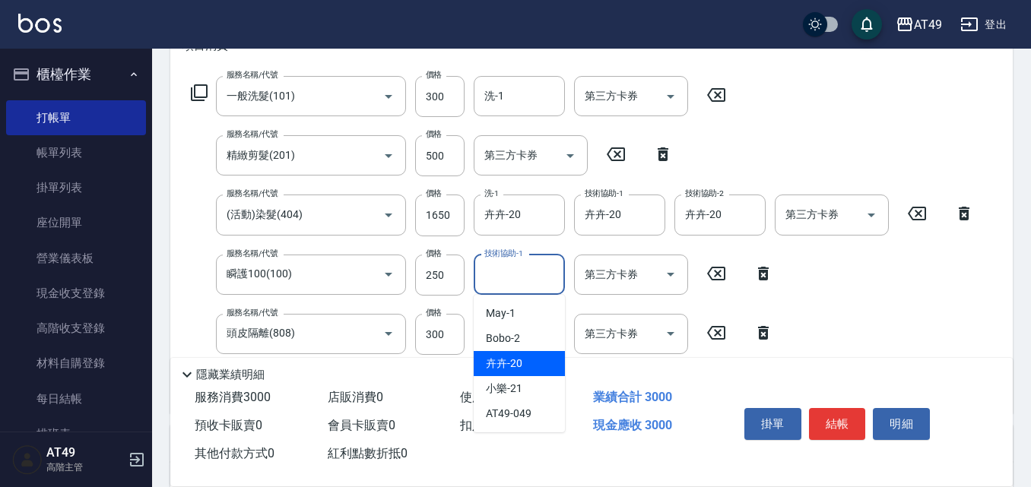
click at [524, 363] on div "卉卉 -20" at bounding box center [519, 363] width 91 height 25
type input "卉卉-20"
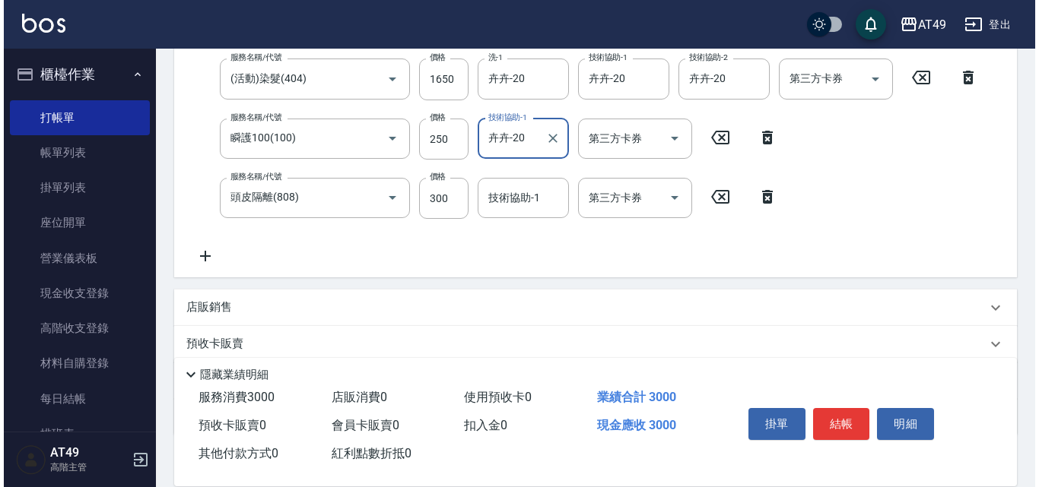
scroll to position [380, 0]
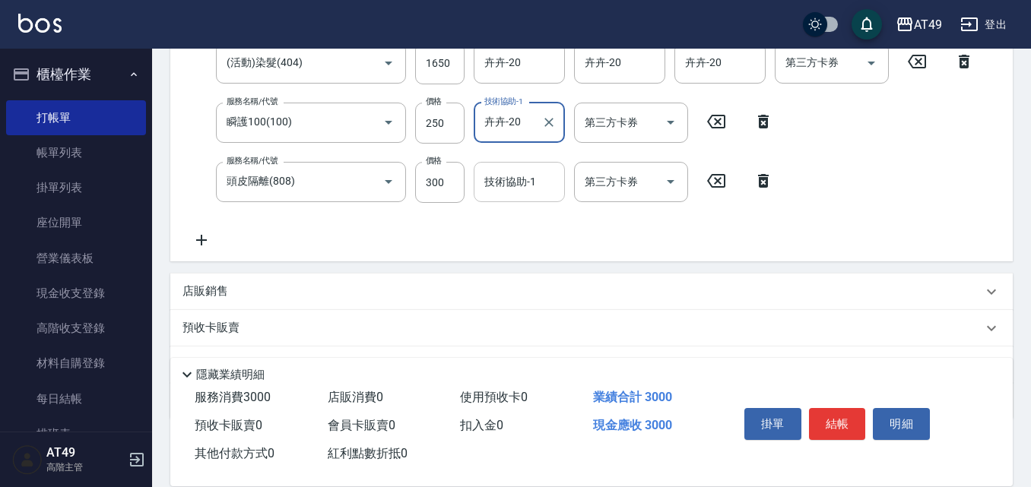
click at [509, 192] on input "技術協助-1" at bounding box center [519, 182] width 78 height 27
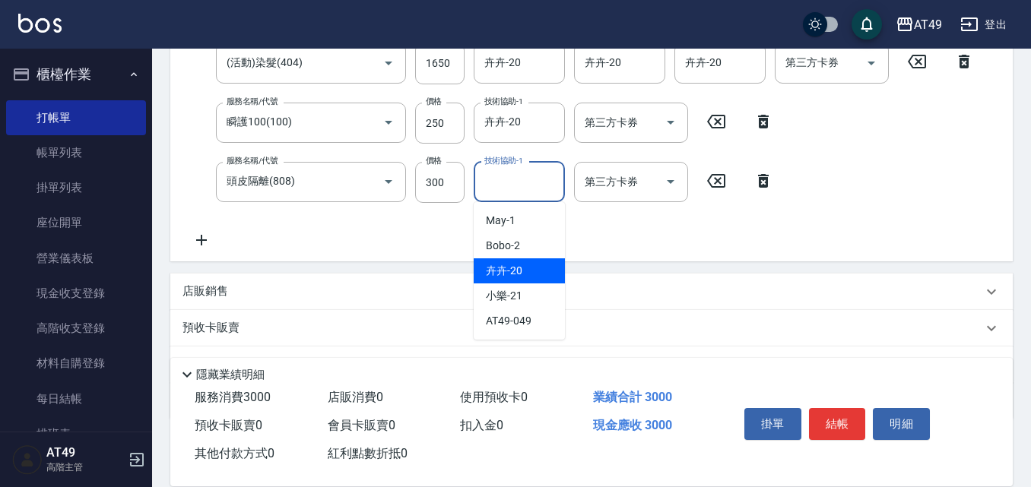
click at [540, 275] on div "卉卉 -20" at bounding box center [519, 270] width 91 height 25
type input "卉卉-20"
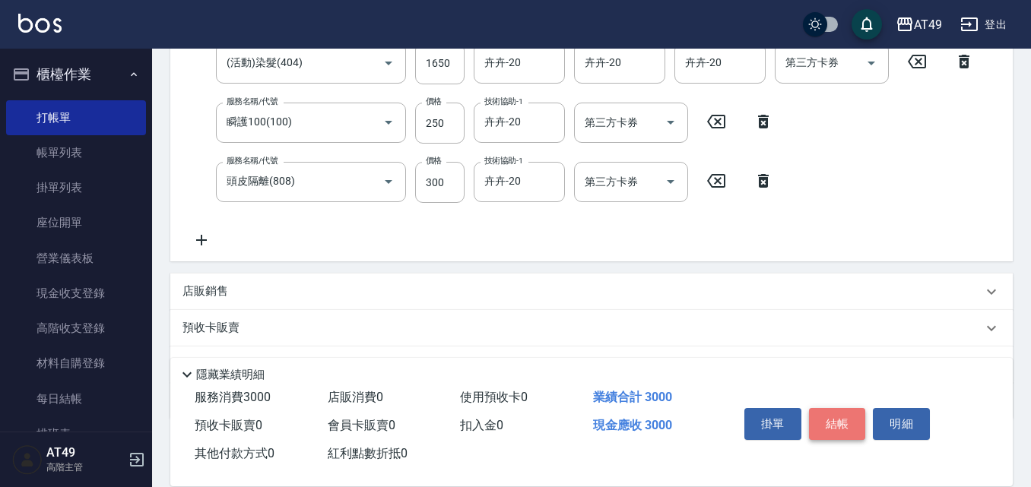
click at [832, 428] on button "結帳" at bounding box center [837, 424] width 57 height 32
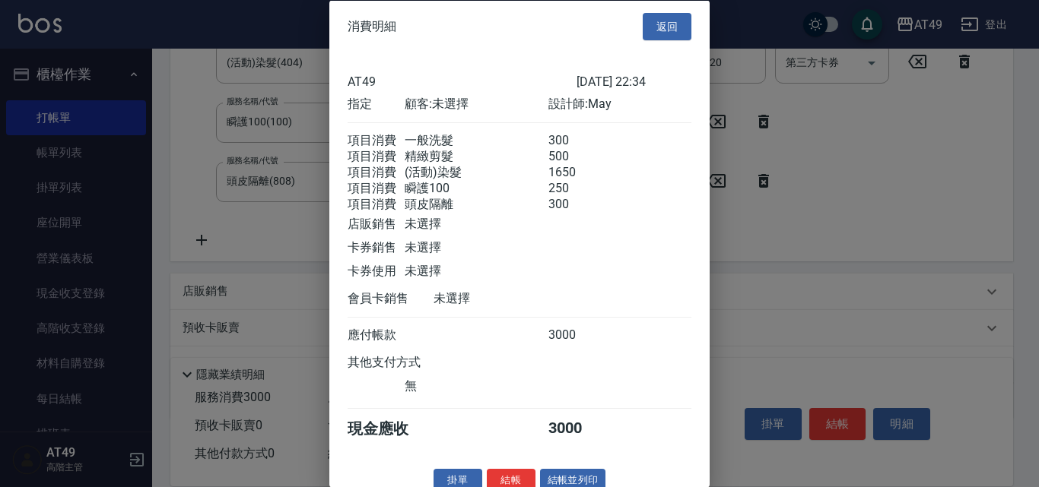
scroll to position [43, 0]
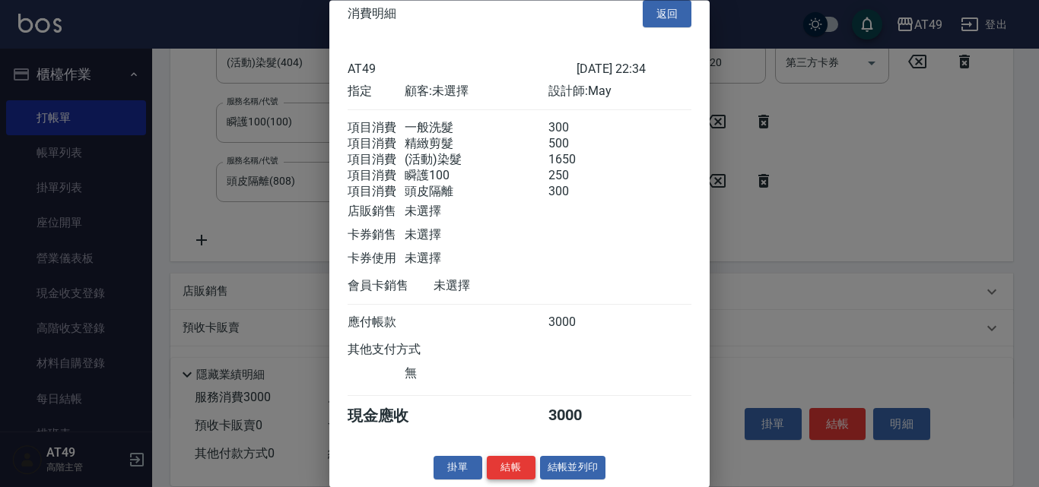
click at [496, 468] on button "結帳" at bounding box center [511, 469] width 49 height 24
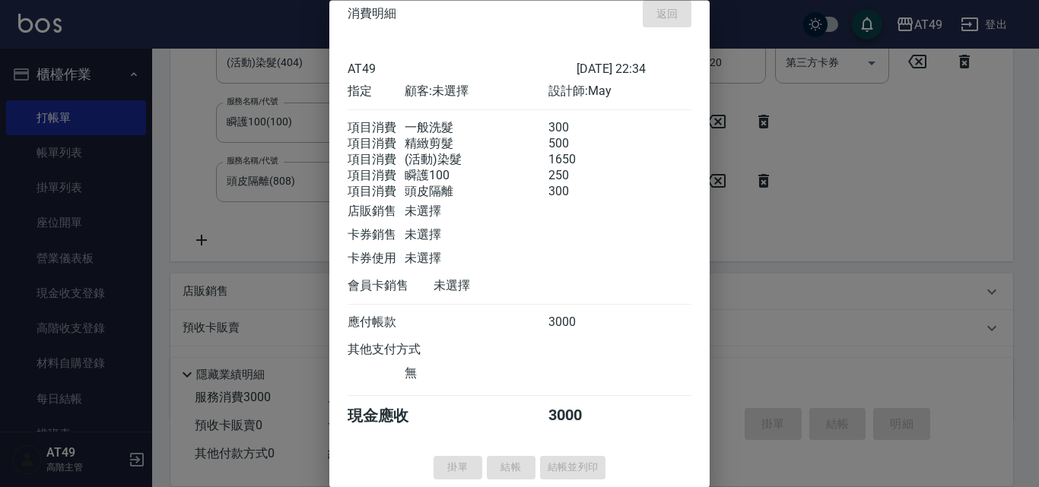
type input "[DATE] 22:35"
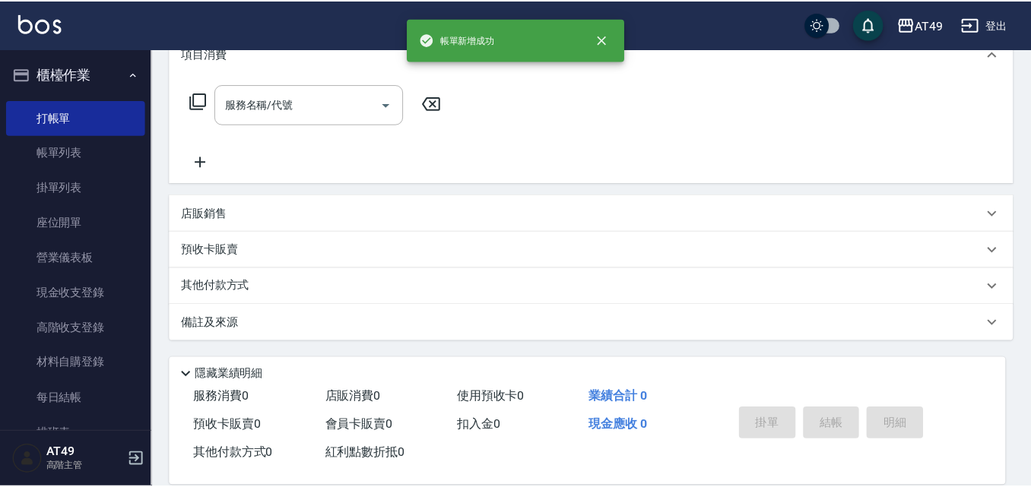
scroll to position [0, 0]
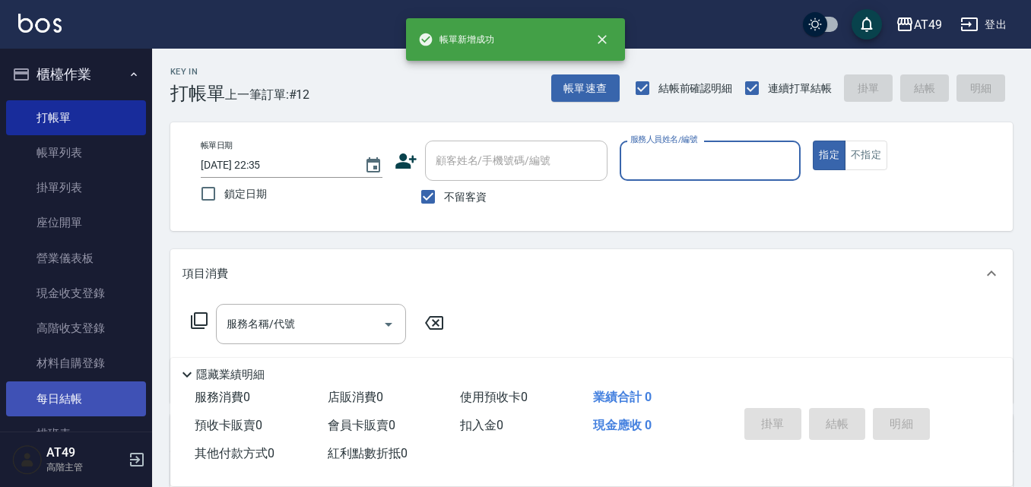
click at [114, 395] on link "每日結帳" at bounding box center [76, 399] width 140 height 35
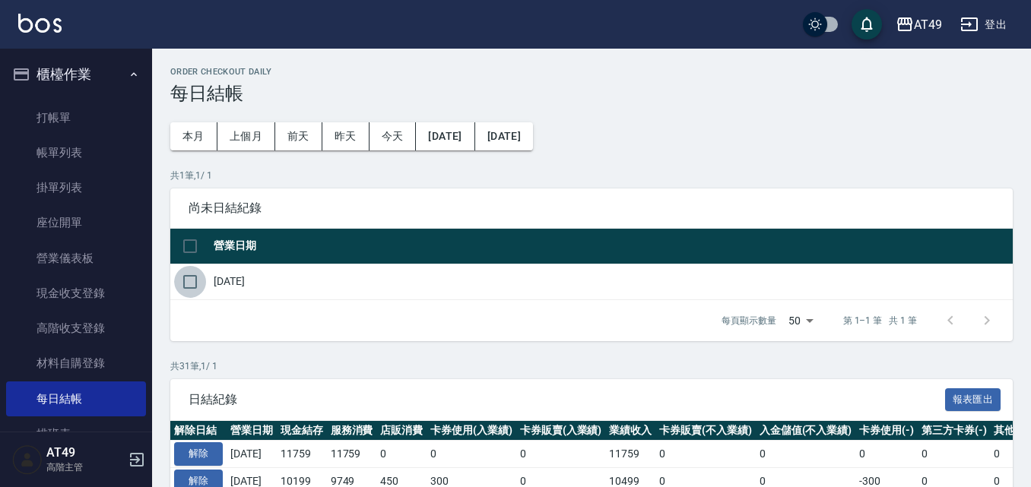
click at [189, 289] on input "checkbox" at bounding box center [190, 282] width 32 height 32
checkbox input "true"
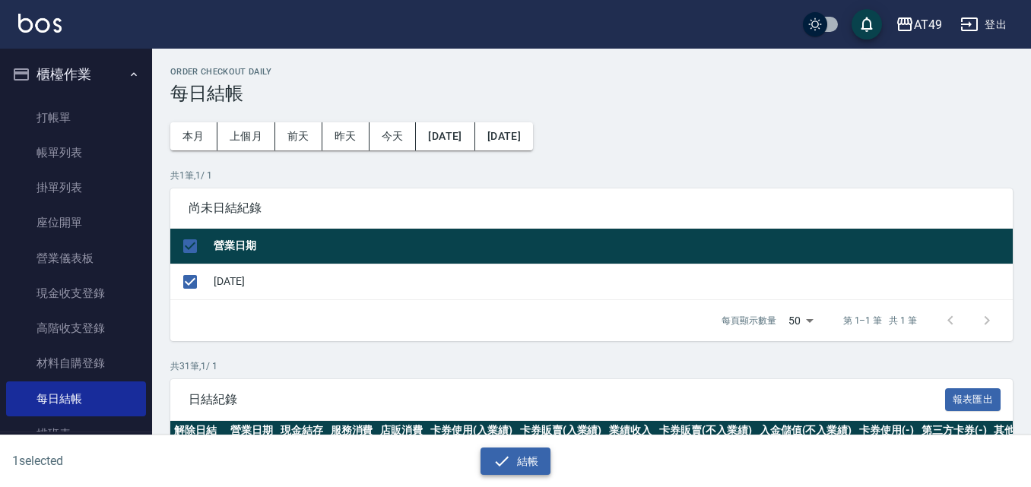
click at [517, 462] on button "結帳" at bounding box center [515, 462] width 71 height 28
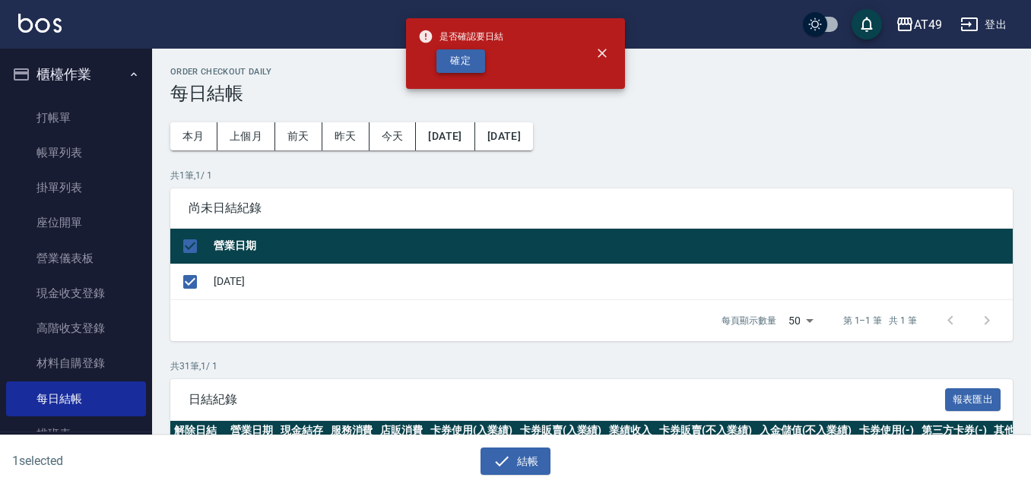
click at [471, 55] on button "確定" at bounding box center [460, 61] width 49 height 24
checkbox input "false"
